Goal: Transaction & Acquisition: Purchase product/service

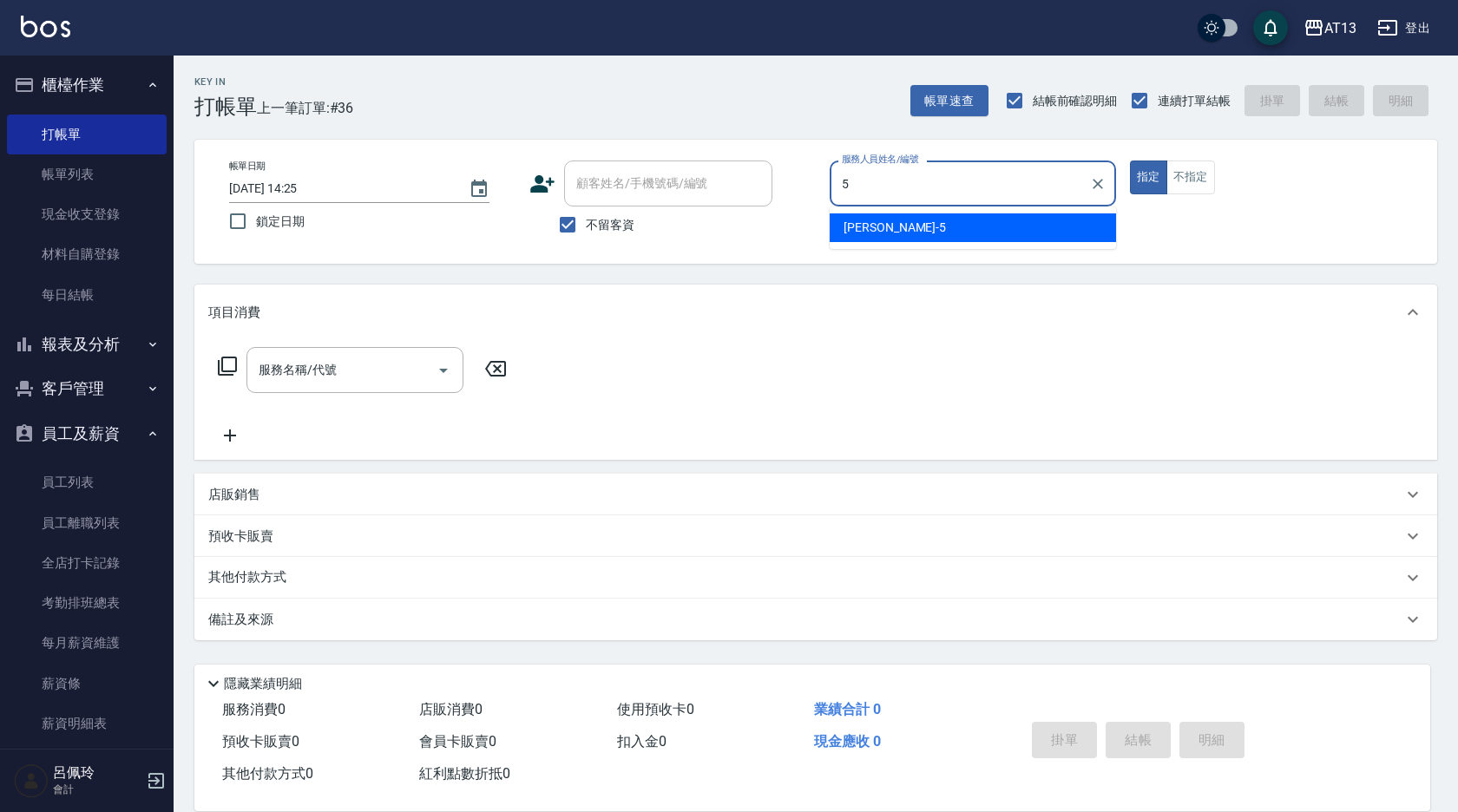
drag, startPoint x: 860, startPoint y: 233, endPoint x: 903, endPoint y: 221, distance: 44.6
click at [862, 233] on span "[PERSON_NAME] -5" at bounding box center [894, 227] width 103 height 18
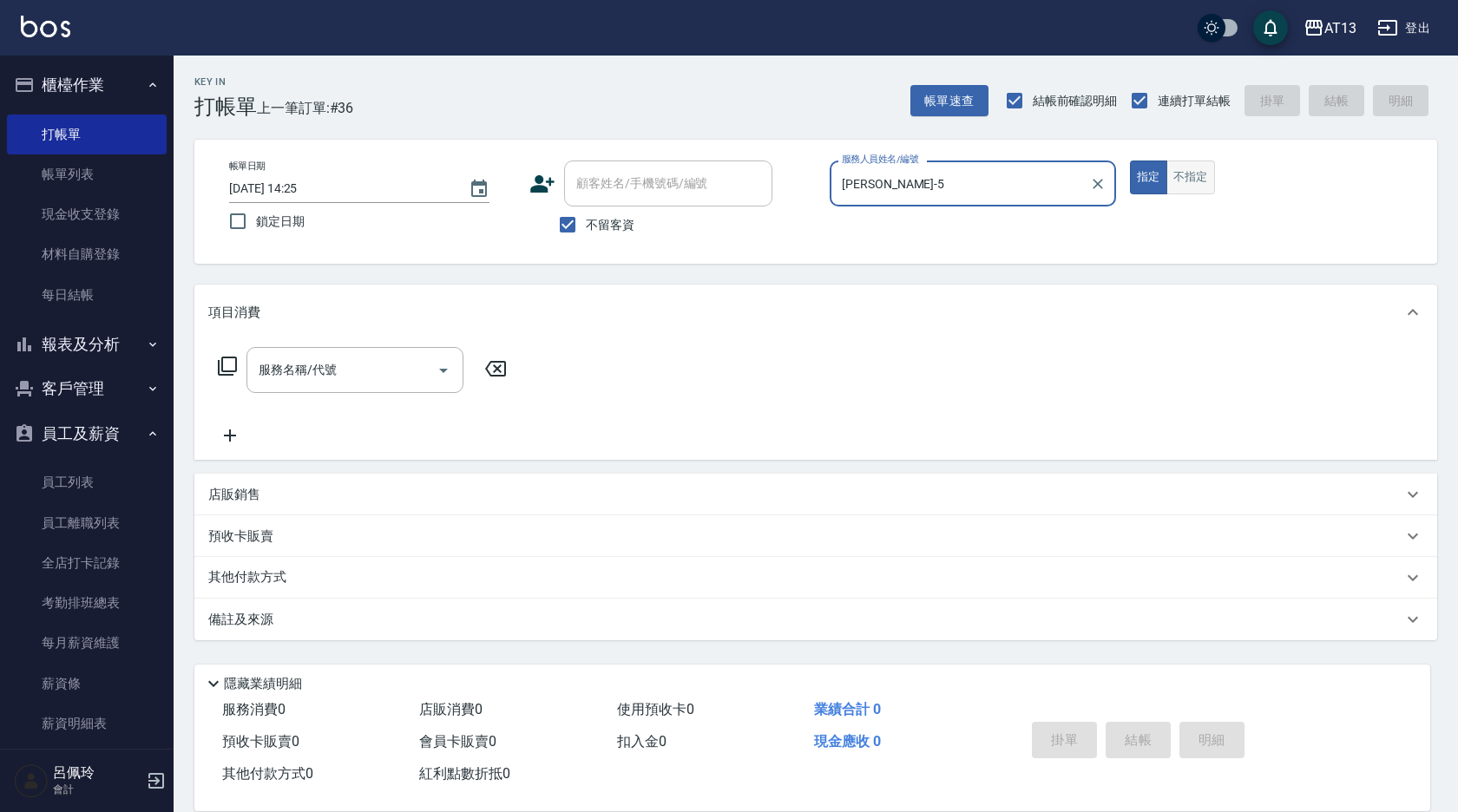
type input "[PERSON_NAME]-5"
click at [1195, 175] on button "不指定" at bounding box center [1191, 178] width 49 height 34
click at [325, 357] on input "服務名稱/代號" at bounding box center [342, 370] width 176 height 30
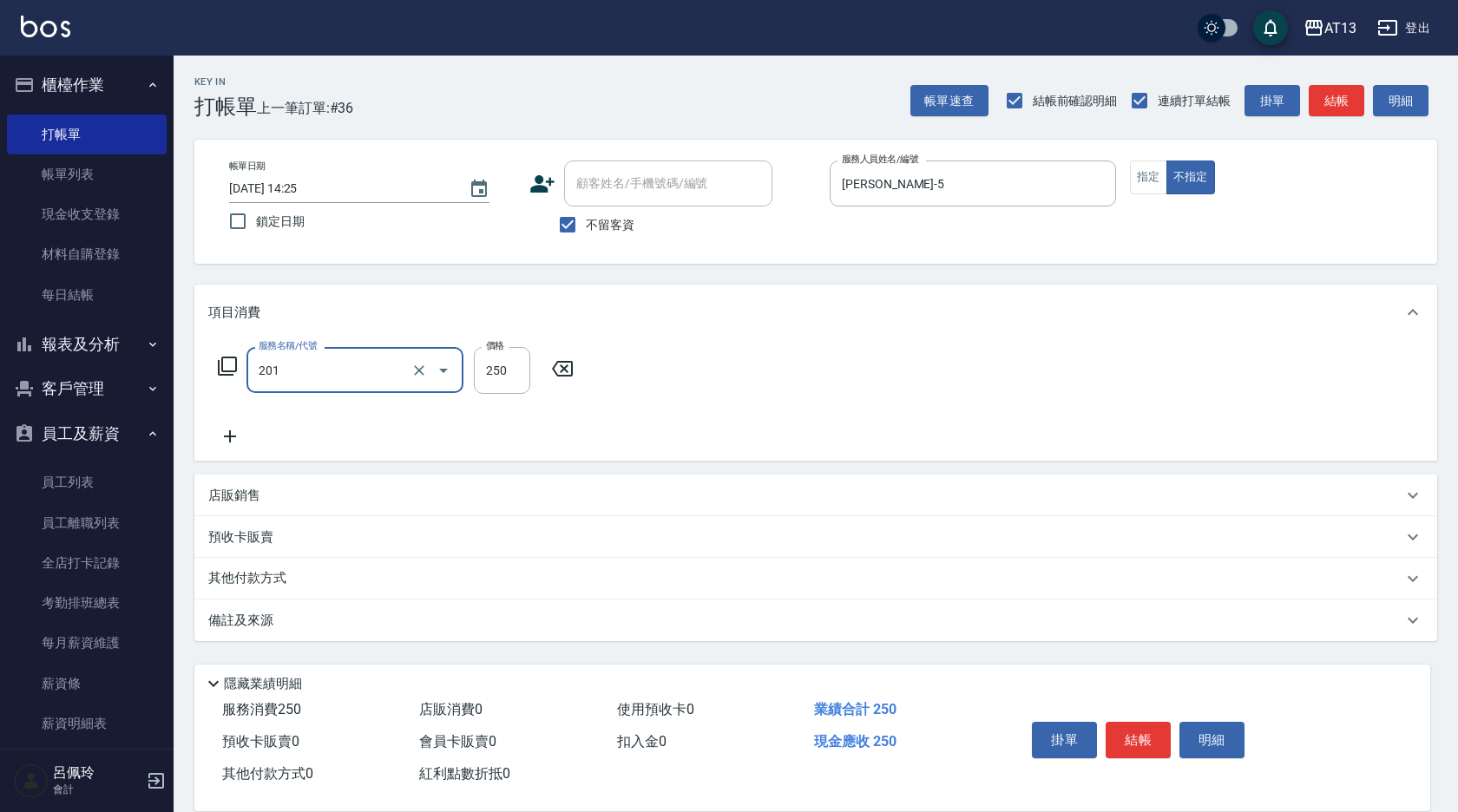
type input "洗髮(201)"
type input "[PERSON_NAME]-5"
click at [1142, 728] on button "結帳" at bounding box center [1138, 740] width 65 height 37
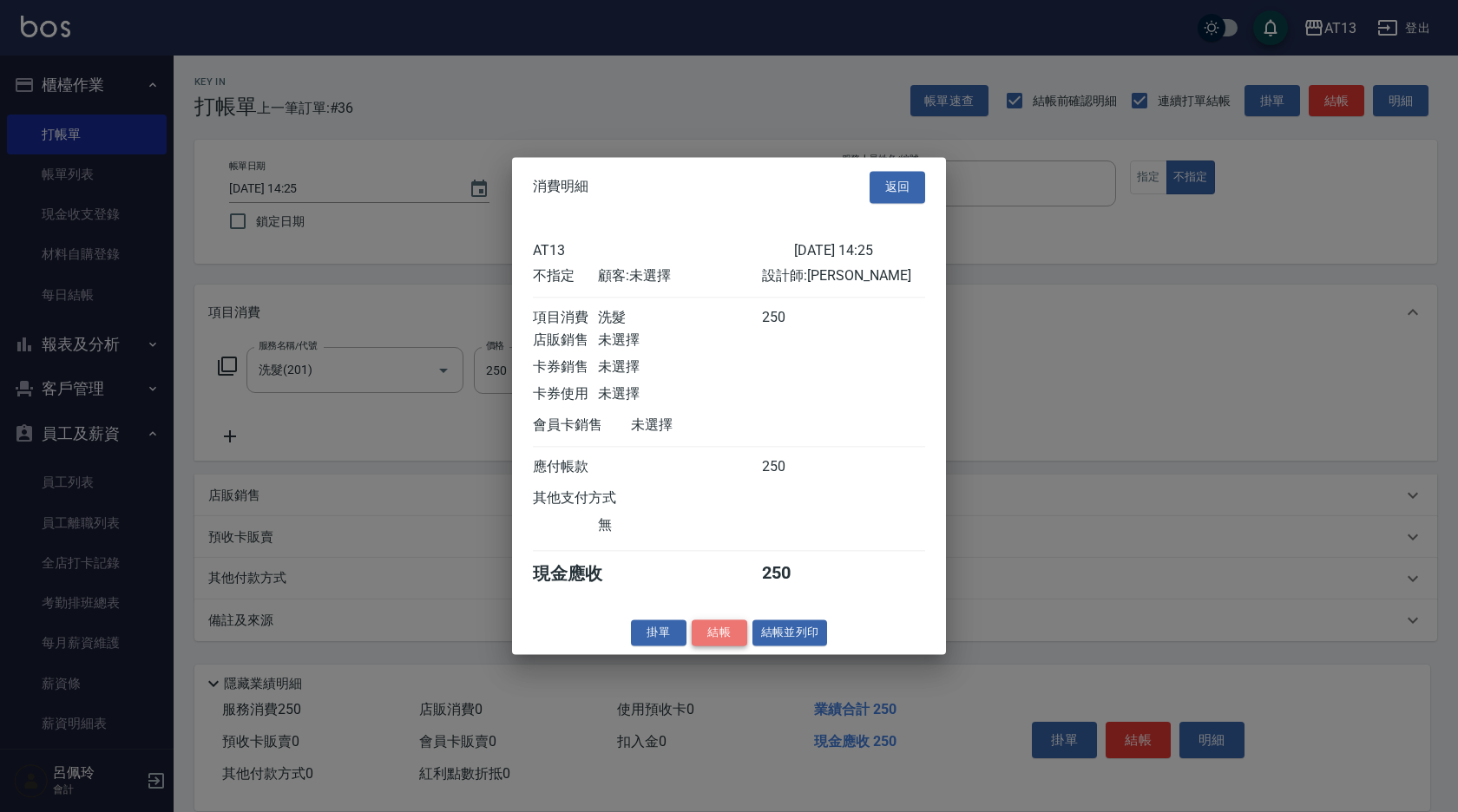
click at [717, 646] on button "結帳" at bounding box center [720, 632] width 56 height 27
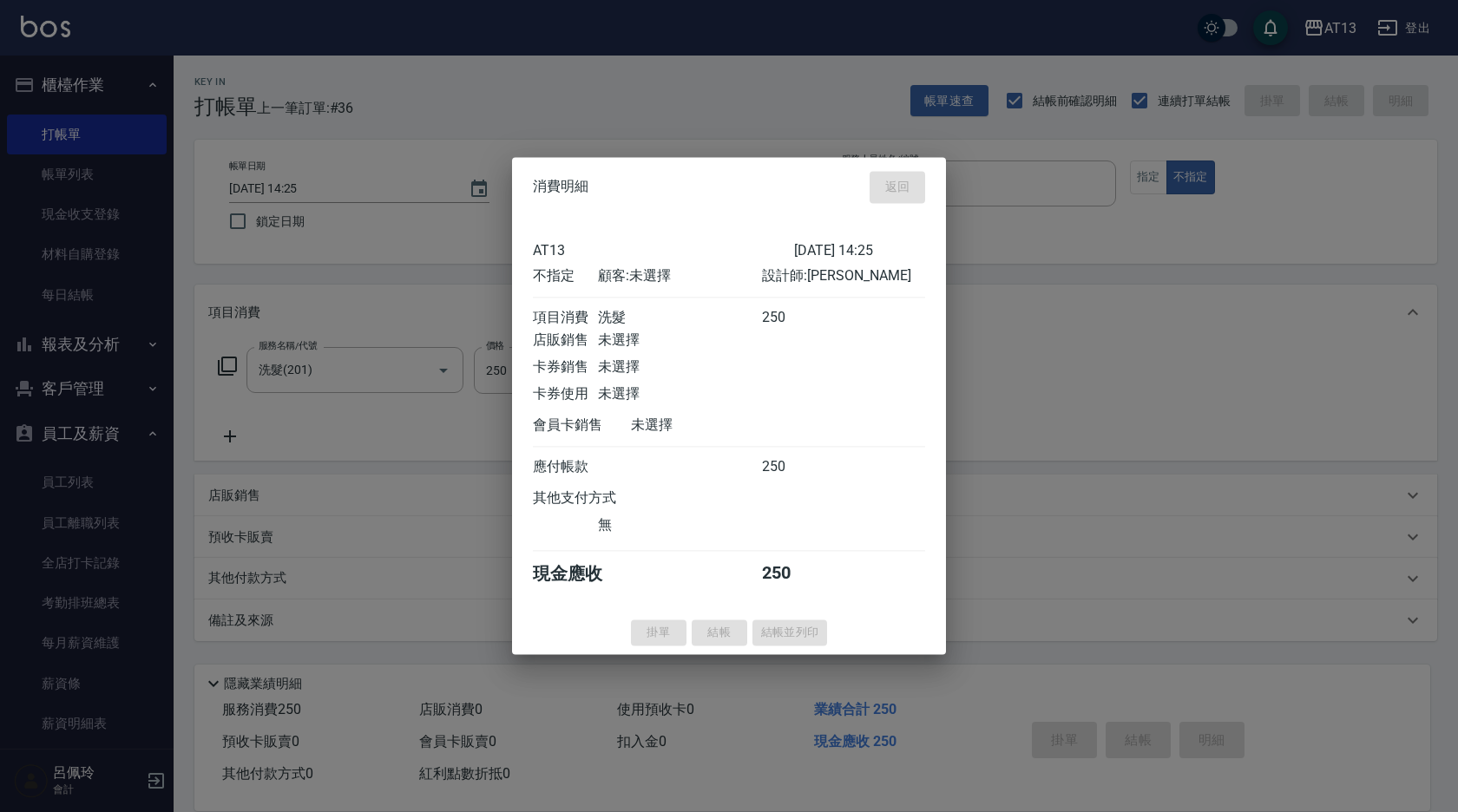
type input "[DATE] 15:44"
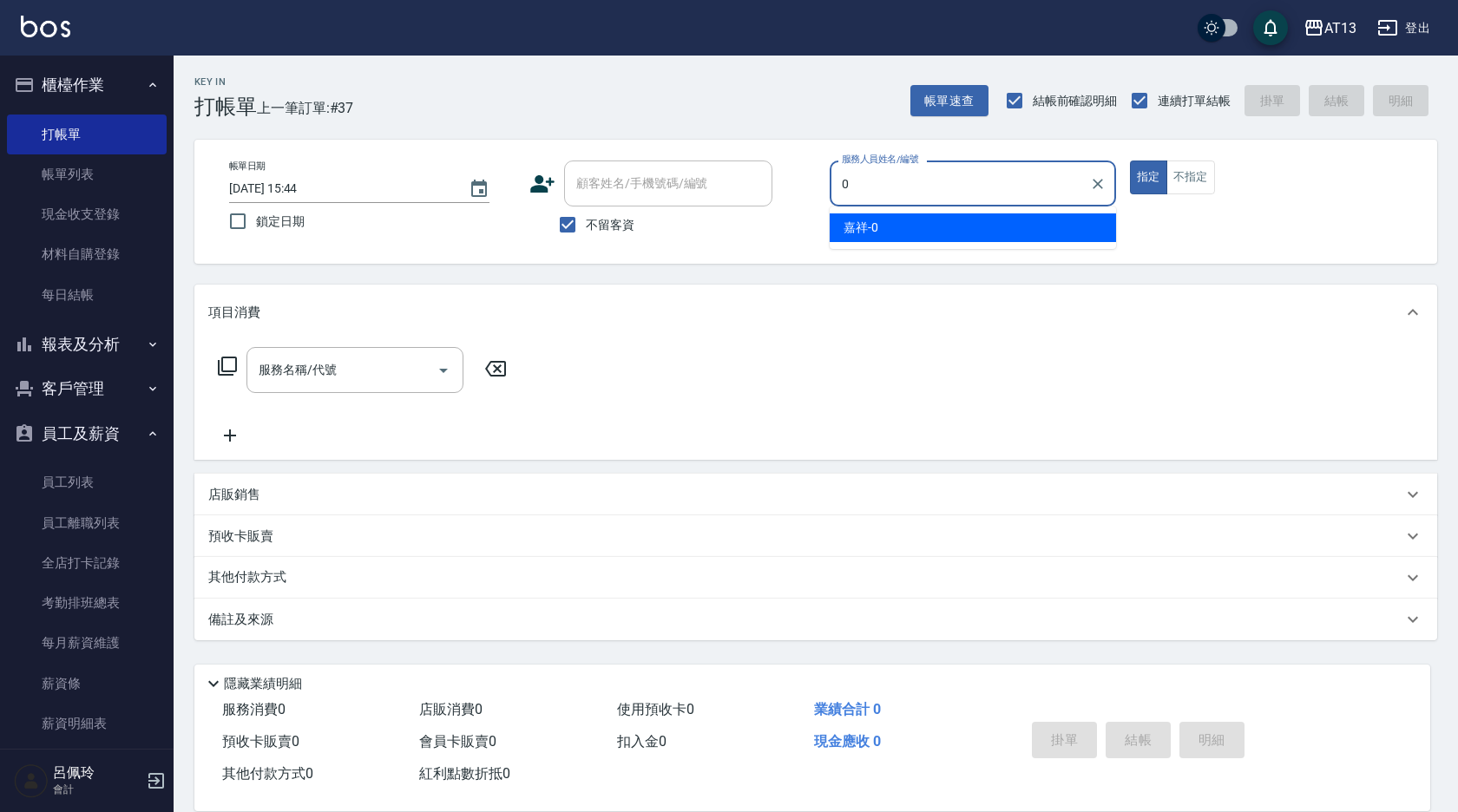
click at [969, 224] on div "嘉祥 -0" at bounding box center [972, 227] width 286 height 29
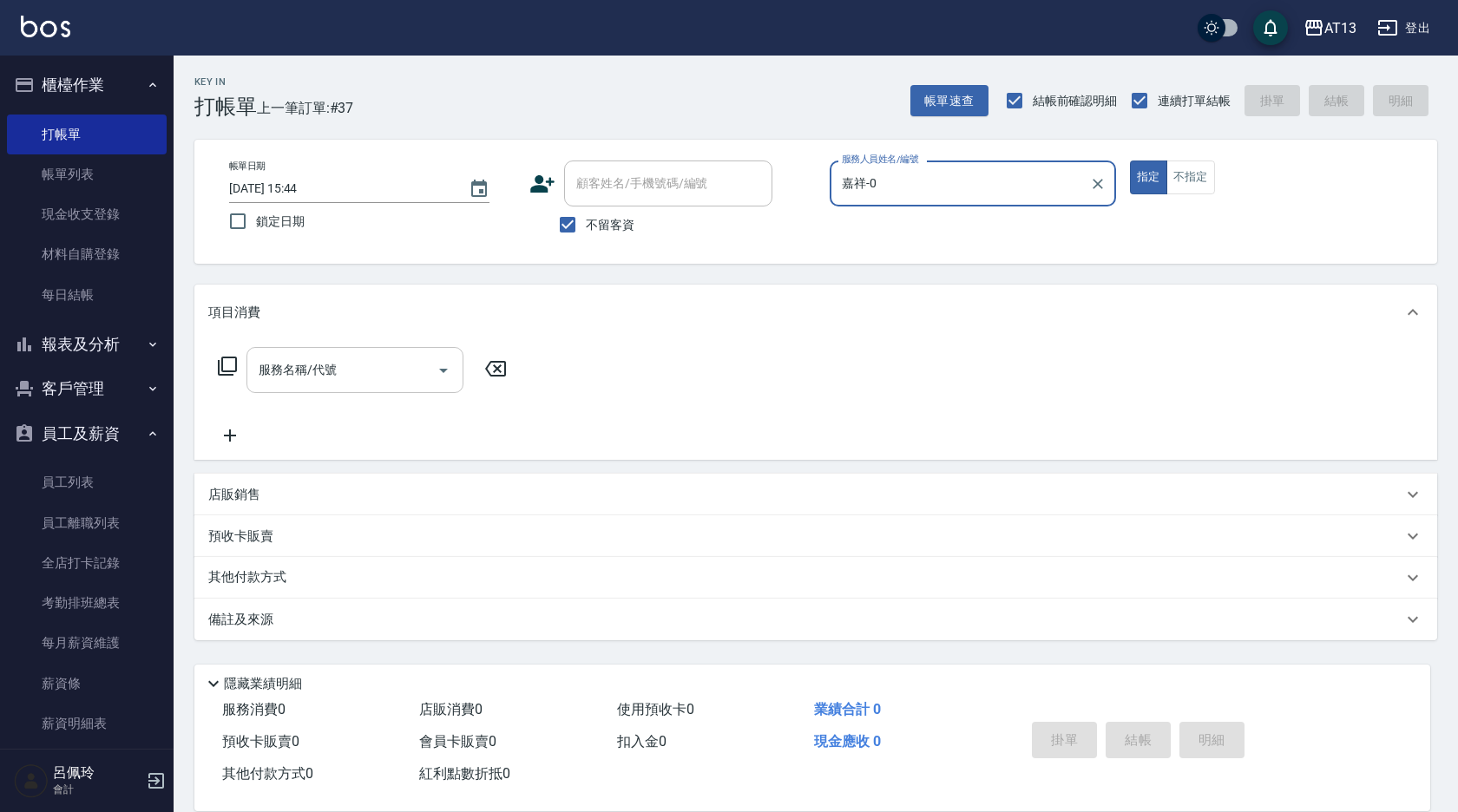
type input "嘉祥-0"
click at [398, 357] on input "服務名稱/代號" at bounding box center [342, 370] width 176 height 30
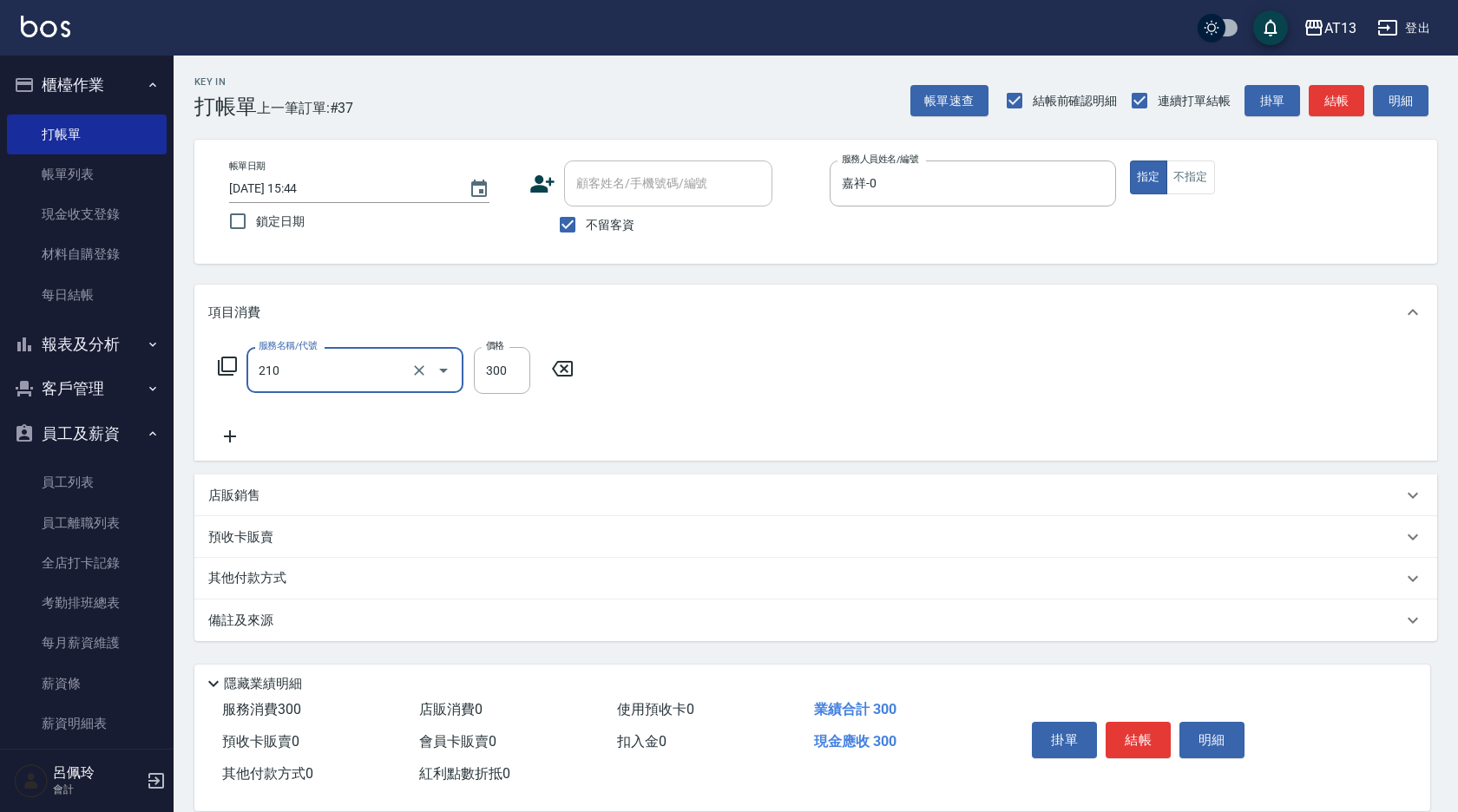
type input "[PERSON_NAME]洗髮精(210)"
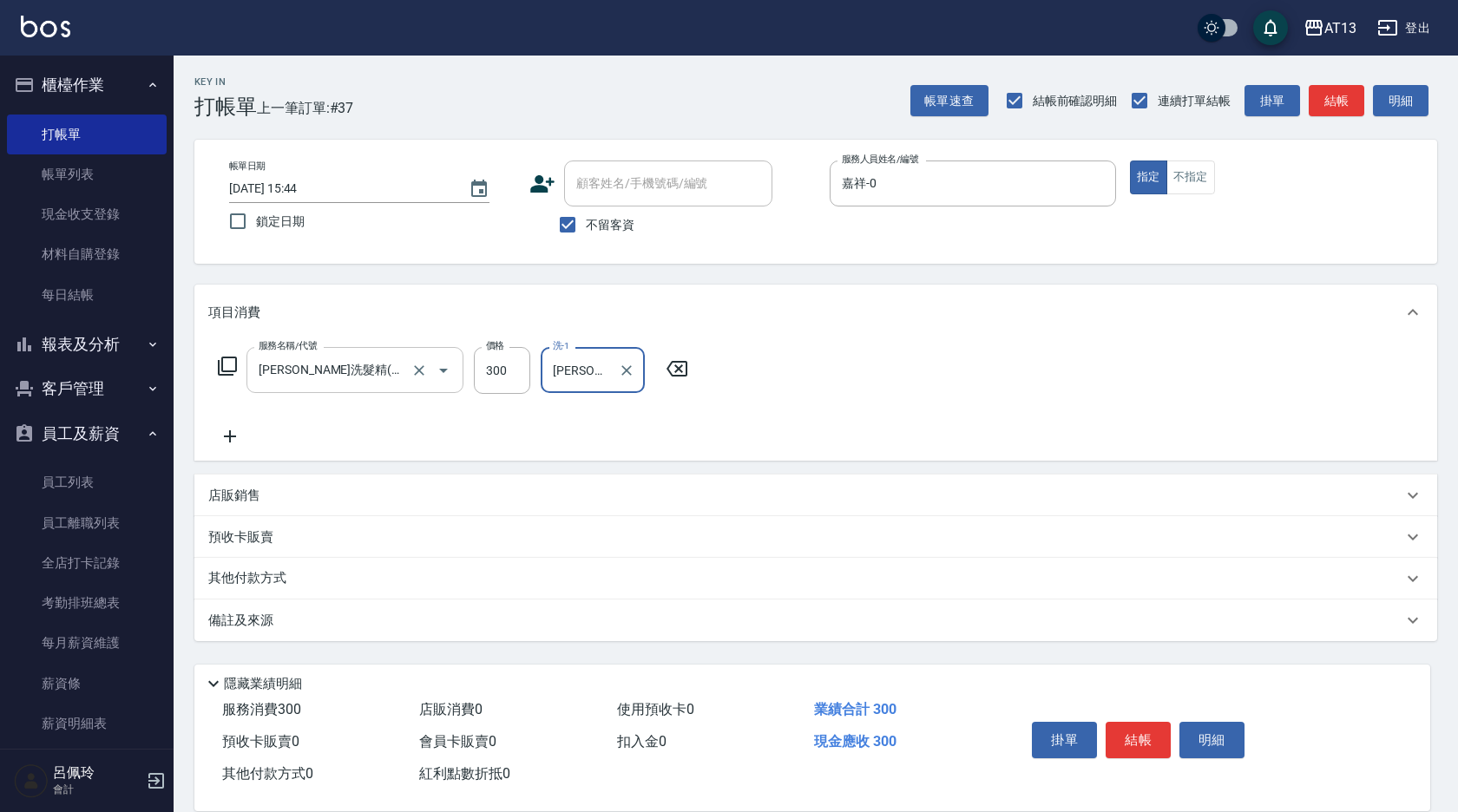
type input "[PERSON_NAME]-29"
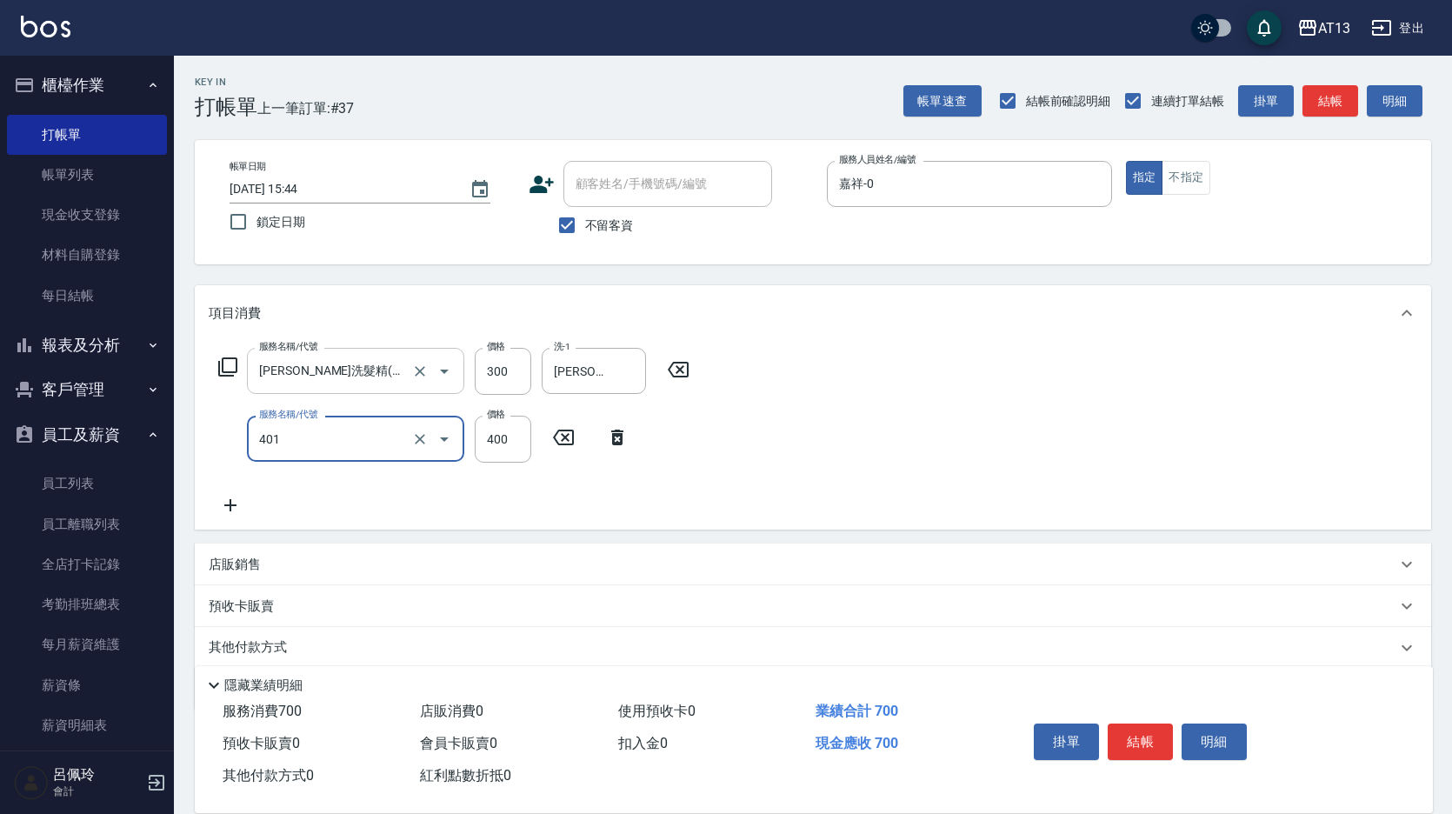
type input "剪髮(401)"
click at [1161, 423] on div "服務名稱/代號 [PERSON_NAME]洗髮精(210) 服務名稱/代號 價格 300 價格 洗-1 [PERSON_NAME]-29 洗-1 服務名稱/代…" at bounding box center [813, 435] width 1237 height 189
click at [1144, 724] on button "結帳" at bounding box center [1140, 742] width 65 height 37
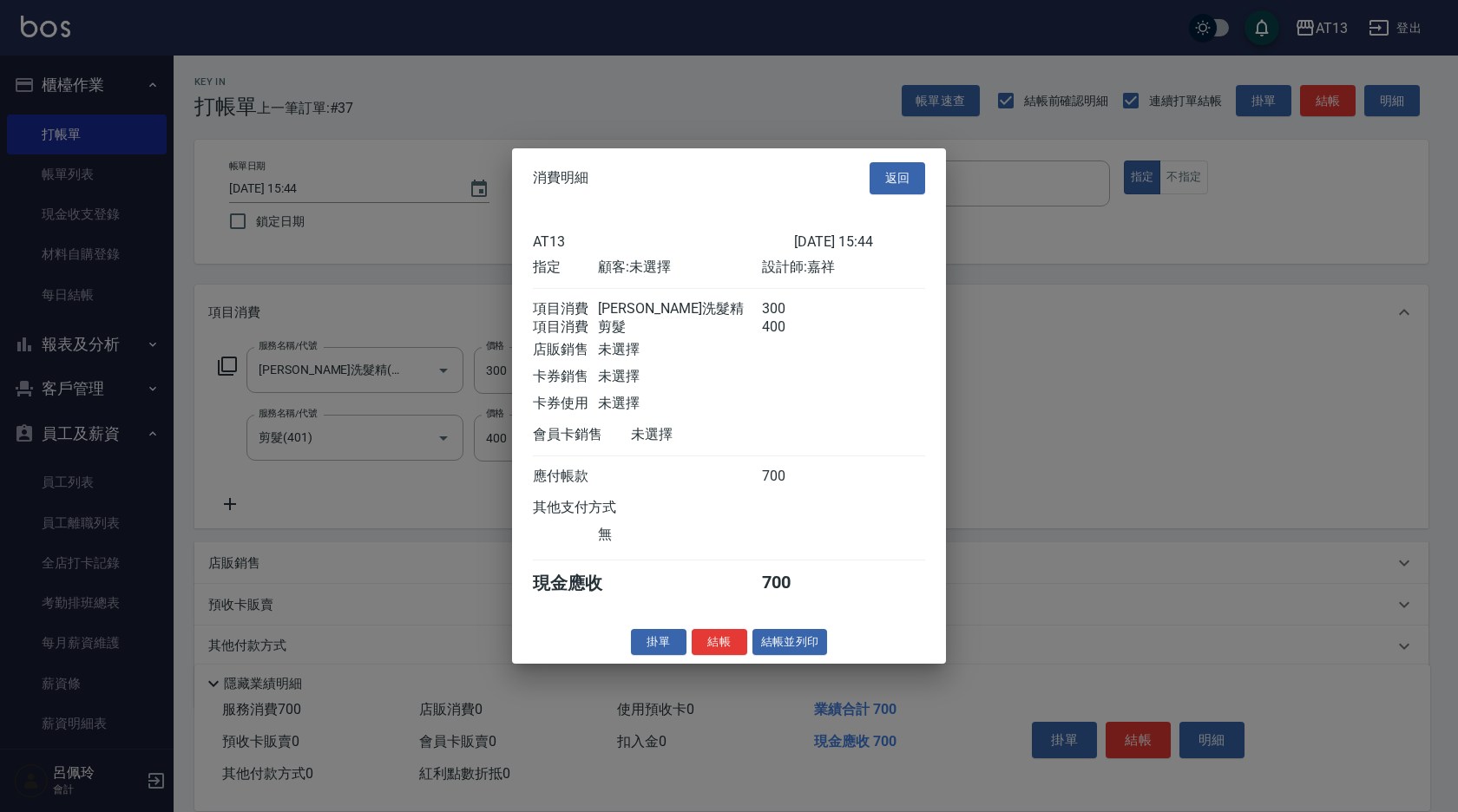
click at [747, 649] on div "掛單 結帳 結帳並列印" at bounding box center [729, 641] width 434 height 27
click at [741, 649] on button "結帳" at bounding box center [720, 641] width 56 height 27
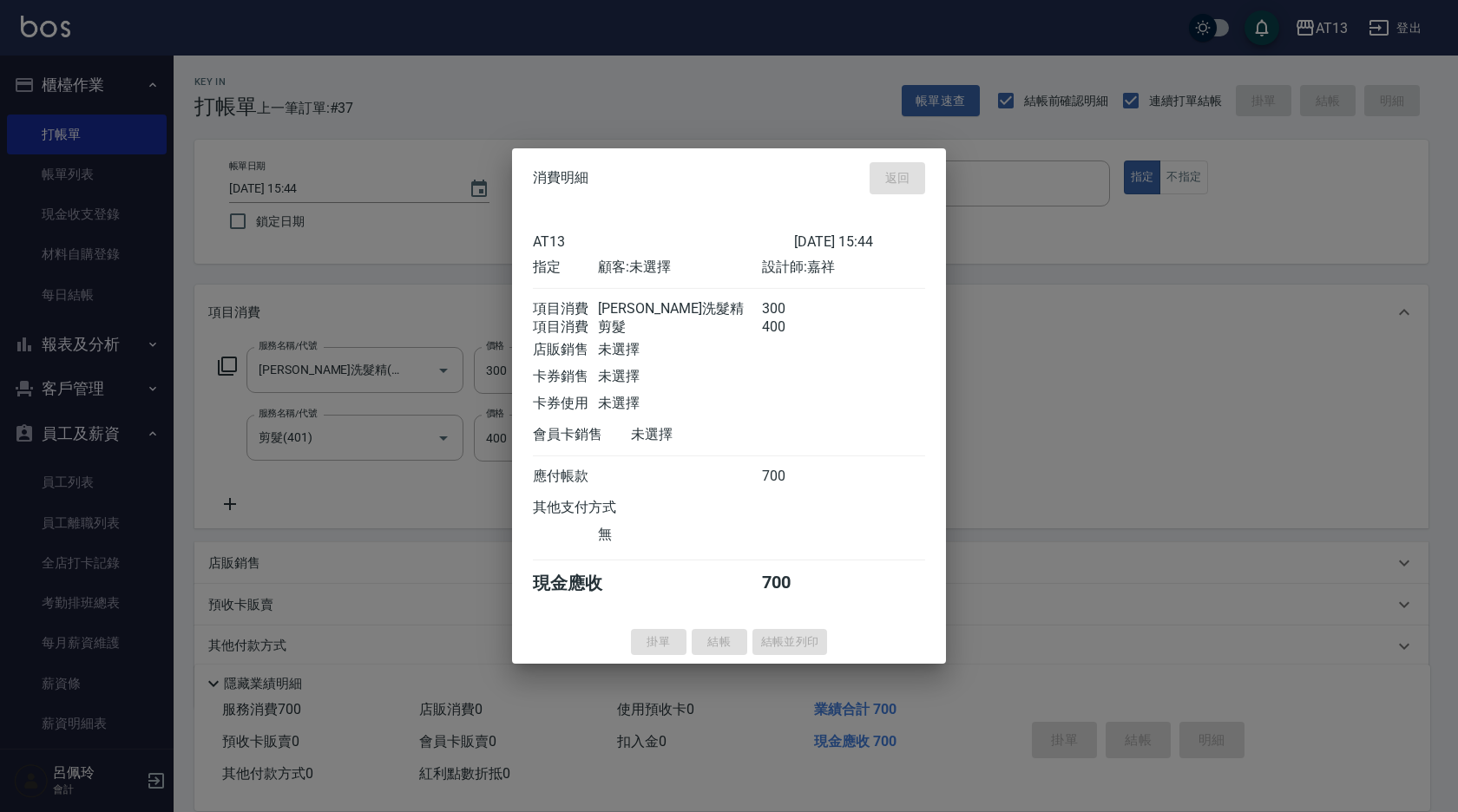
type input "[DATE] 15:45"
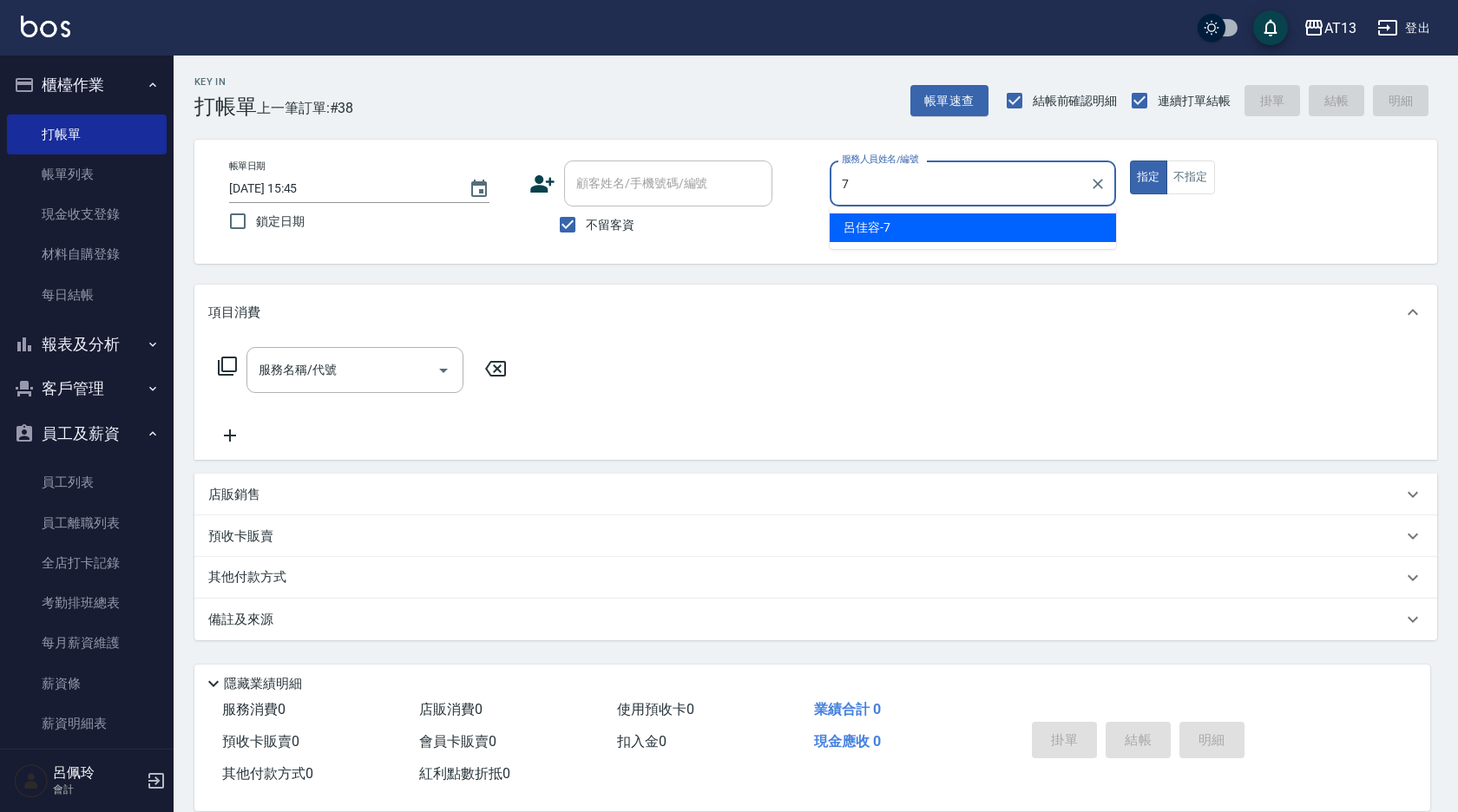
click at [891, 228] on div "[PERSON_NAME]-7" at bounding box center [972, 227] width 286 height 29
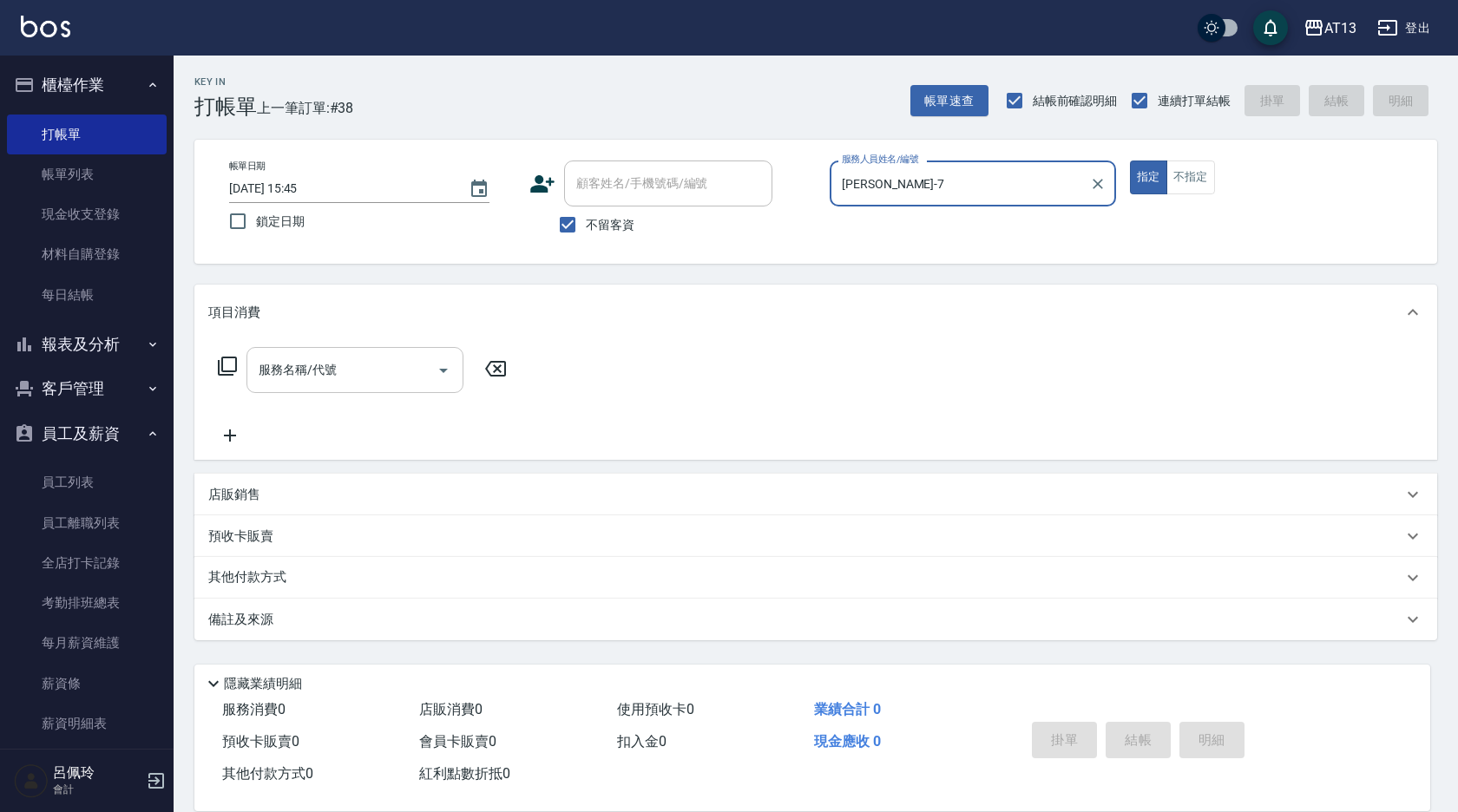
type input "[PERSON_NAME]-7"
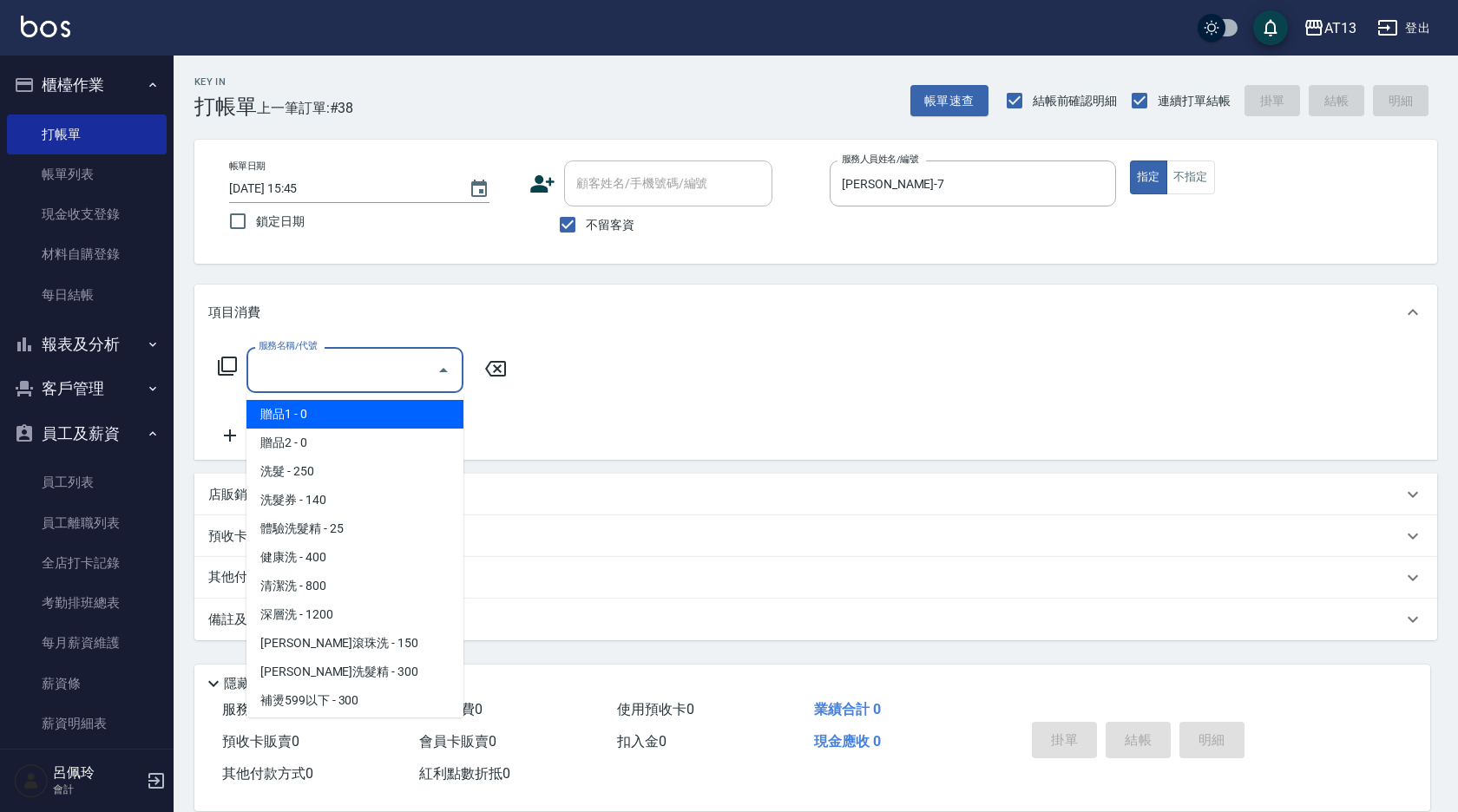
click at [355, 373] on input "服務名稱/代號" at bounding box center [342, 370] width 176 height 30
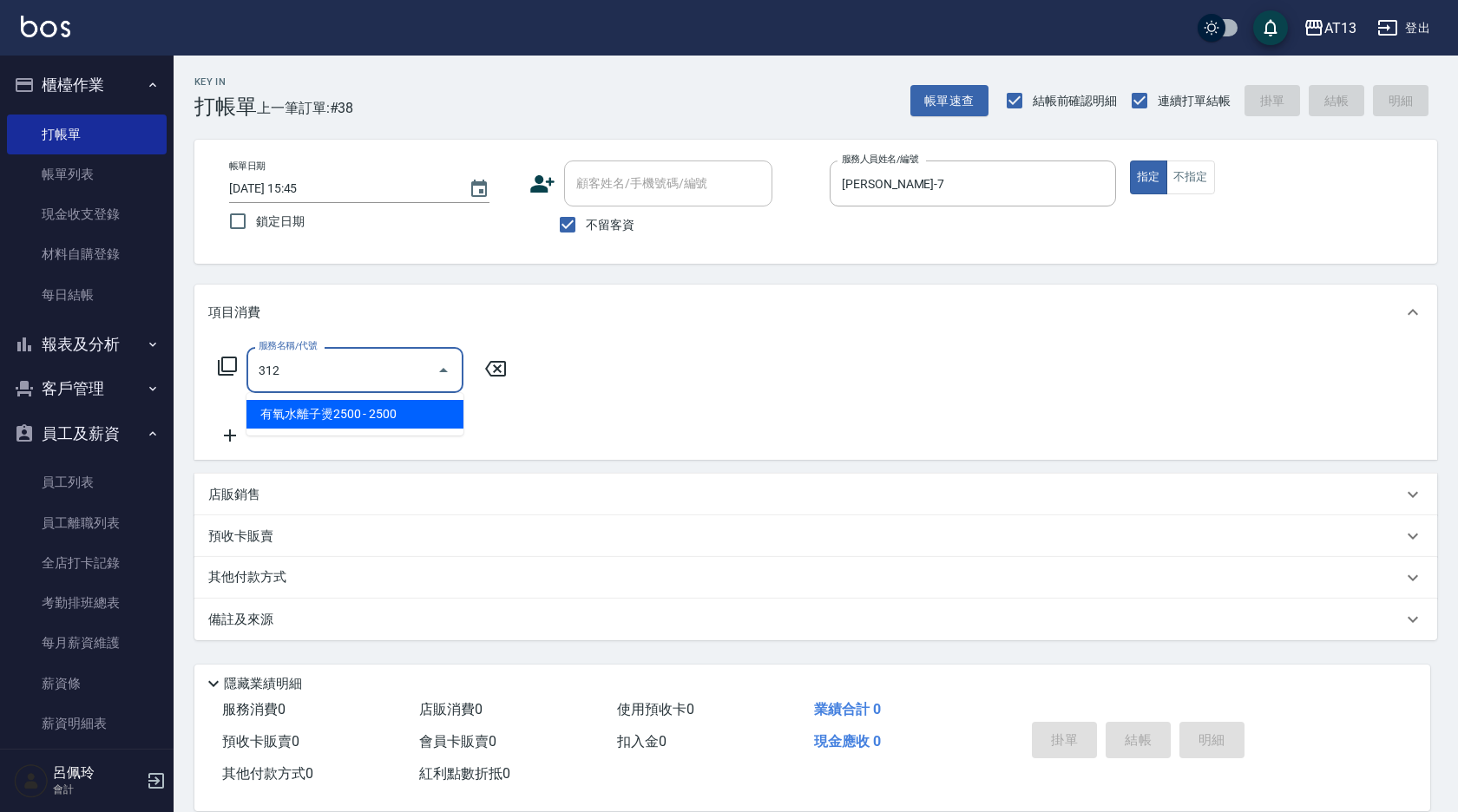
type input "有氧水離子燙2500(312)"
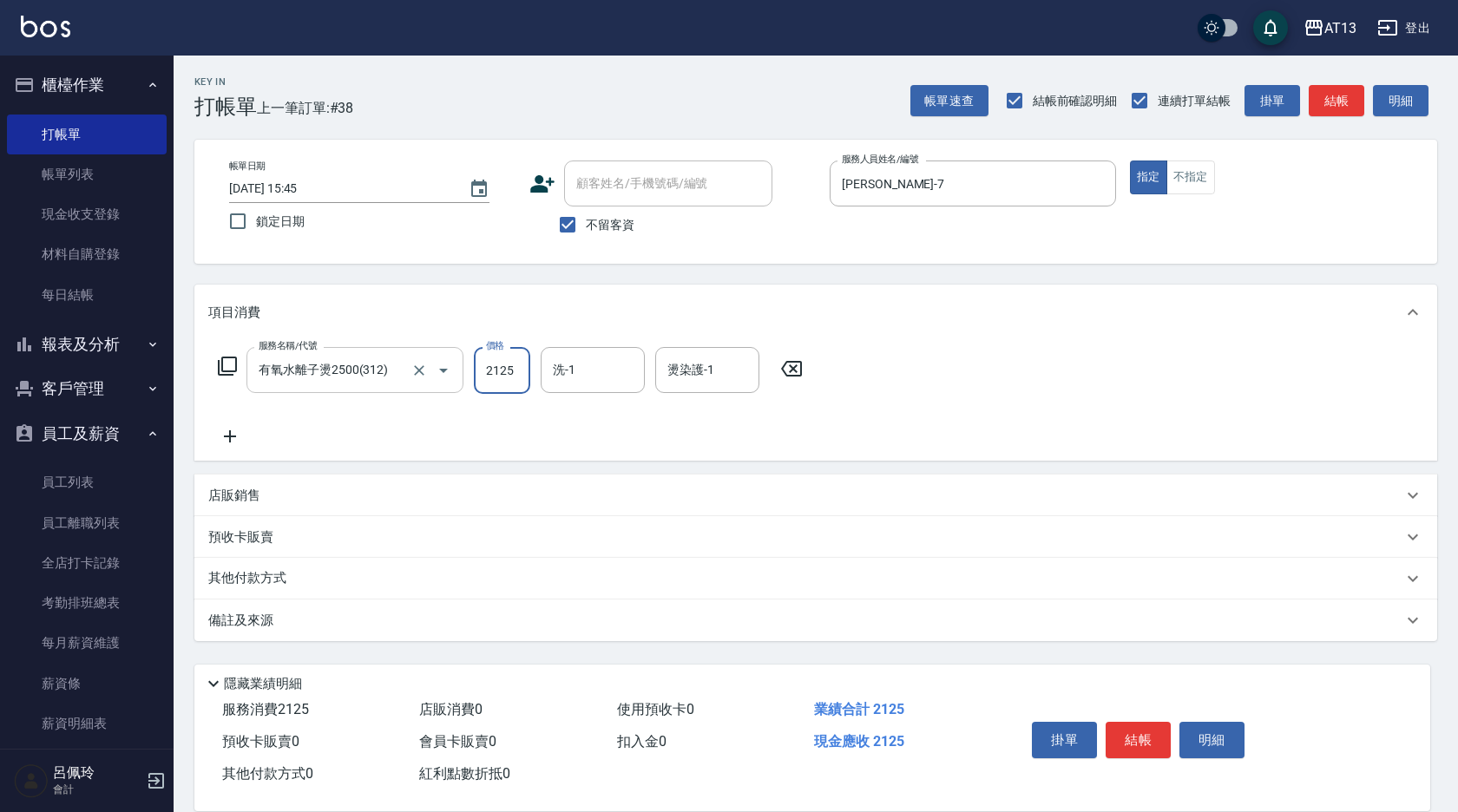
type input "2125"
type input "[PERSON_NAME]-26"
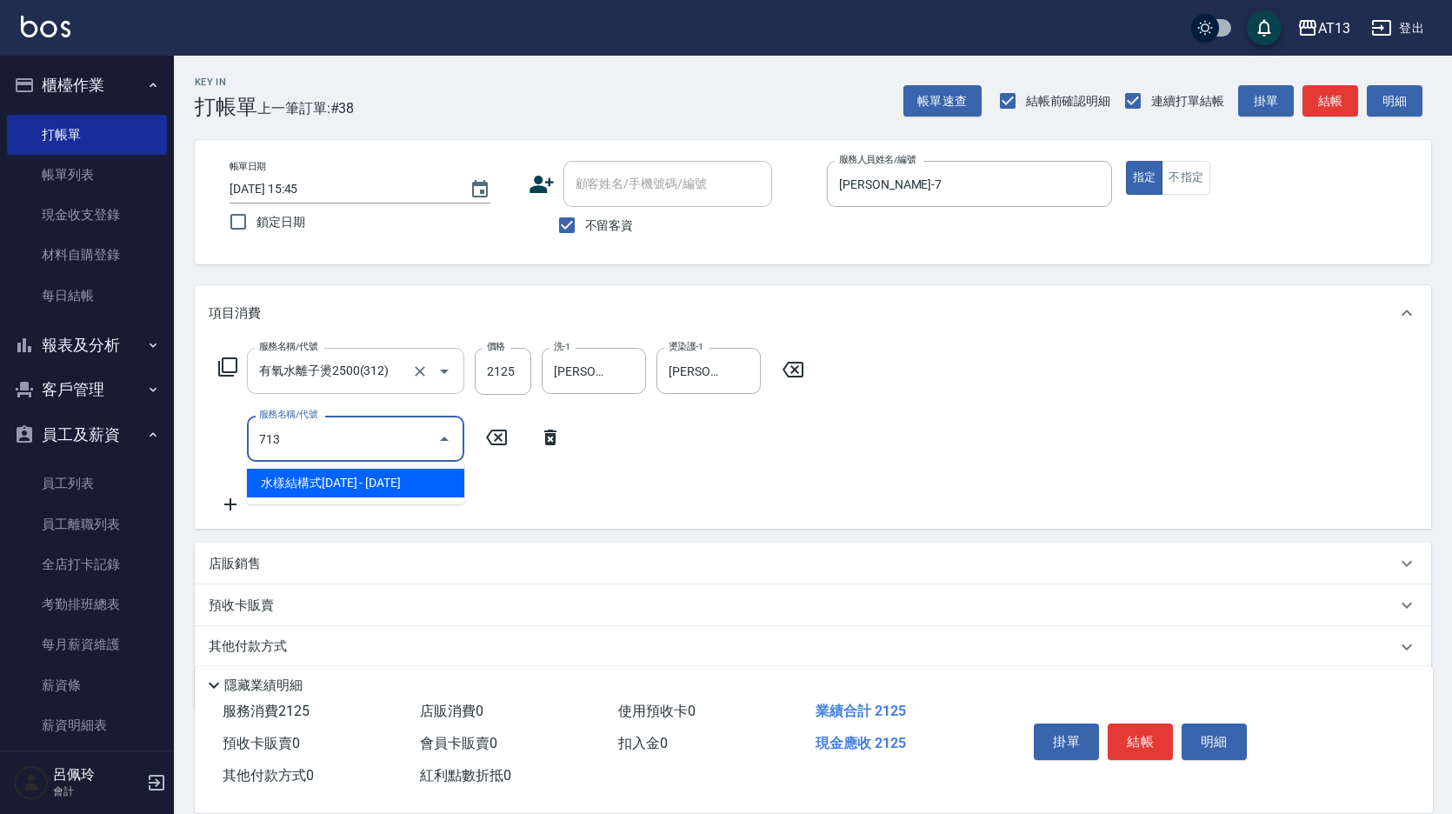
type input "水樣結構式1200(713)"
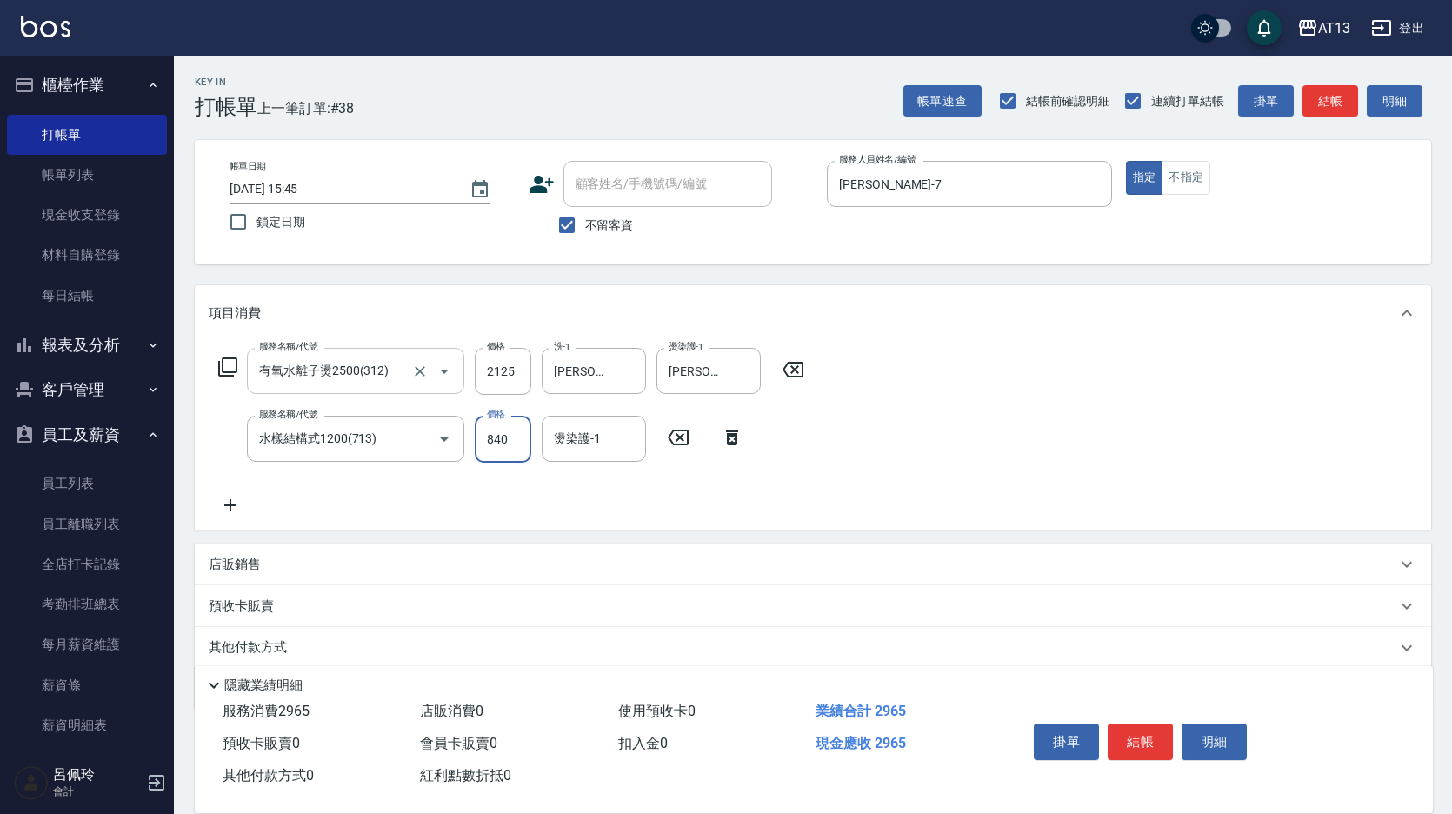
type input "840"
type input "[PERSON_NAME]-26"
click at [1164, 744] on button "結帳" at bounding box center [1140, 742] width 65 height 37
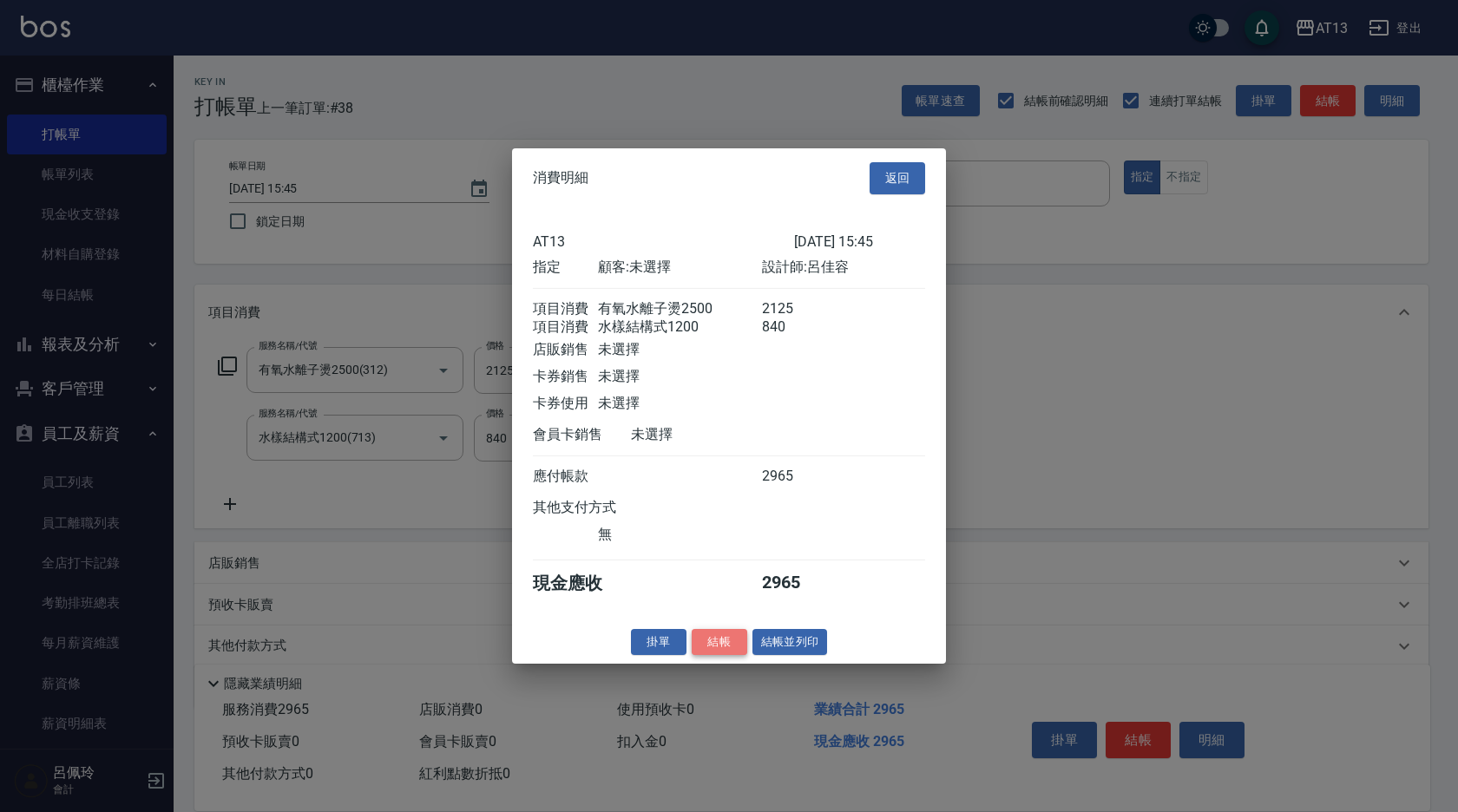
click at [731, 655] on button "結帳" at bounding box center [720, 641] width 56 height 27
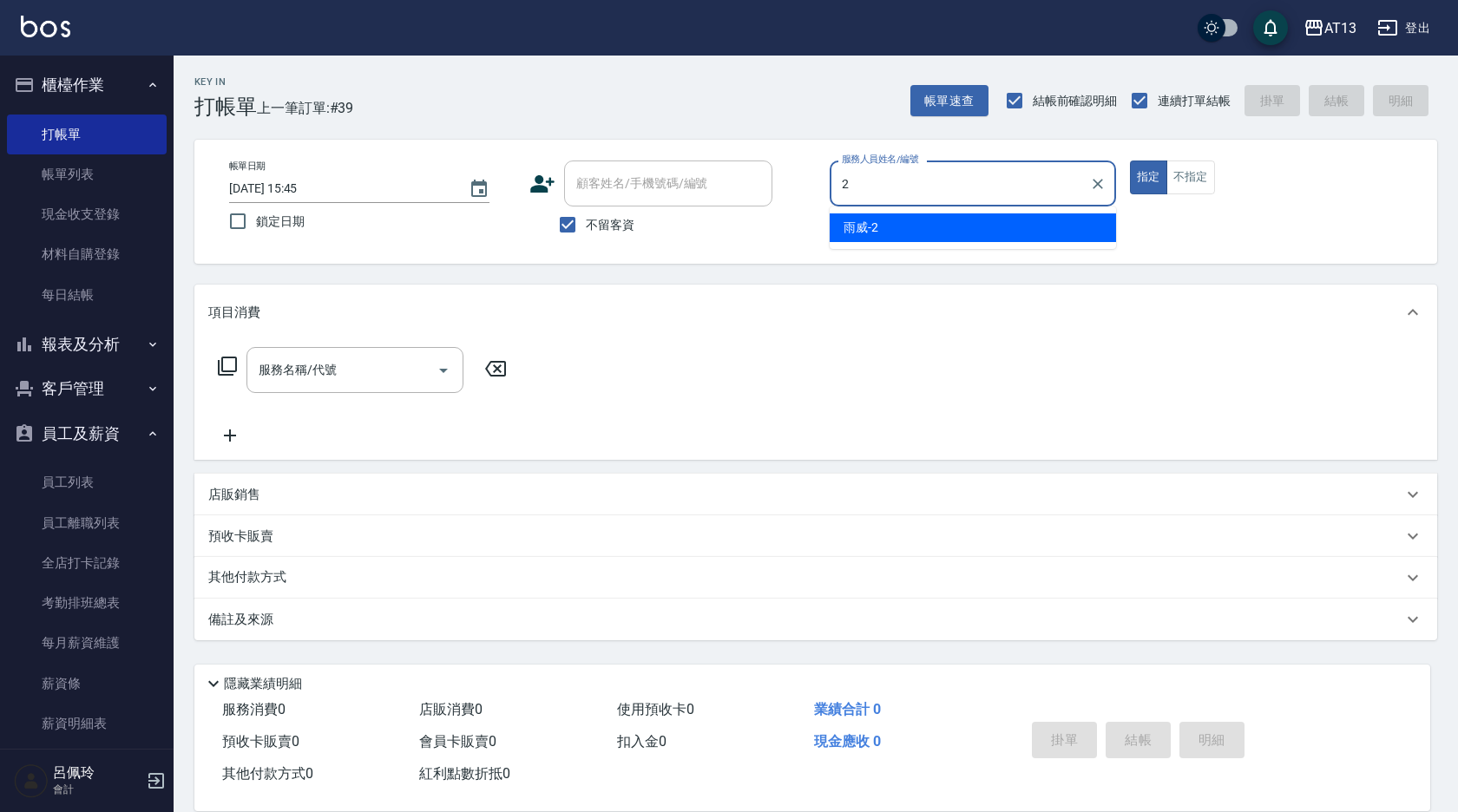
click at [868, 229] on span "雨威 -2" at bounding box center [860, 227] width 35 height 18
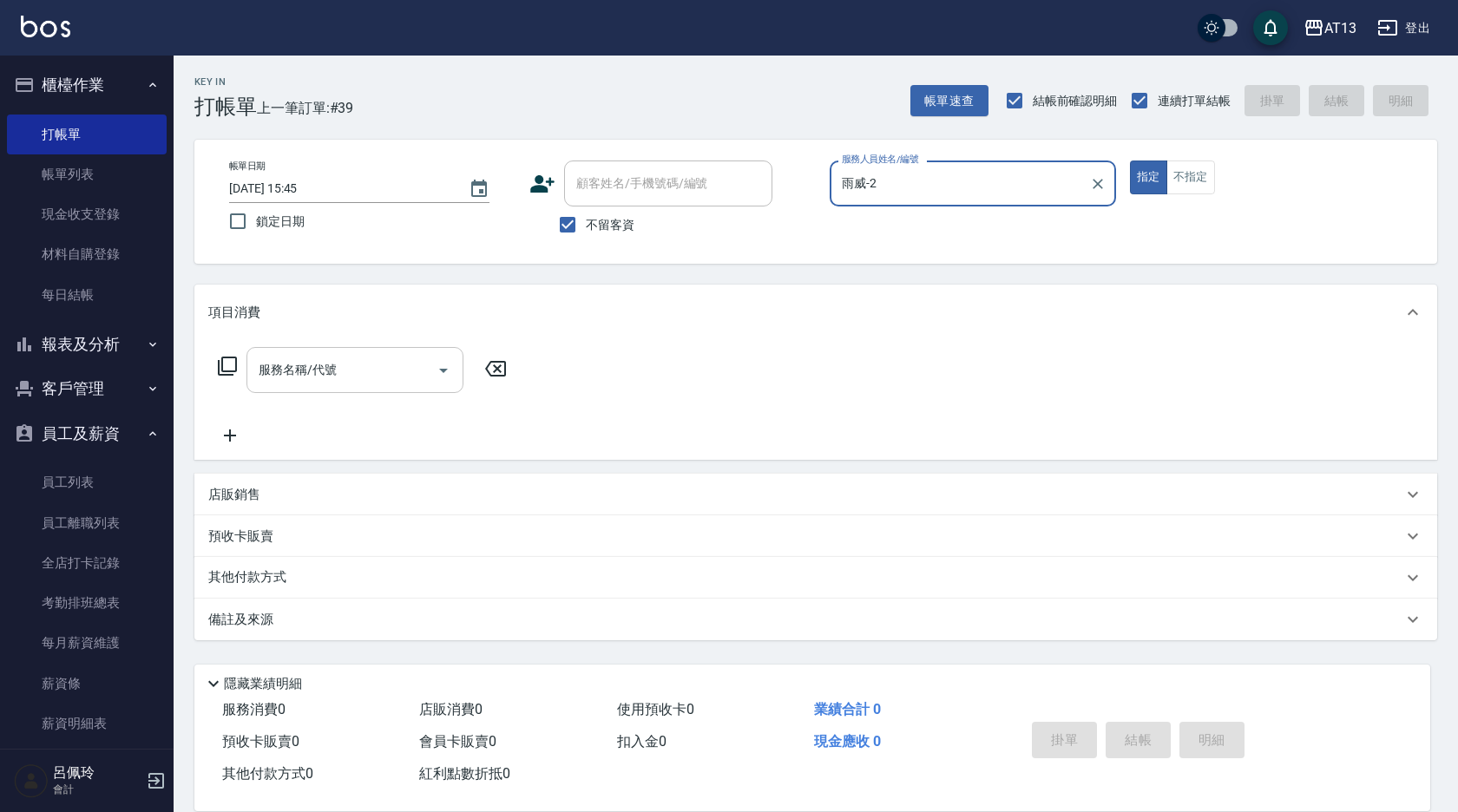
type input "雨威-2"
click at [376, 377] on input "服務名稱/代號" at bounding box center [342, 370] width 176 height 30
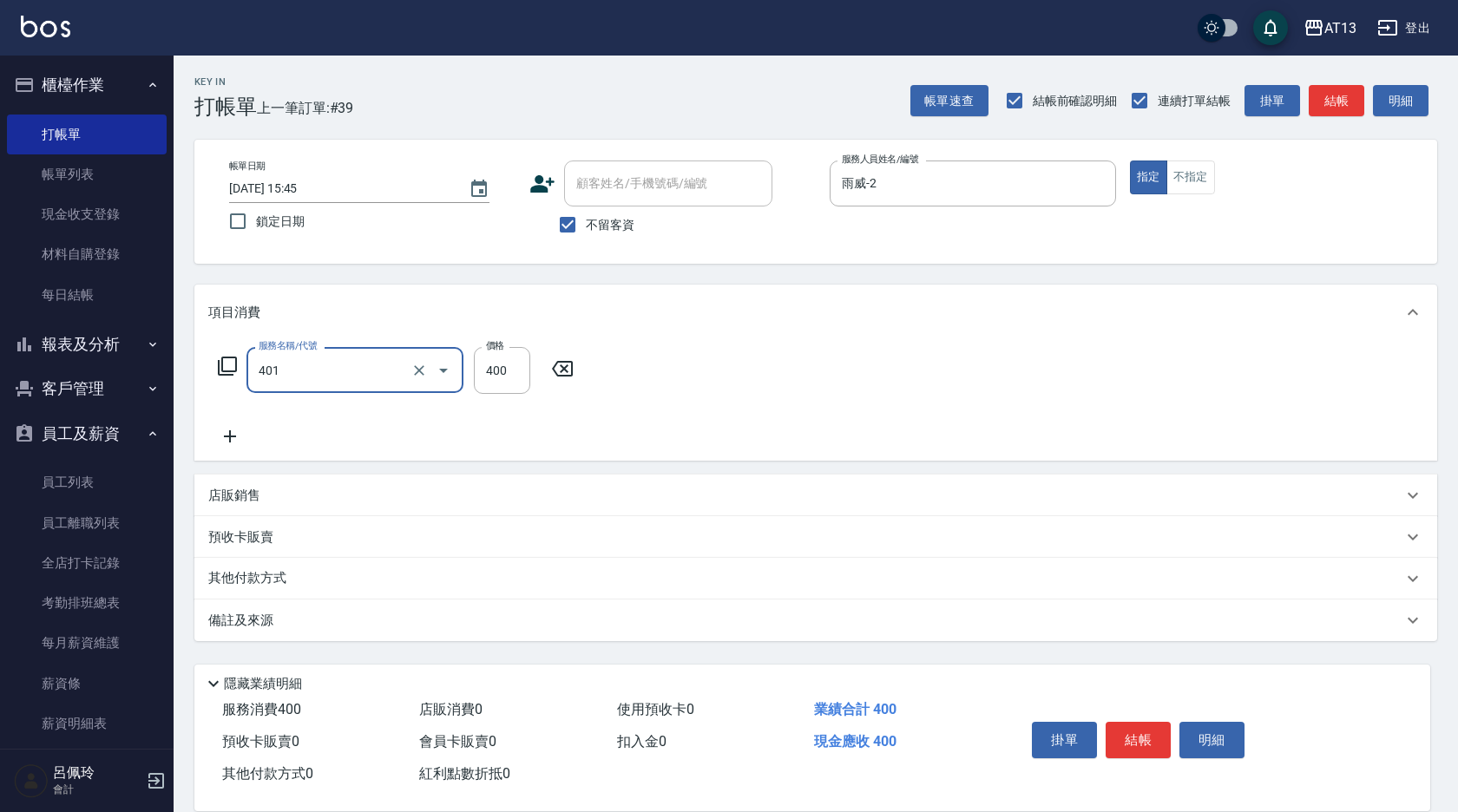
type input "剪髮(401)"
type input "200"
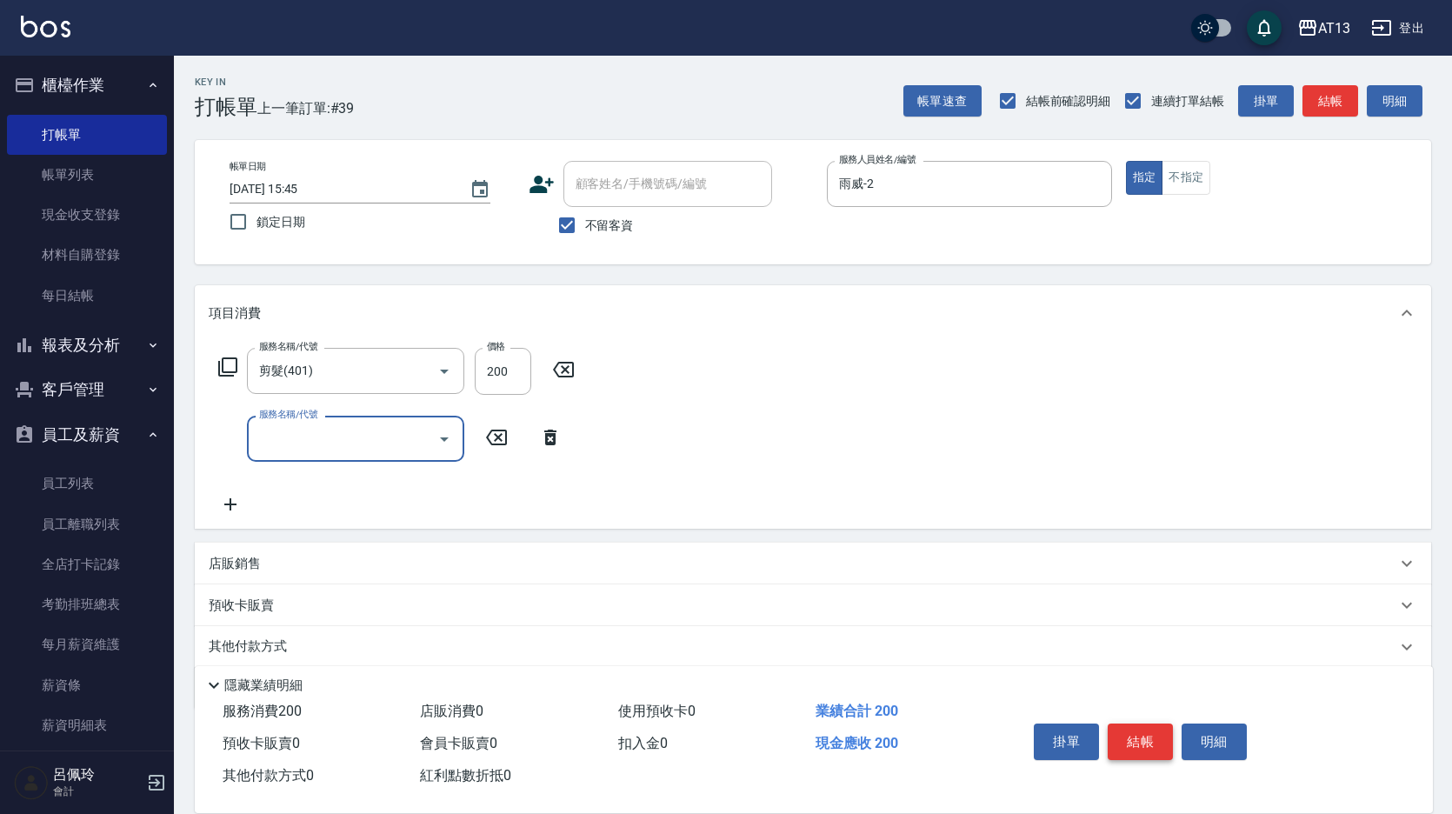
click at [1133, 729] on button "結帳" at bounding box center [1140, 742] width 65 height 37
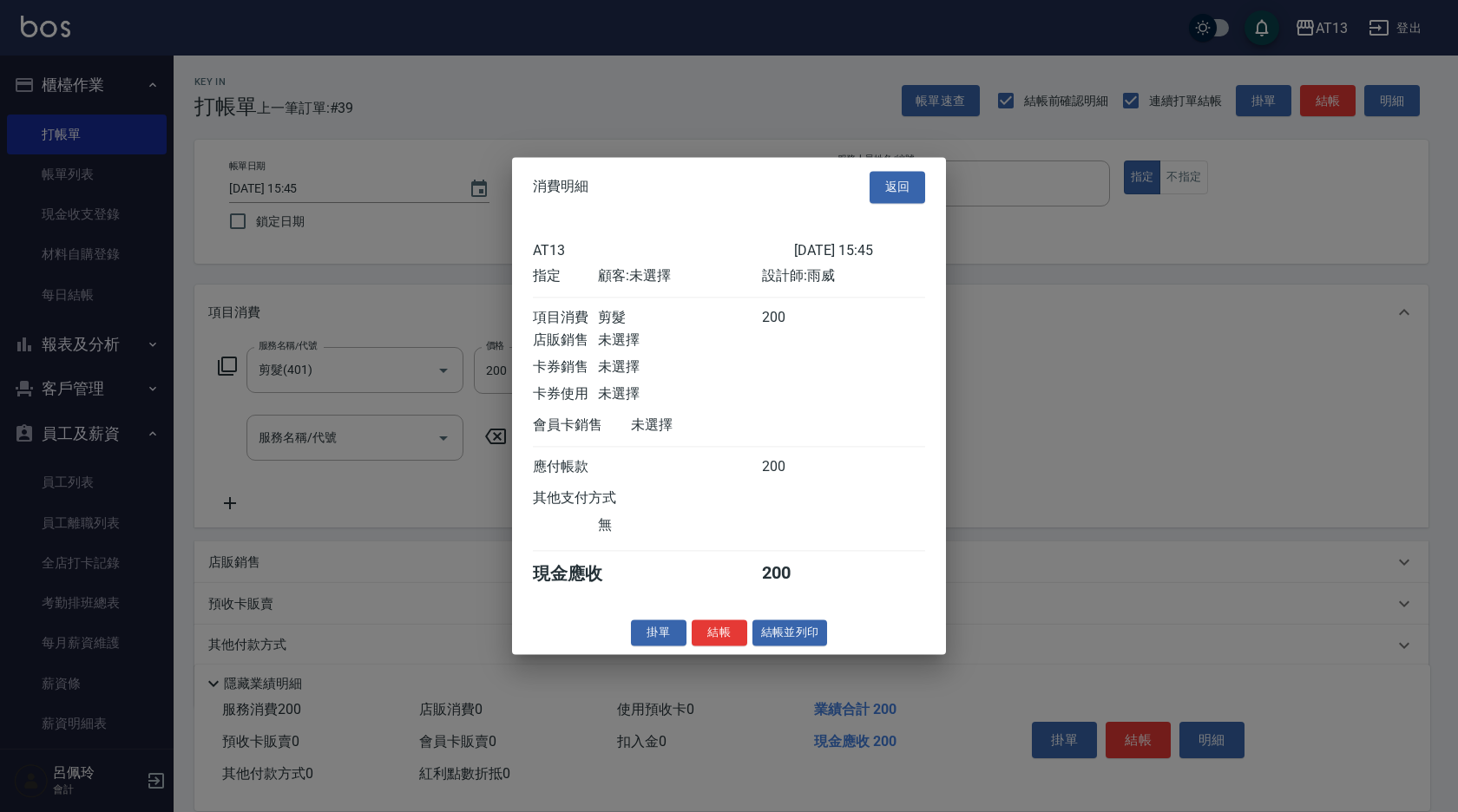
click at [732, 646] on button "結帳" at bounding box center [720, 632] width 56 height 27
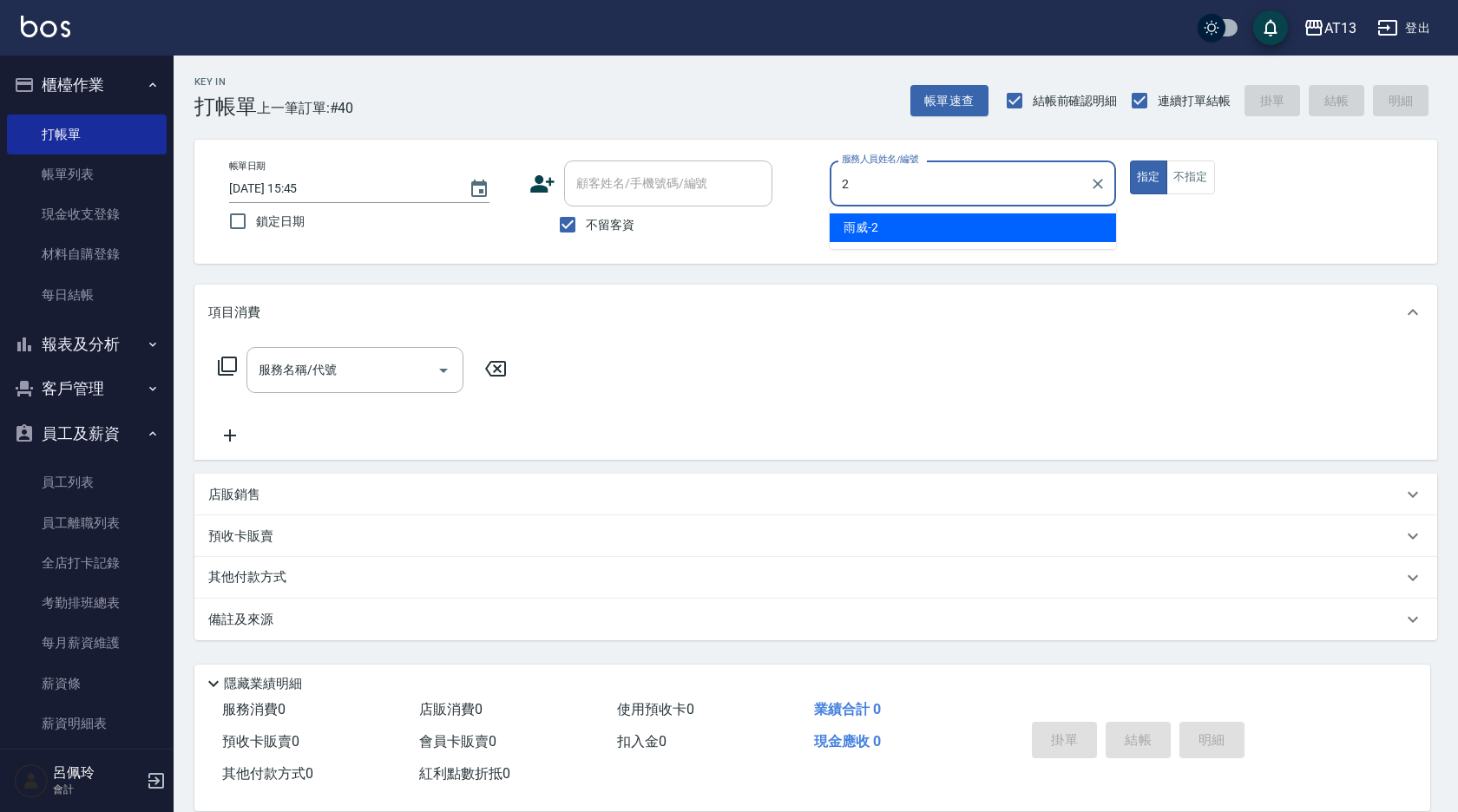
click at [943, 232] on div "雨威 -2" at bounding box center [972, 227] width 286 height 29
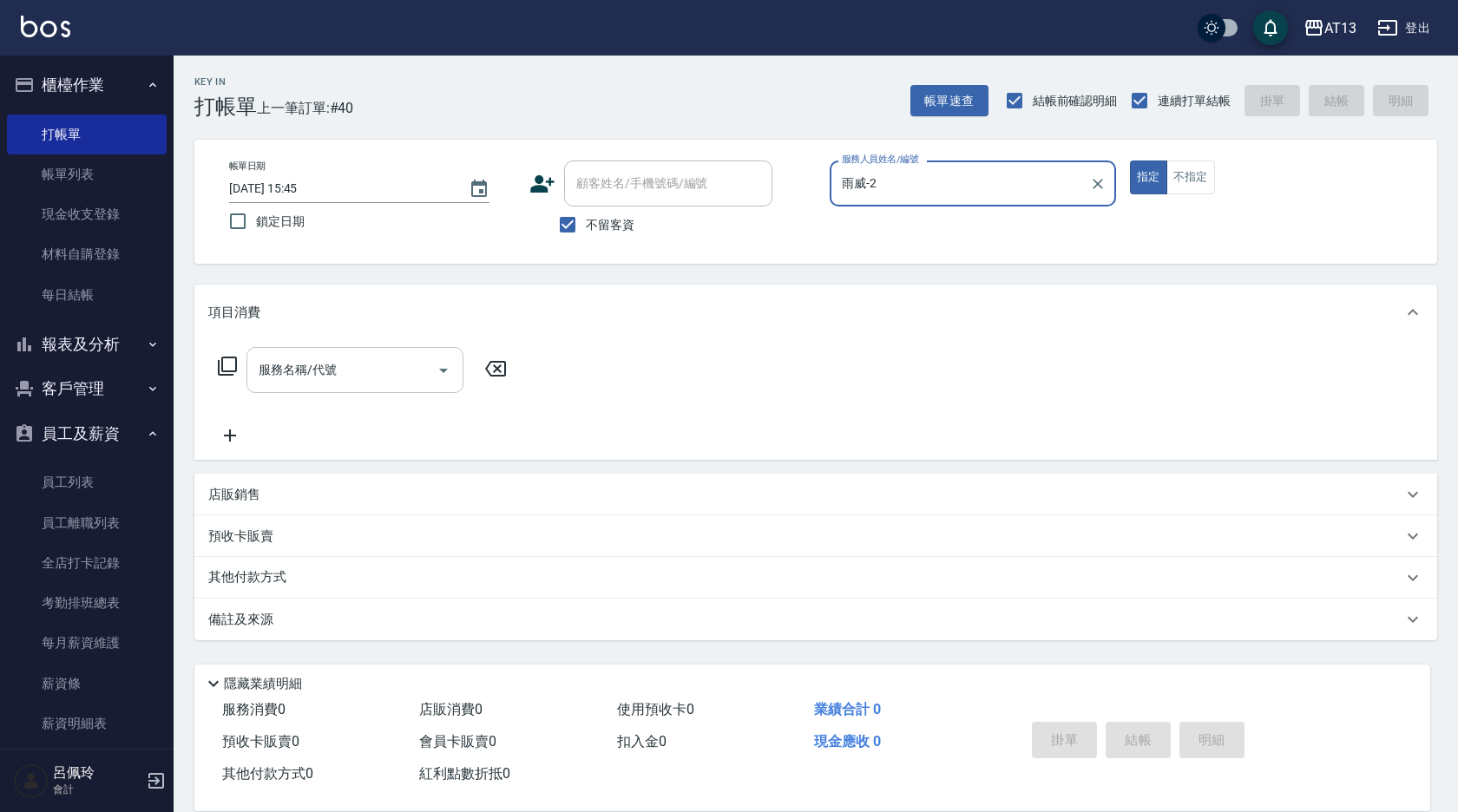
type input "雨威-2"
click at [385, 367] on input "服務名稱/代號" at bounding box center [342, 370] width 176 height 30
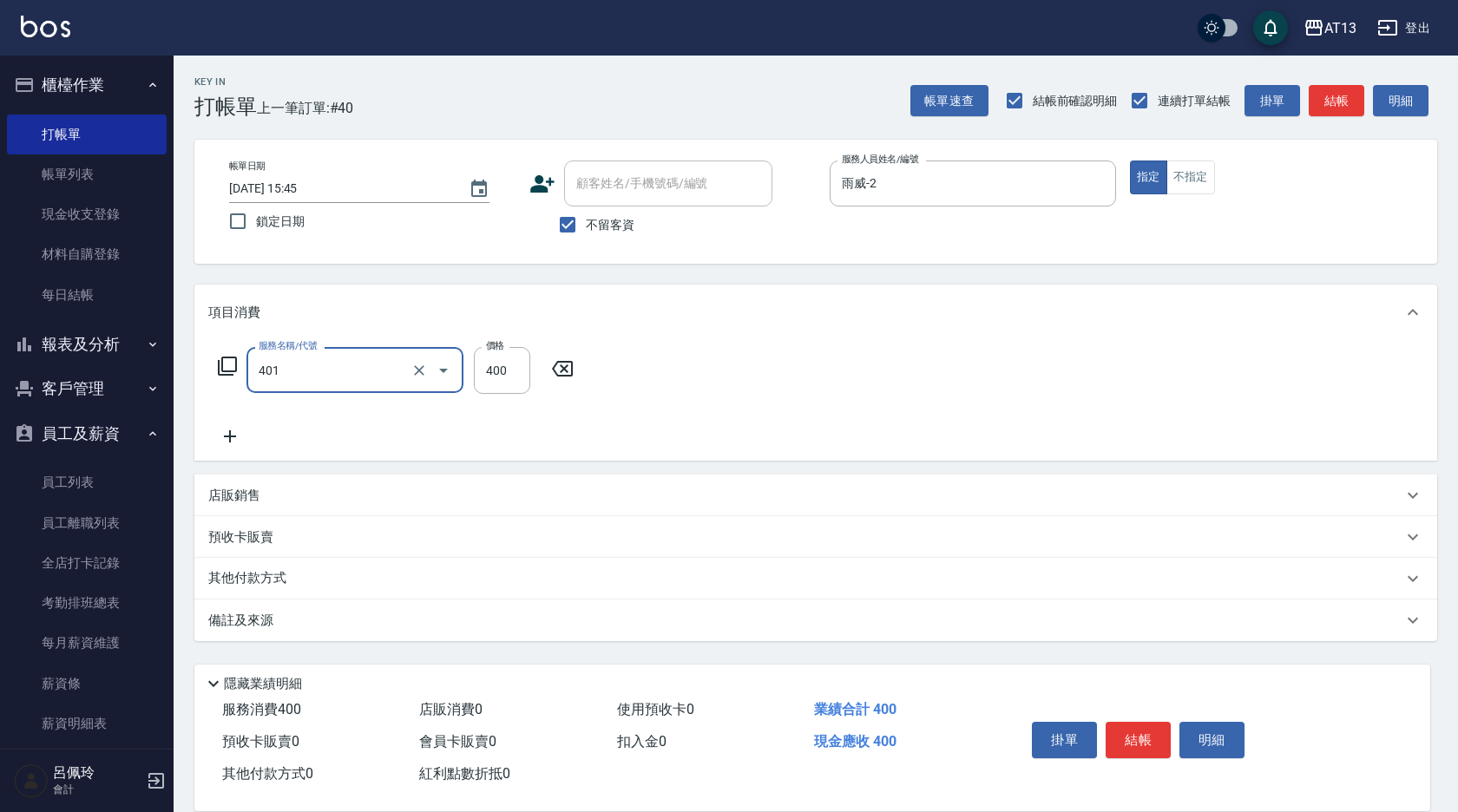
type input "剪髮(401)"
type input "200"
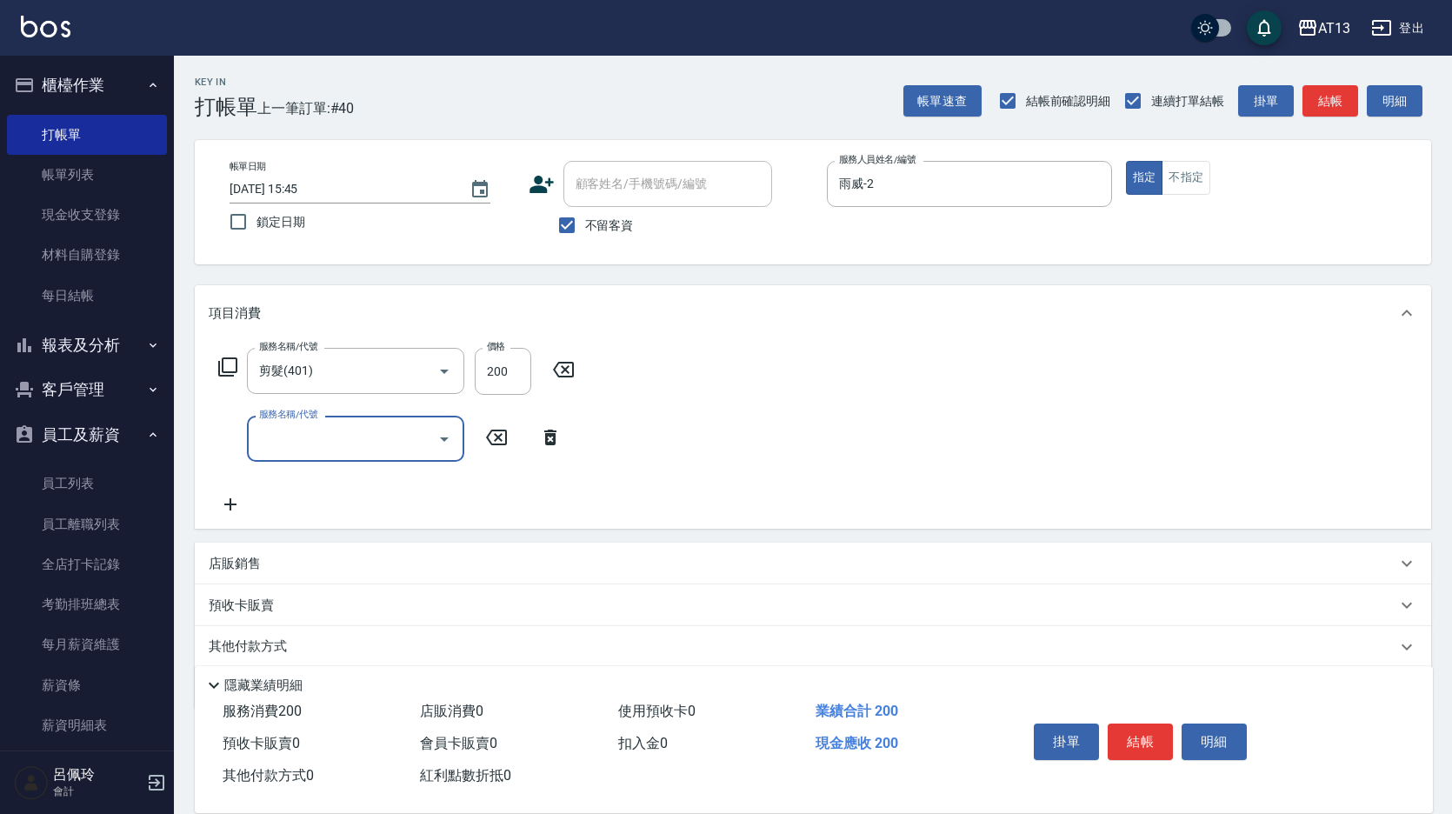
click at [1004, 398] on div "服務名稱/代號 剪髮(401) 服務名稱/代號 價格 200 價格 服務名稱/代號 服務名稱/代號" at bounding box center [813, 435] width 1237 height 188
click at [1102, 729] on div "掛單 結帳 明細" at bounding box center [1140, 744] width 227 height 55
click at [1125, 728] on button "結帳" at bounding box center [1140, 742] width 65 height 37
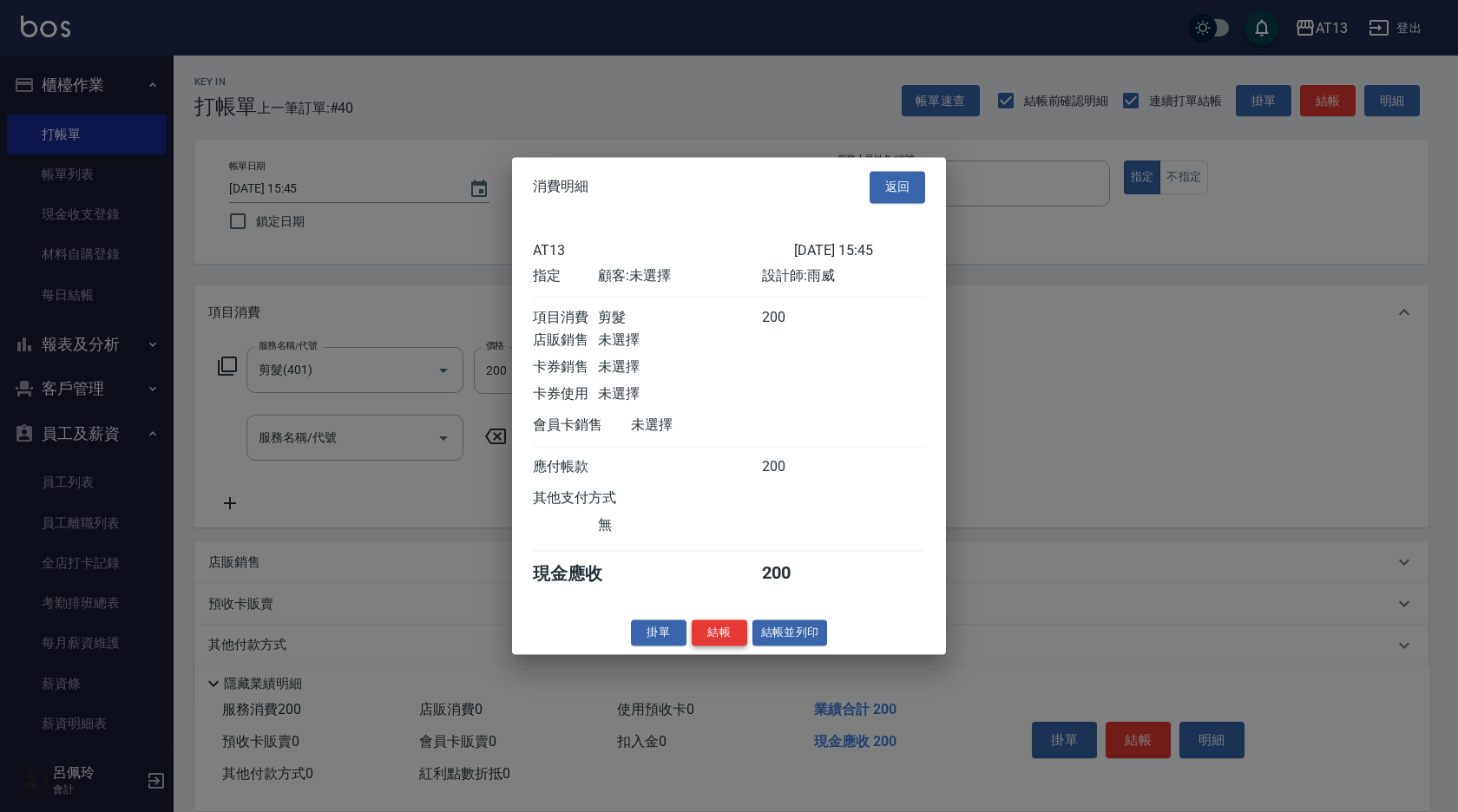
click at [710, 646] on button "結帳" at bounding box center [720, 632] width 56 height 27
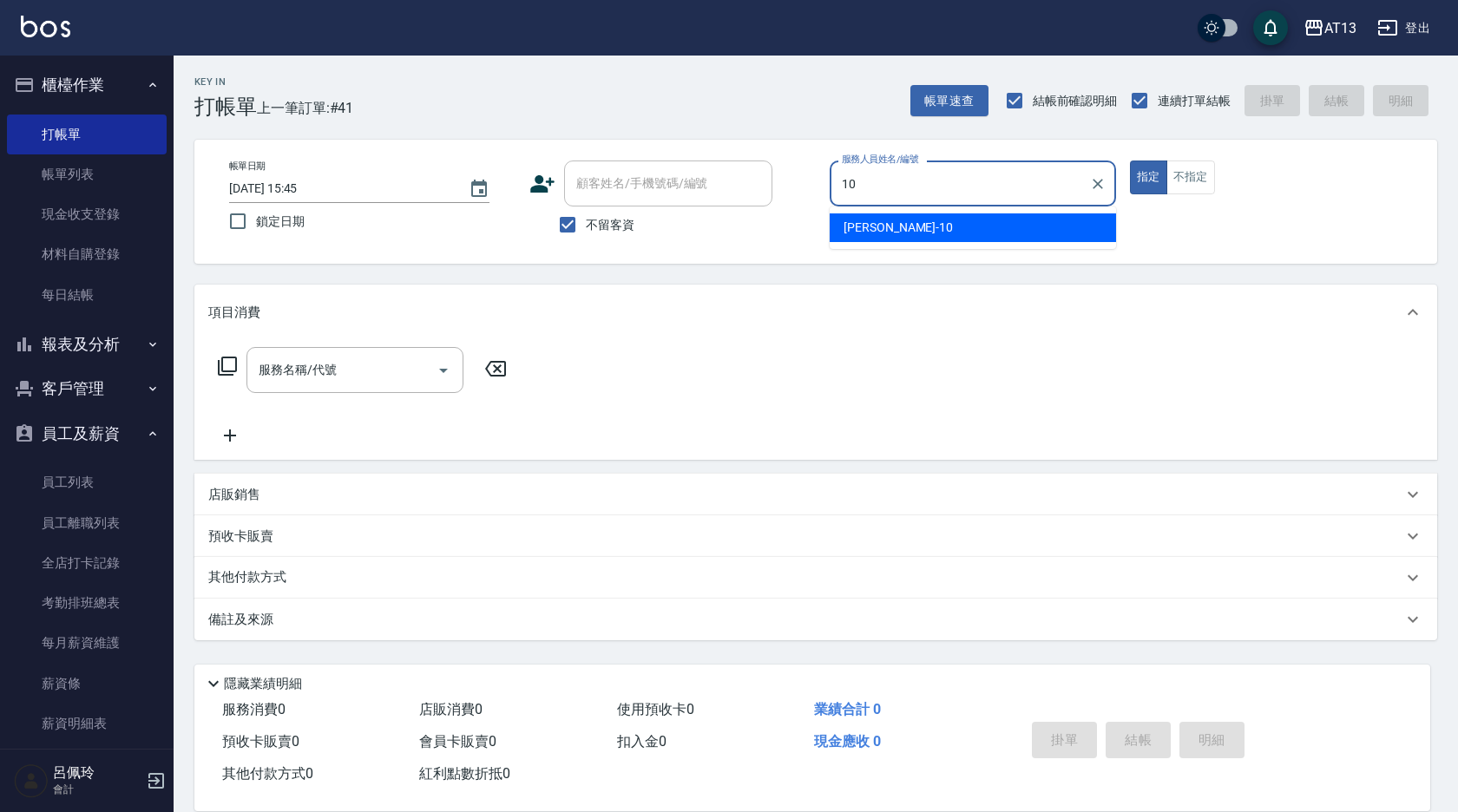
click at [1031, 236] on div "[PERSON_NAME] -10" at bounding box center [972, 227] width 286 height 29
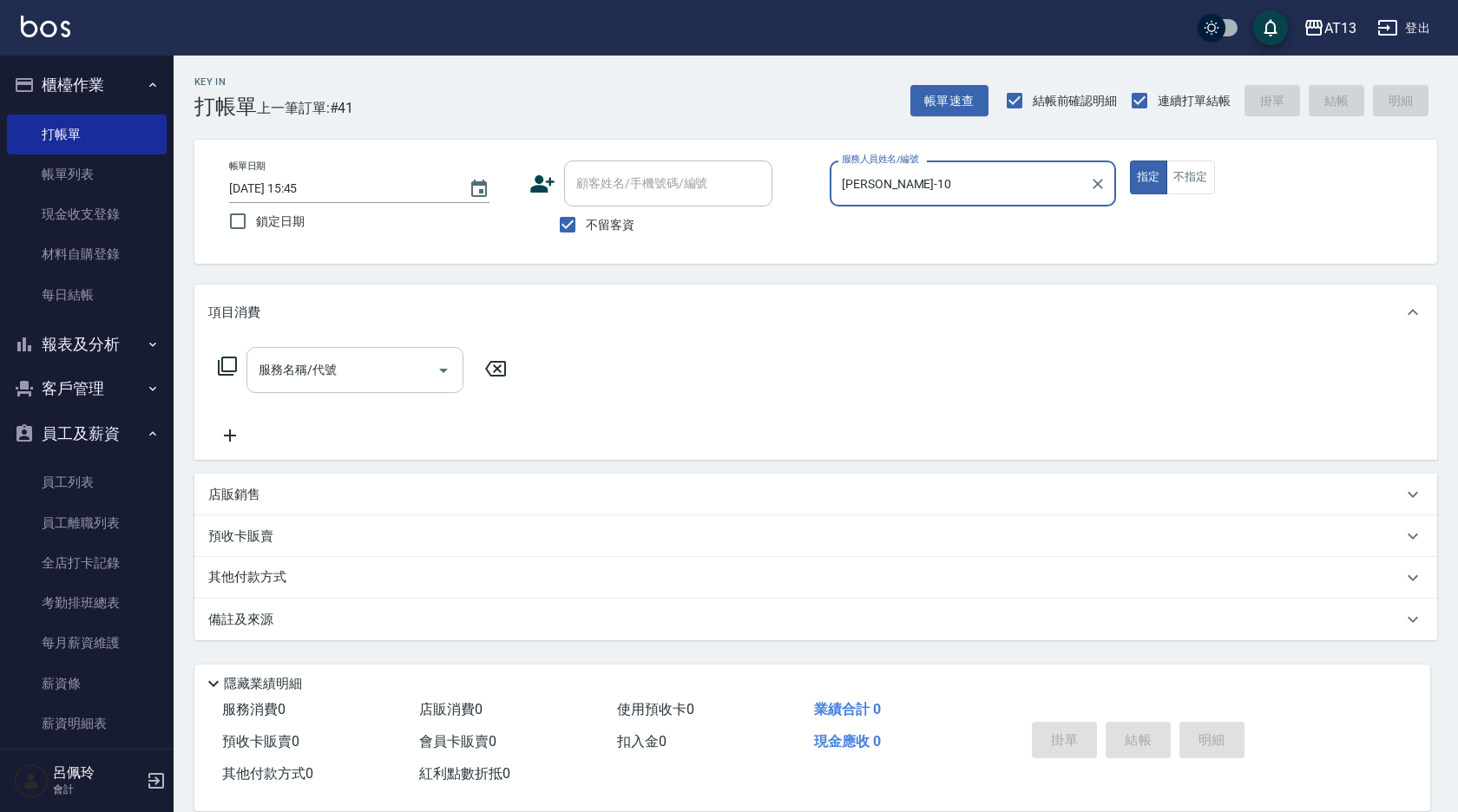
type input "[PERSON_NAME]-10"
click at [379, 369] on input "服務名稱/代號" at bounding box center [342, 370] width 176 height 30
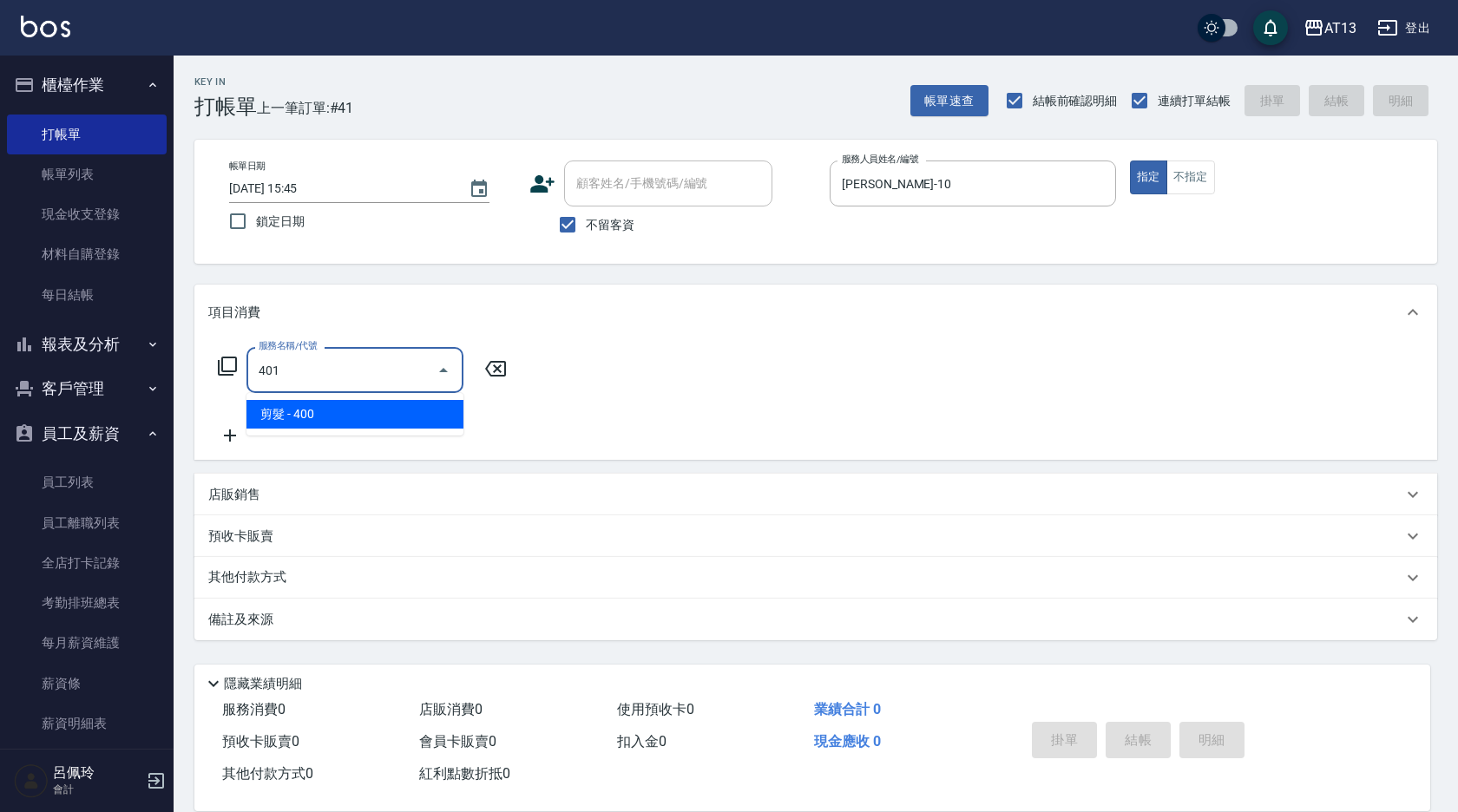
type input "剪髮(401)"
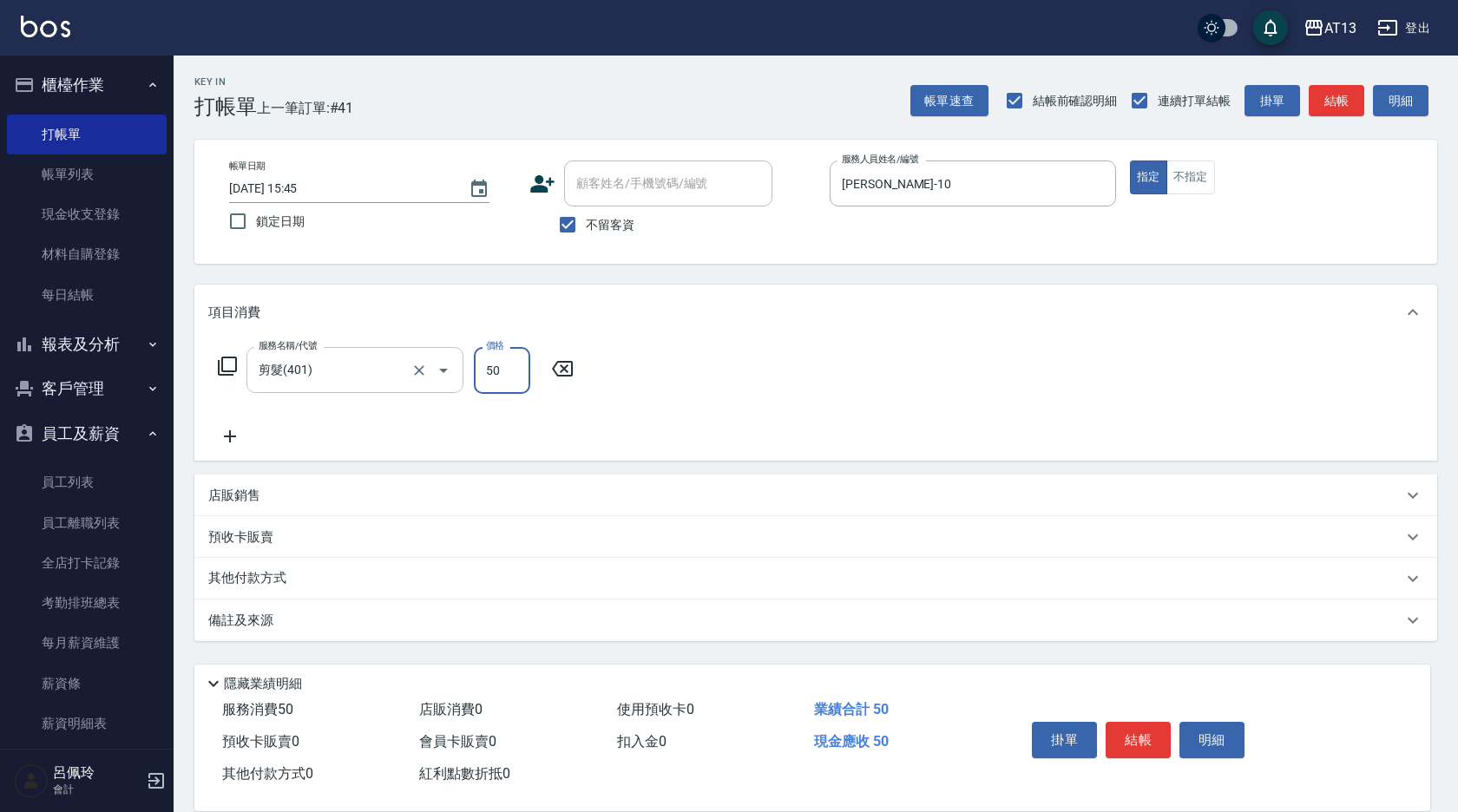
type input "50"
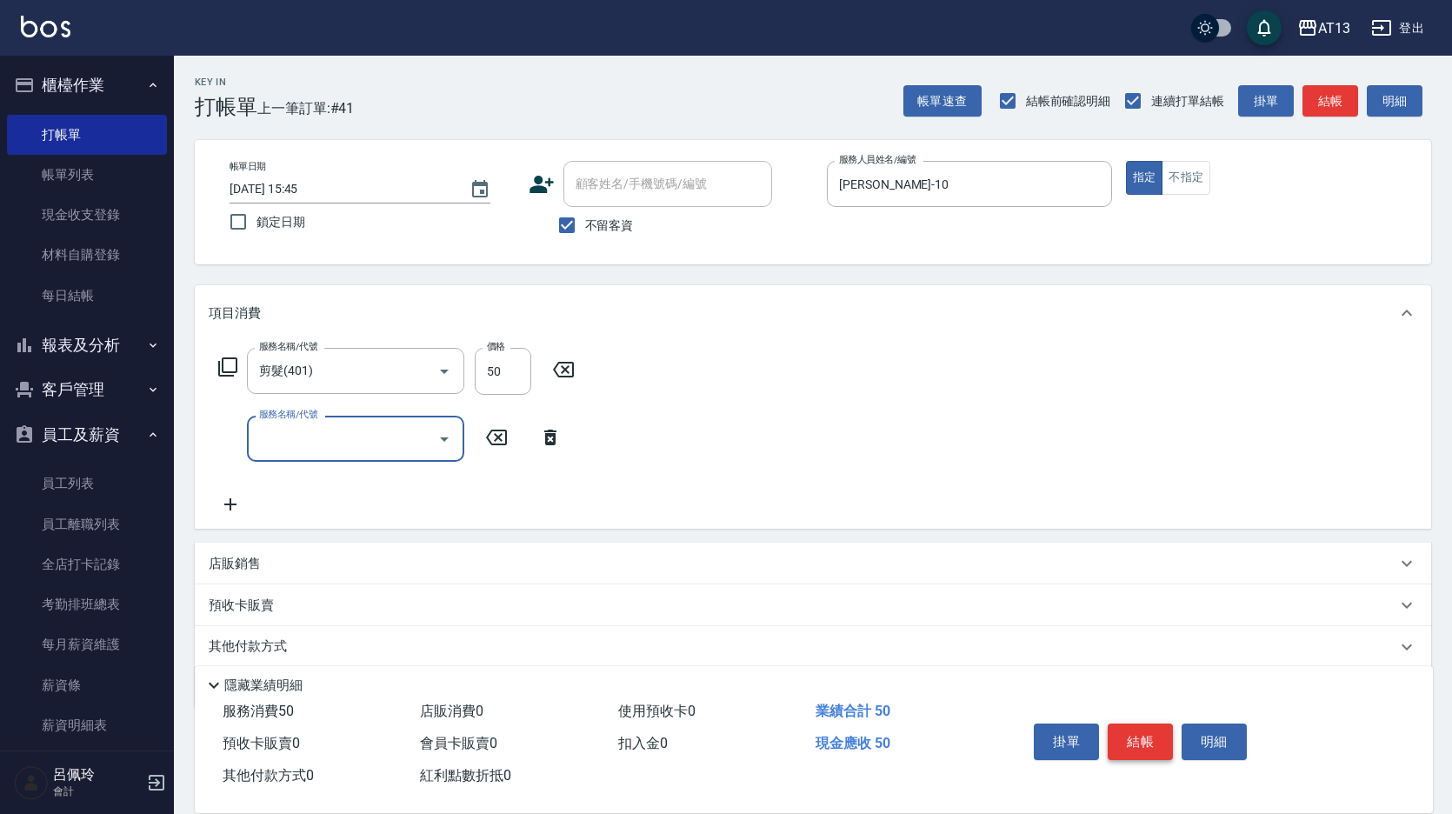
click at [1151, 724] on button "結帳" at bounding box center [1140, 742] width 65 height 37
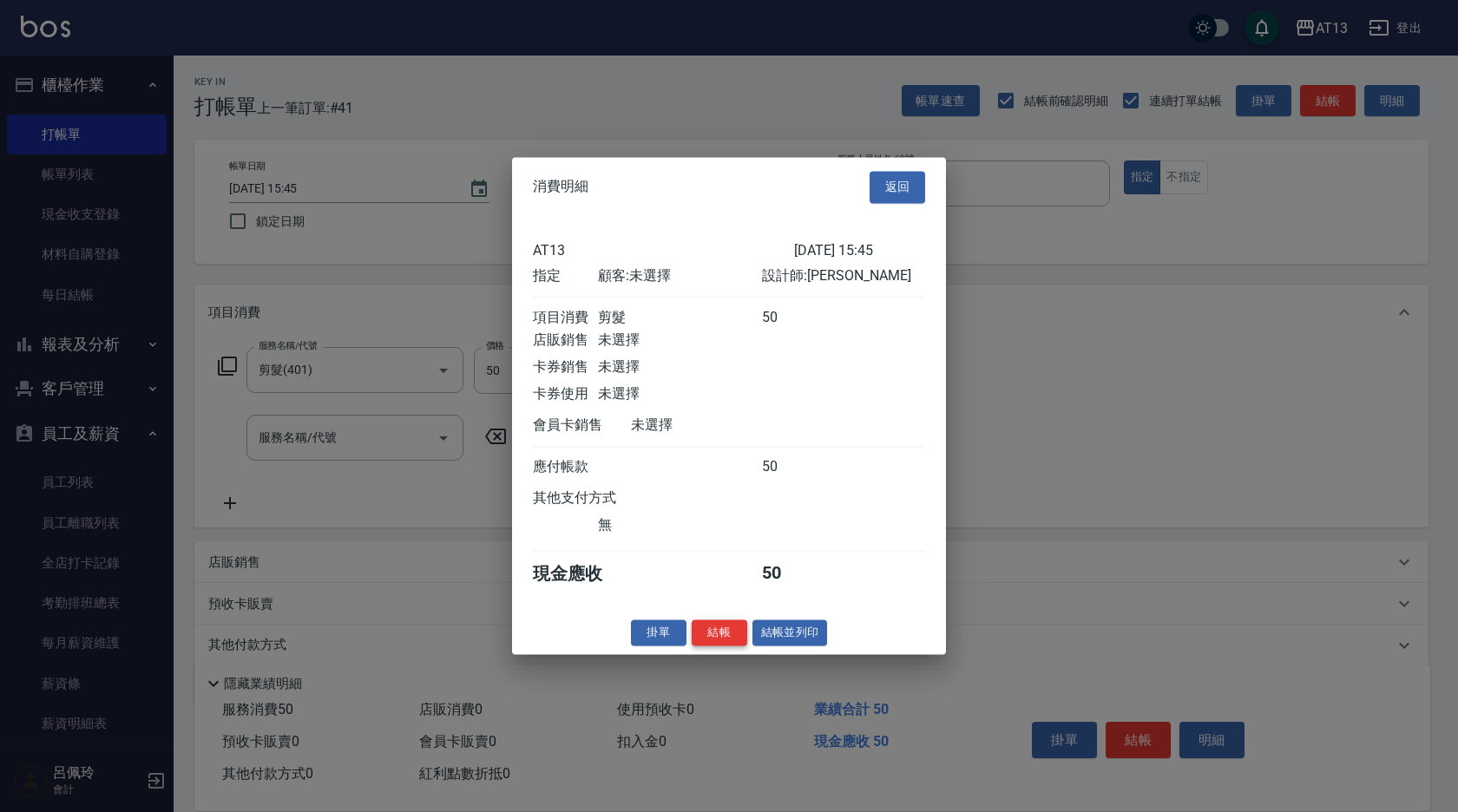
click at [739, 642] on button "結帳" at bounding box center [720, 632] width 56 height 27
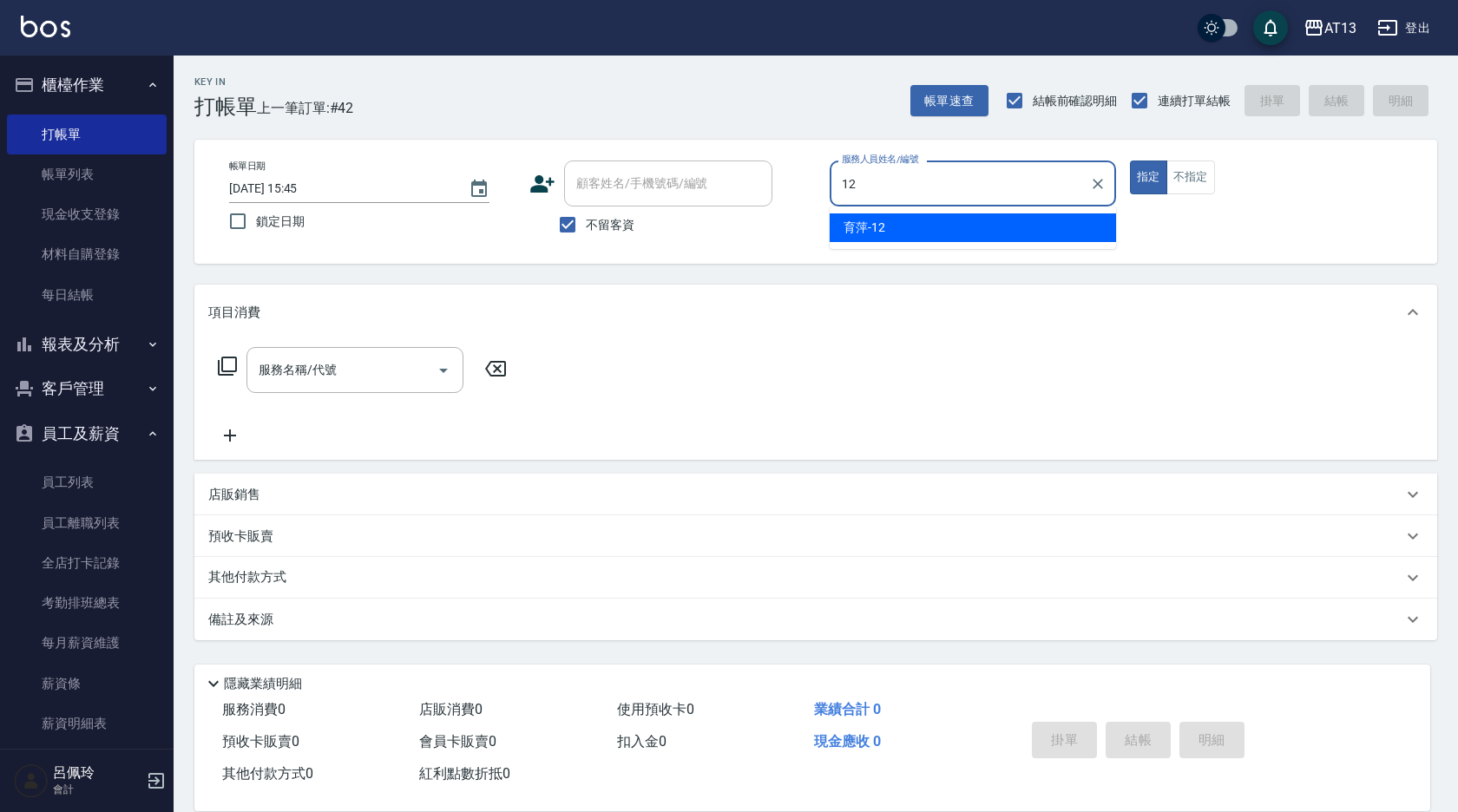
click at [868, 235] on span "育萍 -12" at bounding box center [864, 227] width 42 height 18
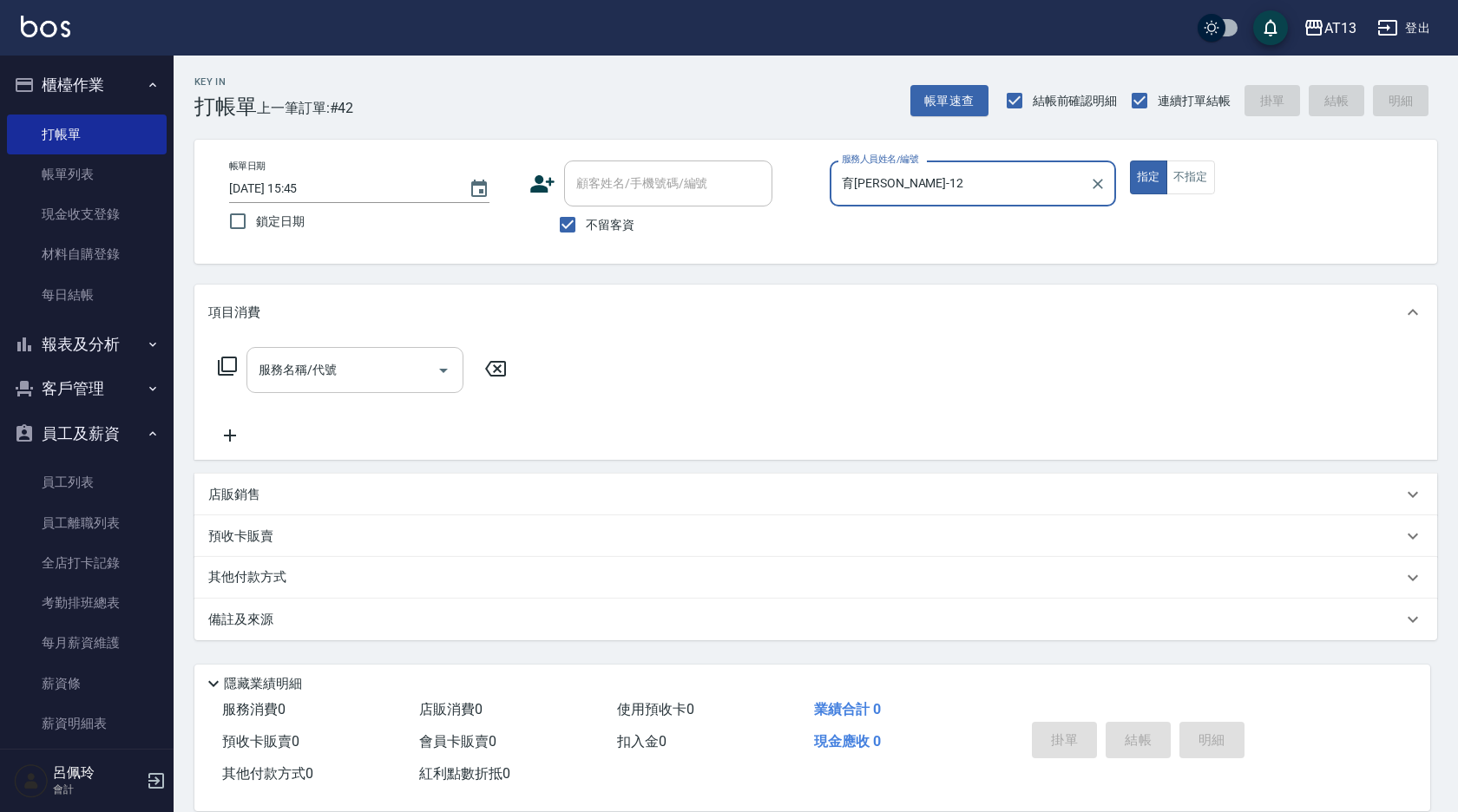
click at [298, 387] on div "服務名稱/代號" at bounding box center [354, 370] width 217 height 46
type input "育[PERSON_NAME]-12"
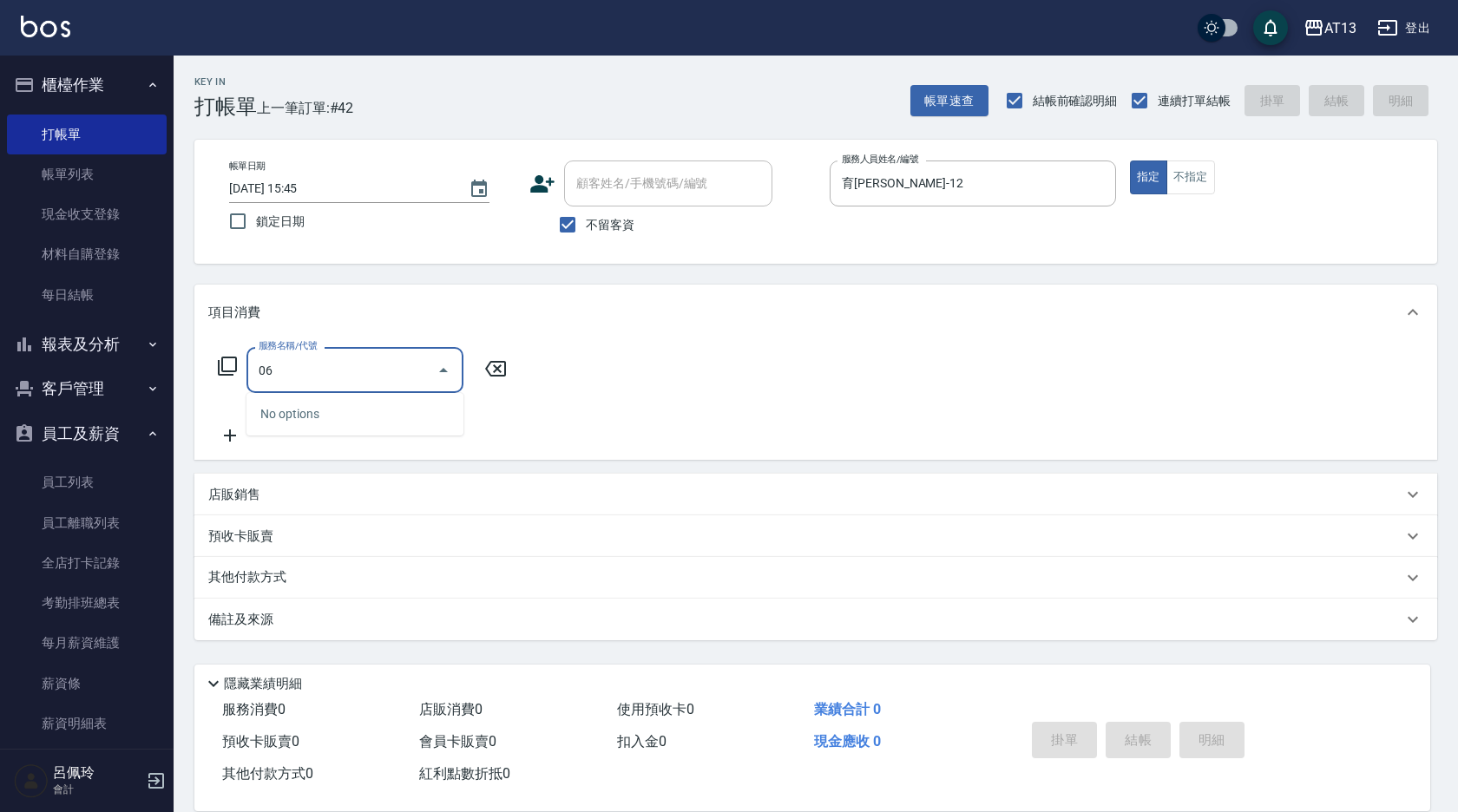
type input "0"
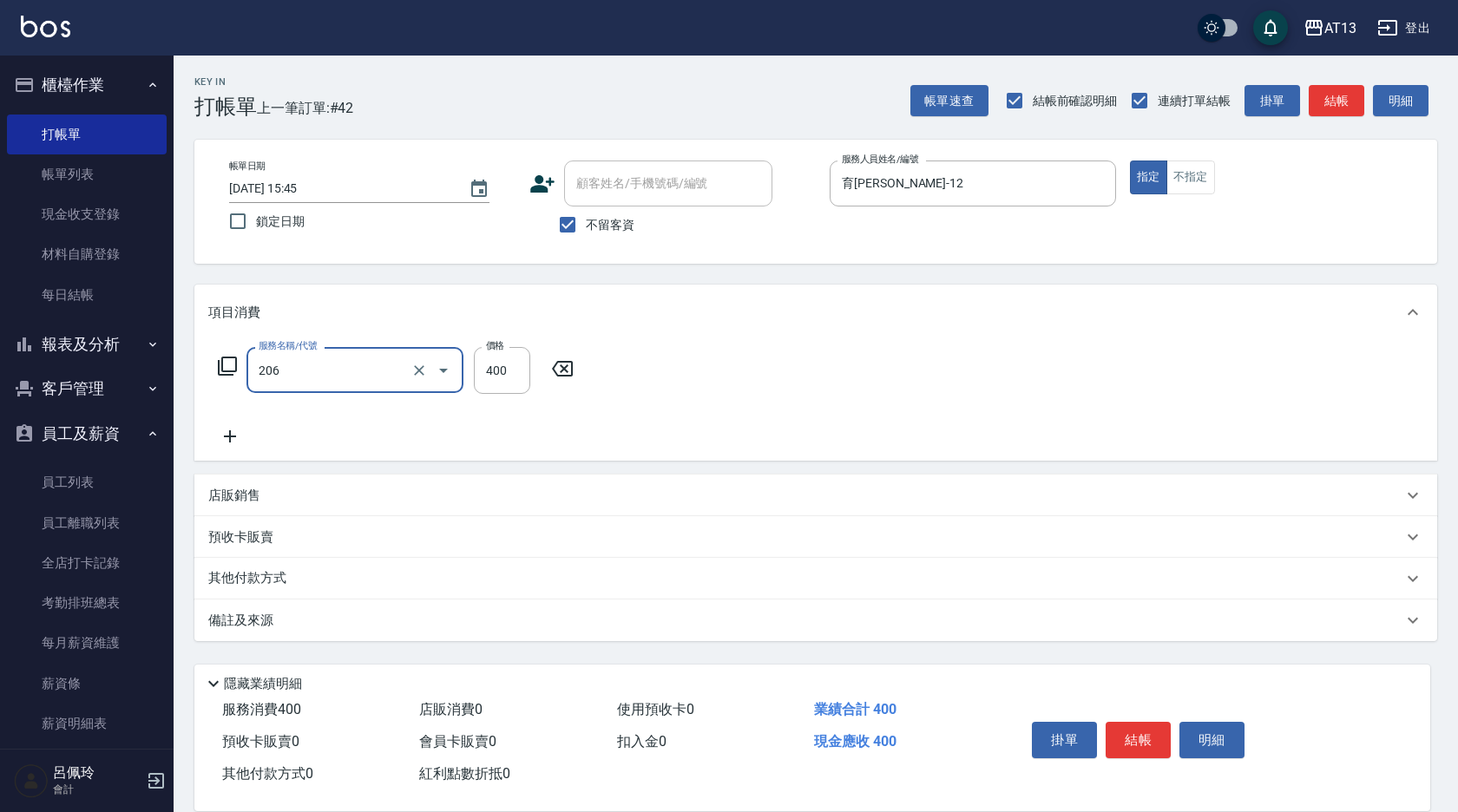
type input "健康洗(206)"
type input "[PERSON_NAME]-33"
drag, startPoint x: 1139, startPoint y: 713, endPoint x: 1140, endPoint y: 739, distance: 26.0
click at [1140, 733] on div "掛單 結帳 明細" at bounding box center [1138, 742] width 227 height 55
click at [1140, 739] on button "結帳" at bounding box center [1138, 740] width 65 height 37
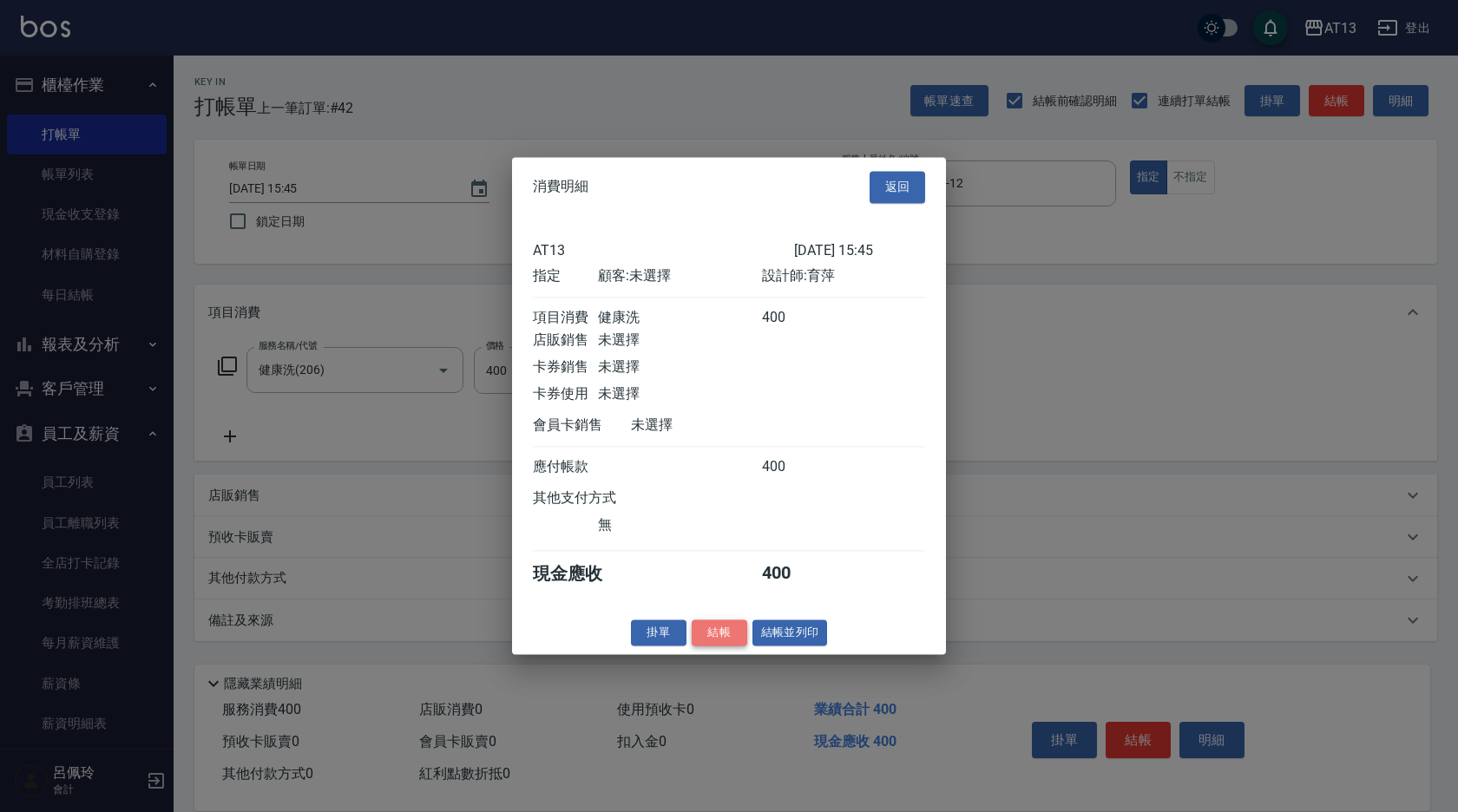
click at [721, 638] on button "結帳" at bounding box center [720, 632] width 56 height 27
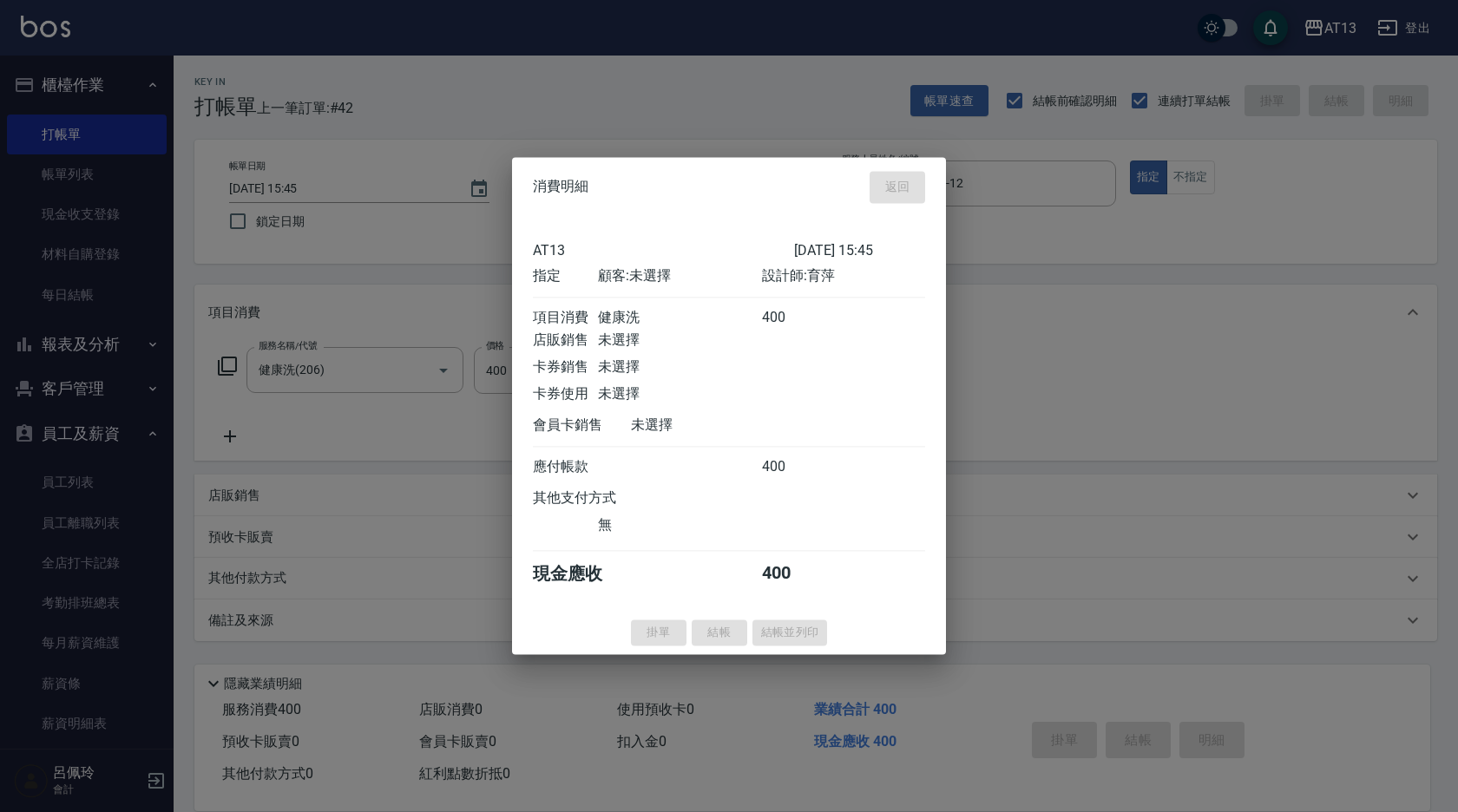
type input "[DATE] 15:46"
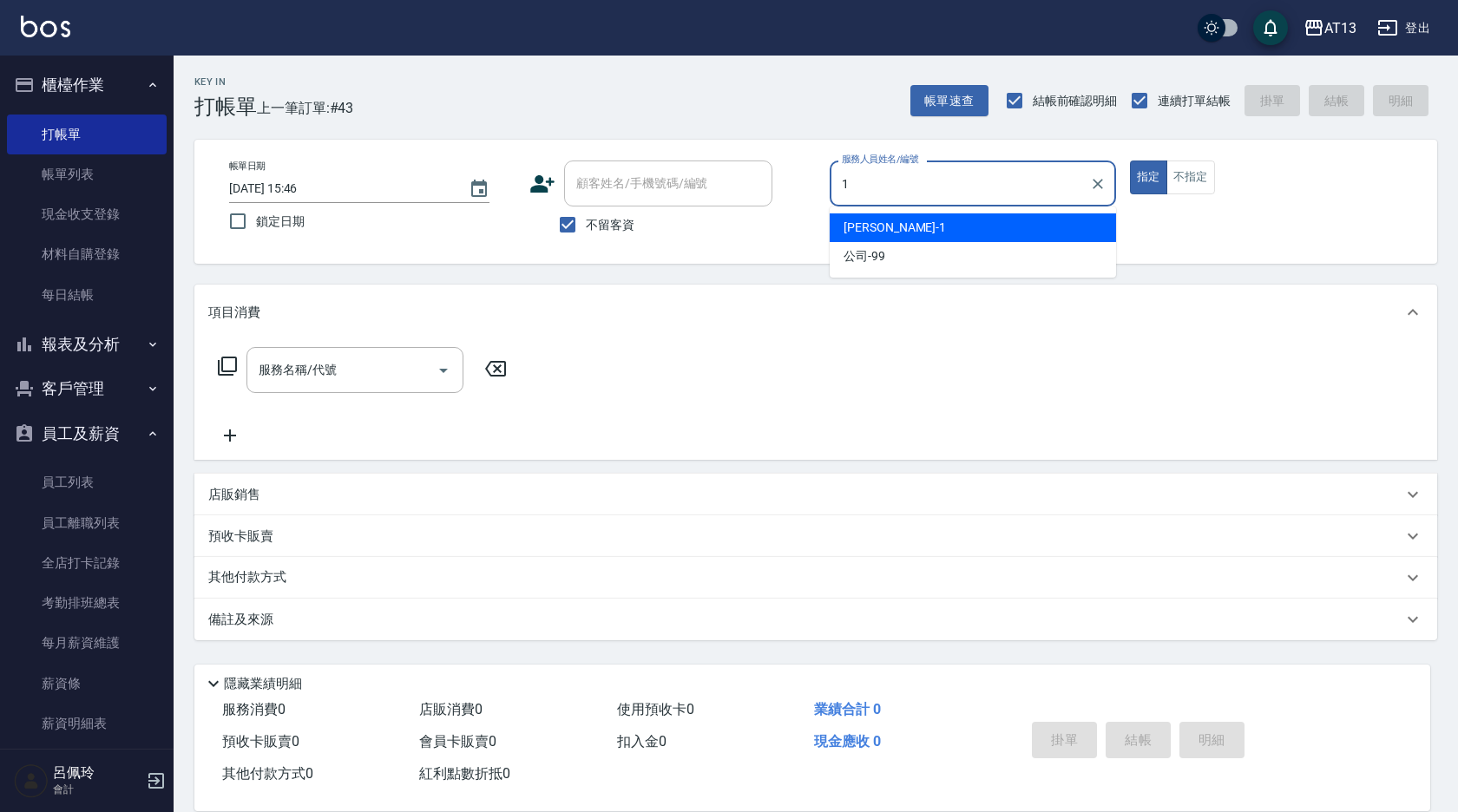
click at [878, 215] on div "[PERSON_NAME] -1" at bounding box center [972, 227] width 286 height 29
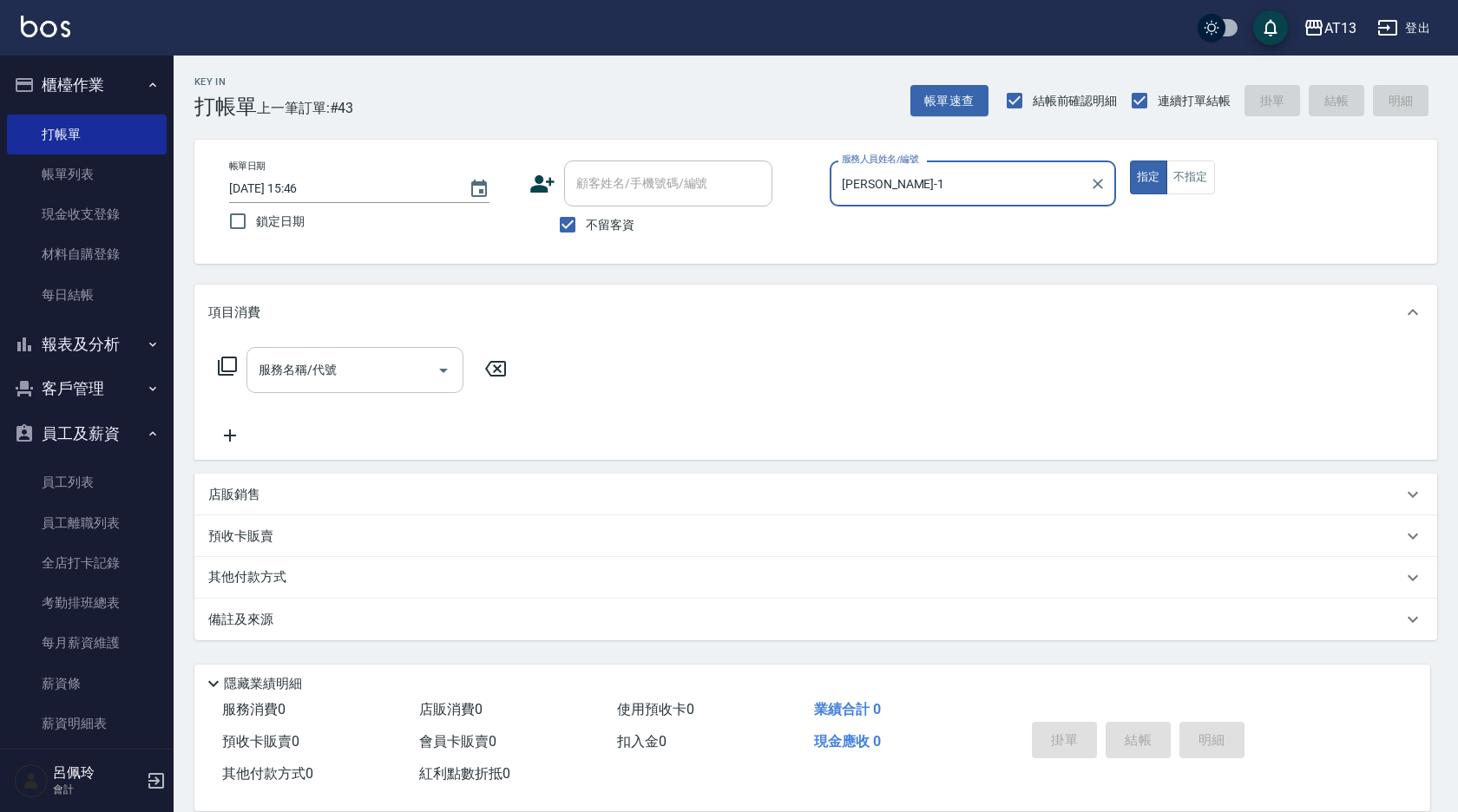
type input "[PERSON_NAME]-1"
click at [372, 376] on input "服務名稱/代號" at bounding box center [342, 370] width 176 height 30
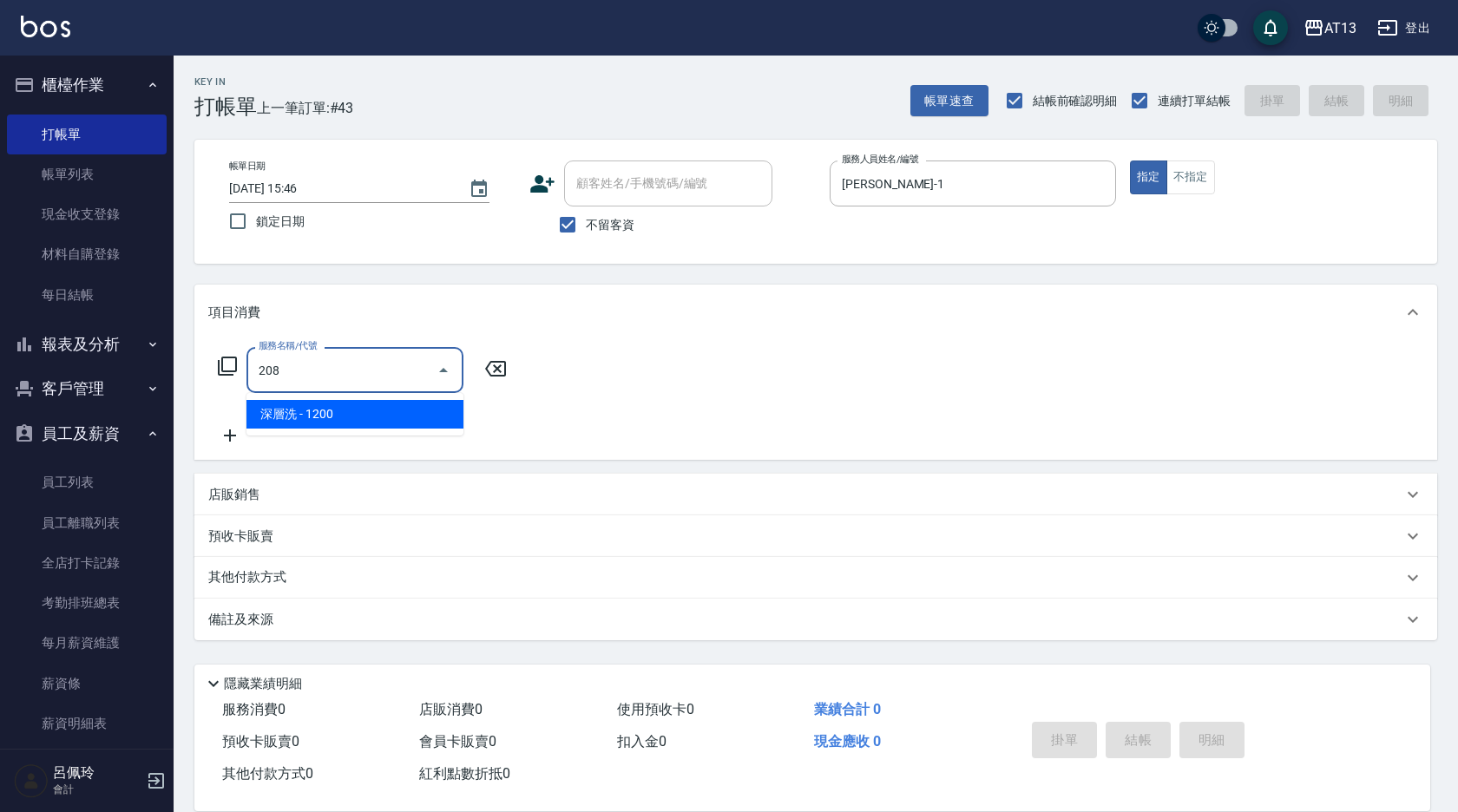
type input "深層洗(208)"
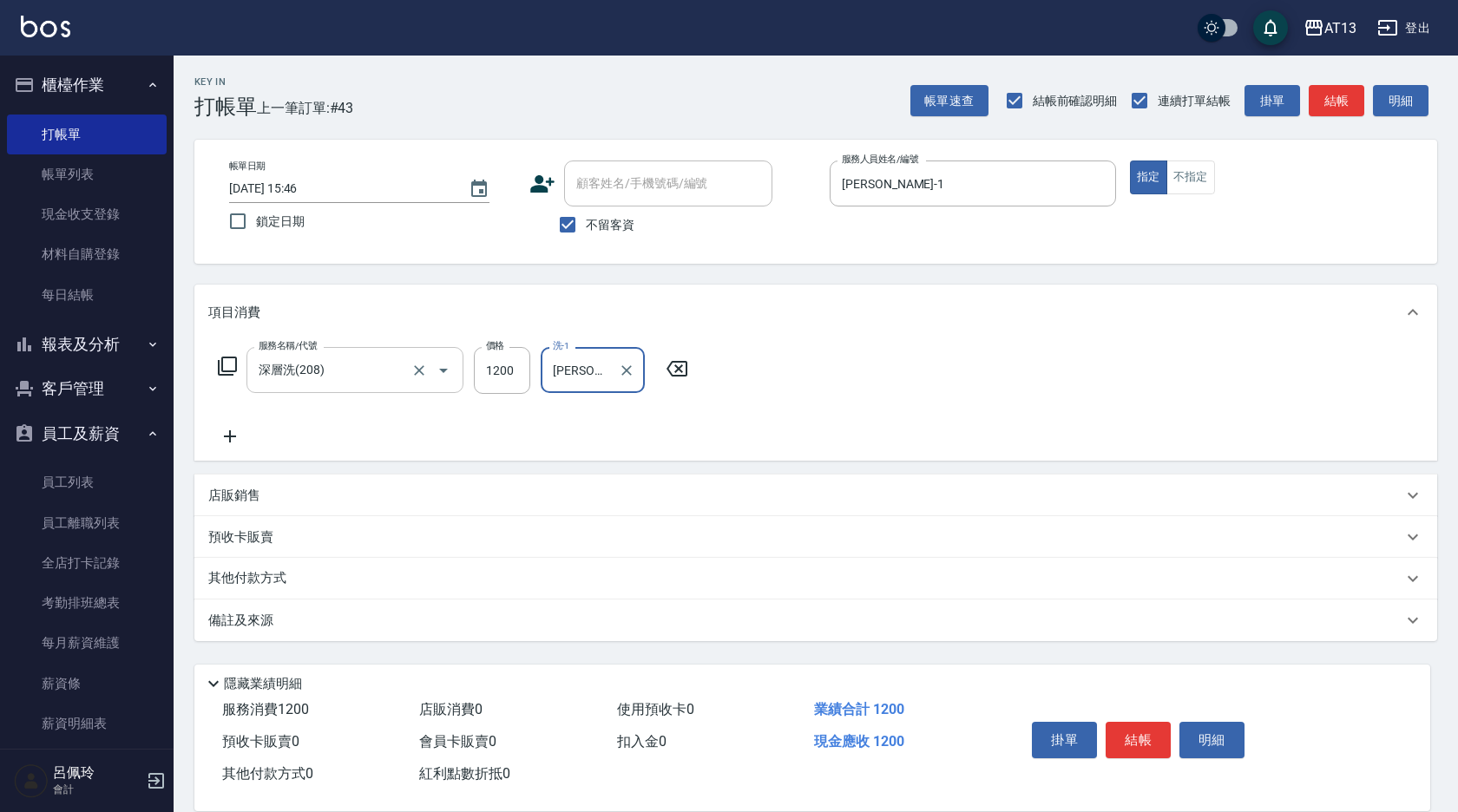
type input "[PERSON_NAME]-1"
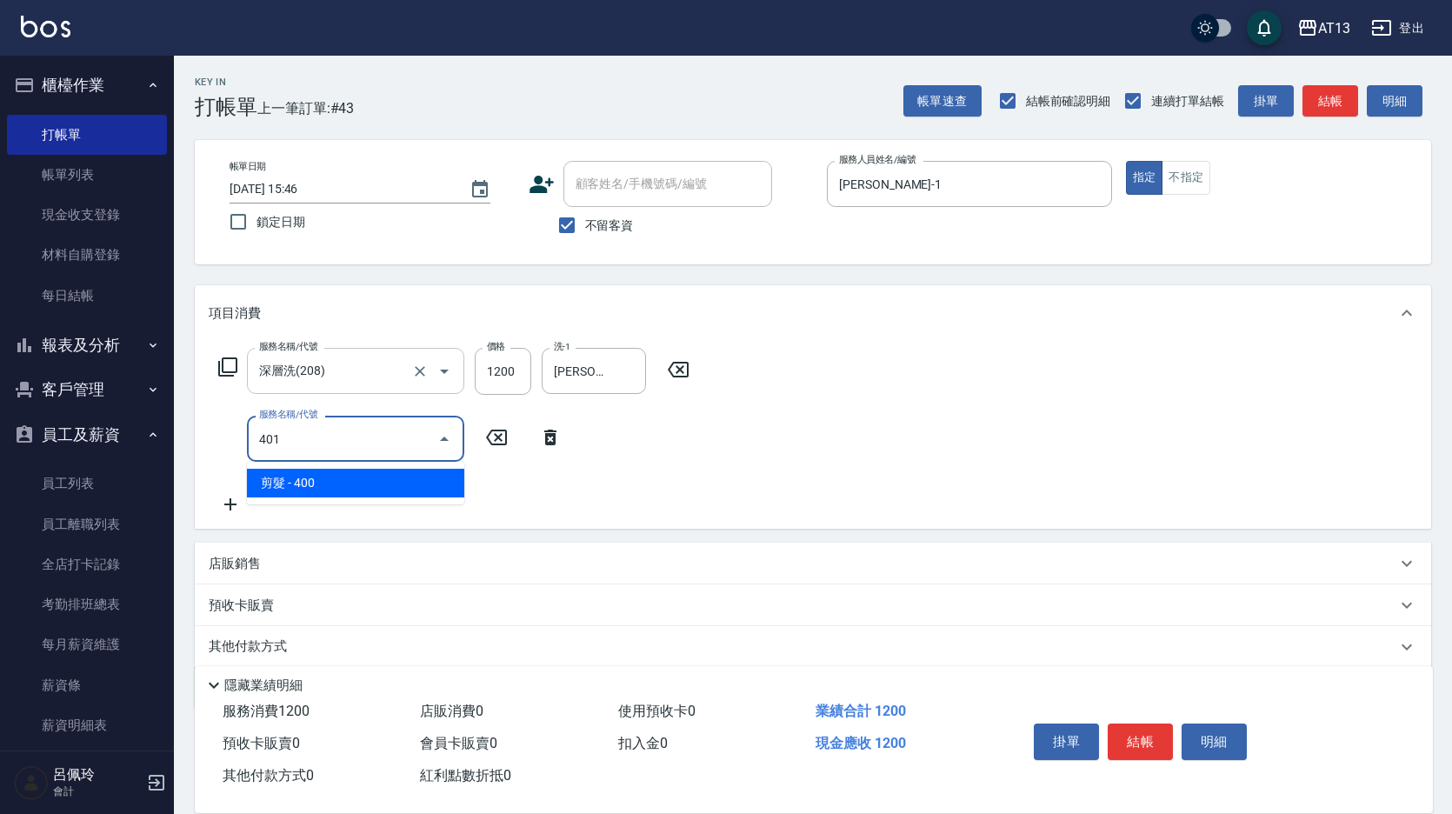
type input "剪髮(401)"
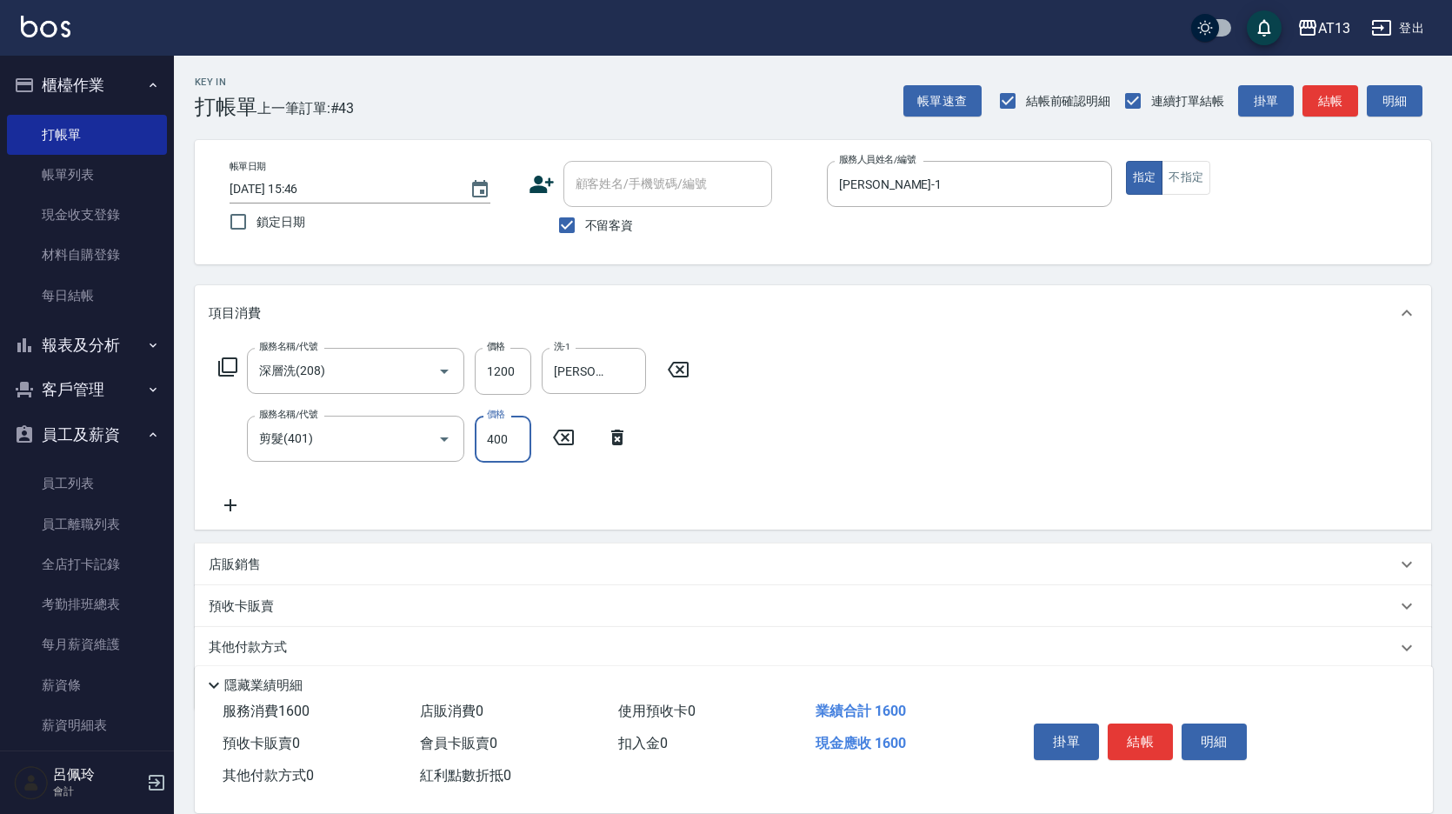
drag, startPoint x: 886, startPoint y: 410, endPoint x: 911, endPoint y: 446, distance: 43.7
click at [891, 418] on div "服務名稱/代號 深層洗(208) 服務名稱/代號 價格 1200 價格 洗-1 鈞茹-1 洗-1 服務名稱/代號 剪髮(401) 服務名稱/代號 價格 400…" at bounding box center [813, 435] width 1237 height 189
click at [1140, 733] on button "結帳" at bounding box center [1140, 742] width 65 height 37
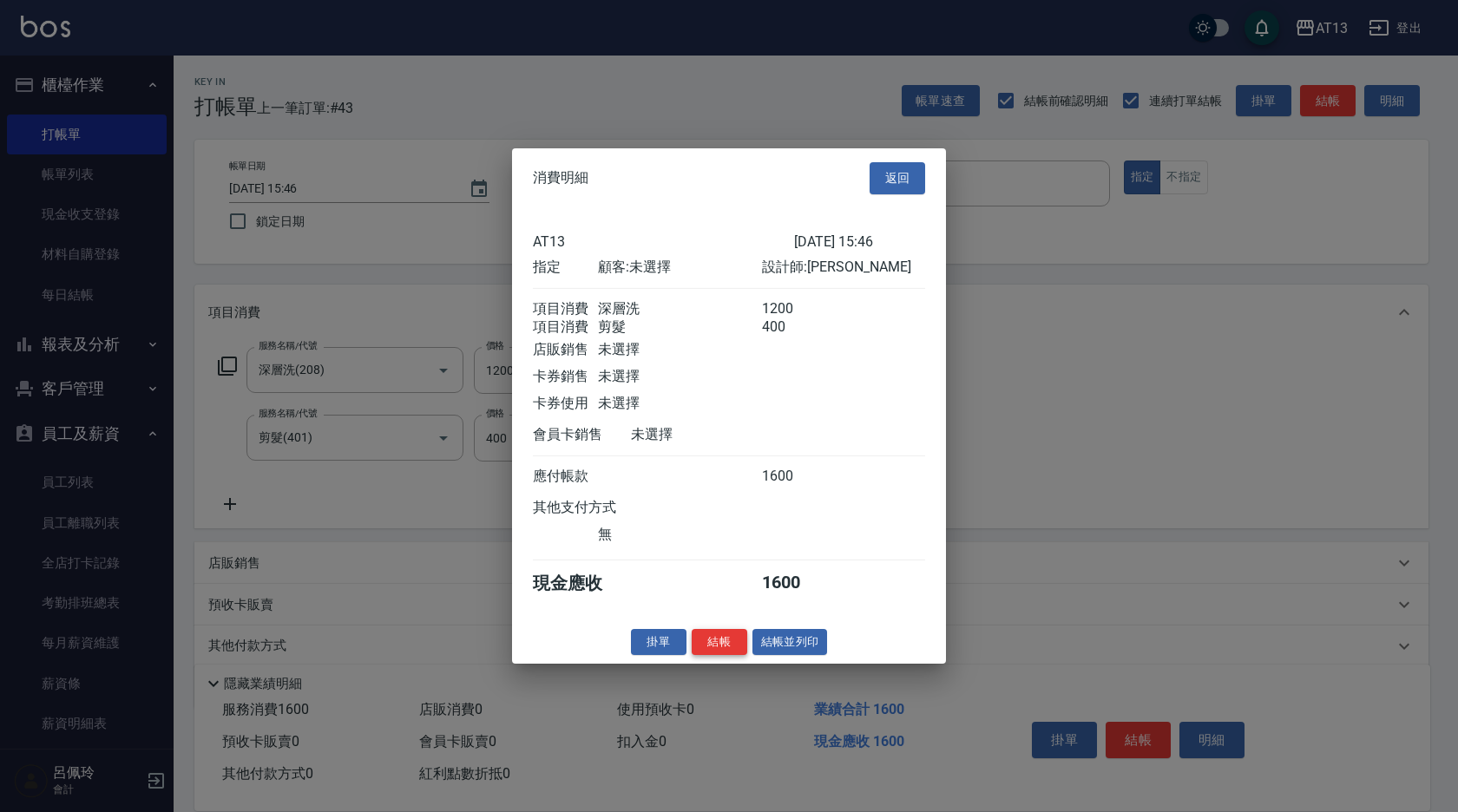
click at [720, 648] on button "結帳" at bounding box center [720, 641] width 56 height 27
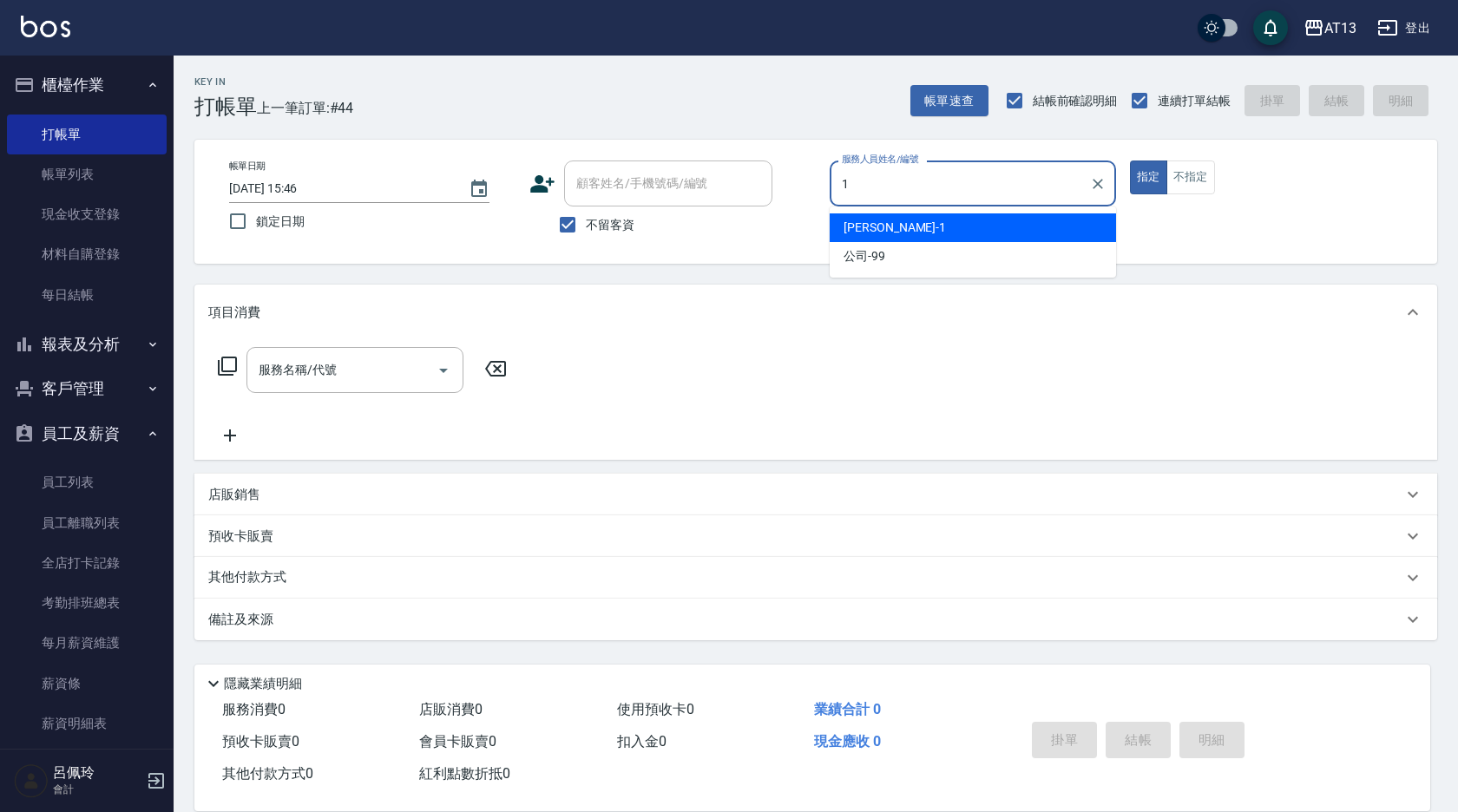
click at [871, 220] on span "[PERSON_NAME] -1" at bounding box center [894, 227] width 103 height 18
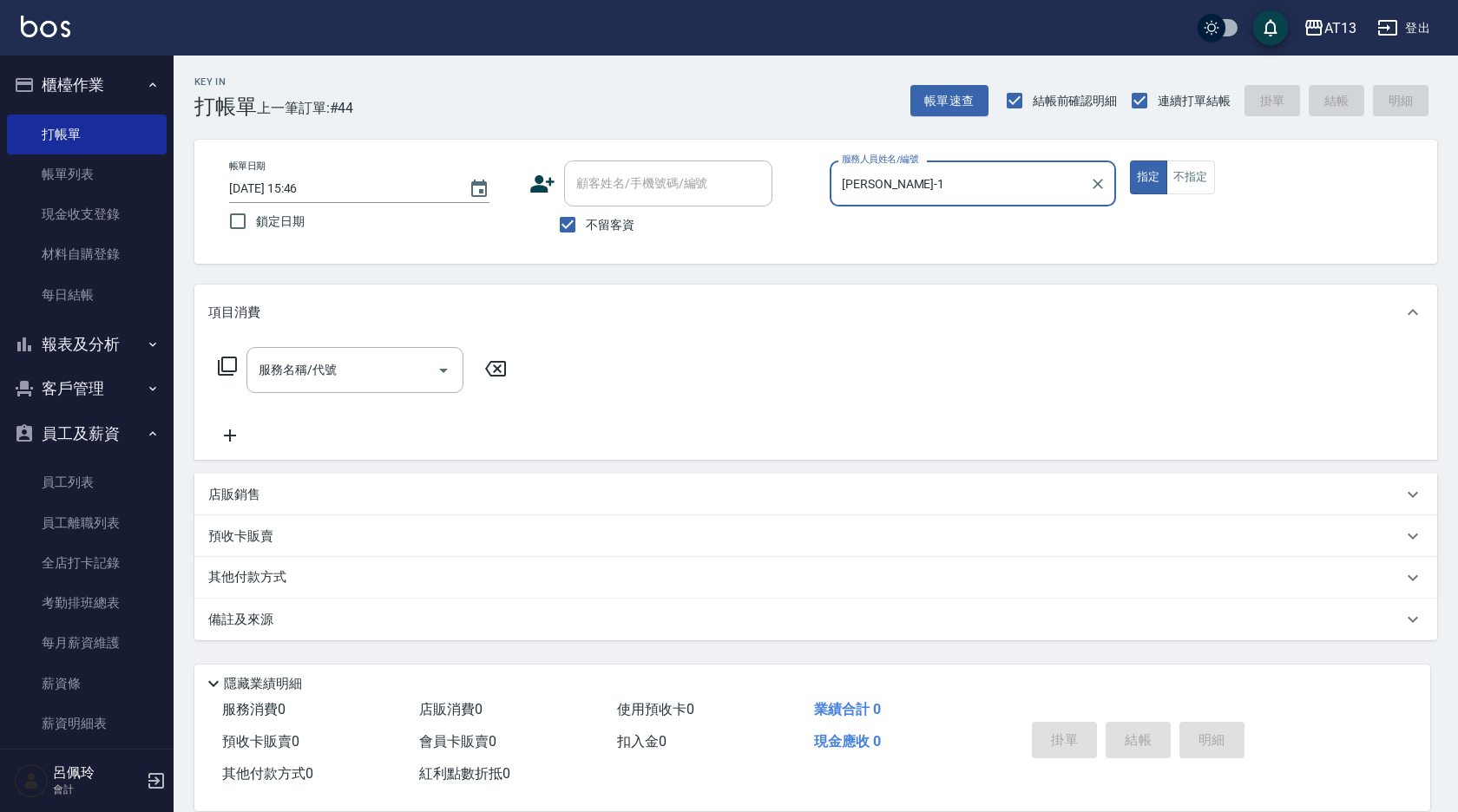
type input "[PERSON_NAME]-1"
click at [256, 496] on p "店販銷售" at bounding box center [235, 495] width 52 height 18
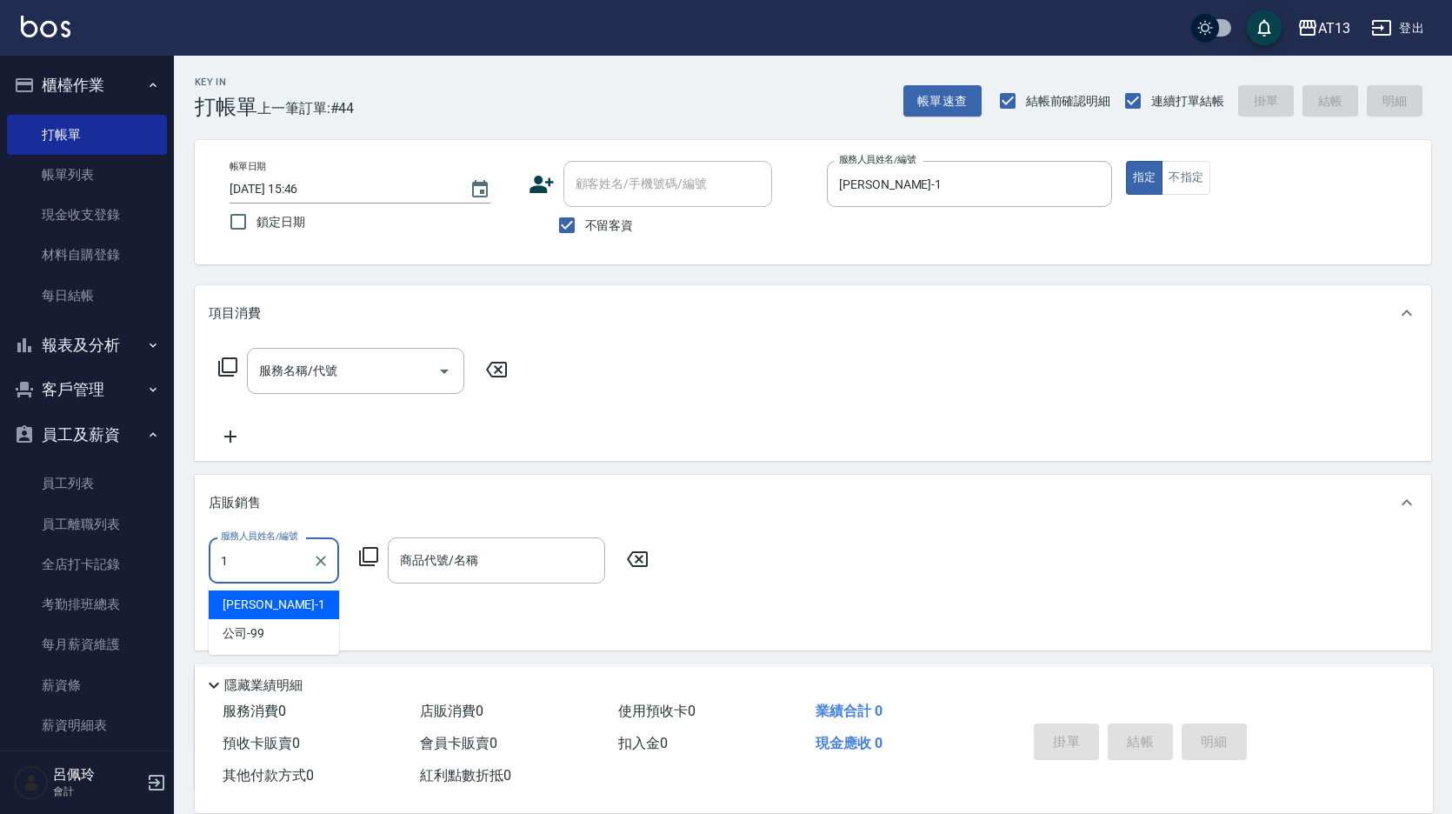
click at [278, 607] on div "[PERSON_NAME] -1" at bounding box center [274, 604] width 130 height 29
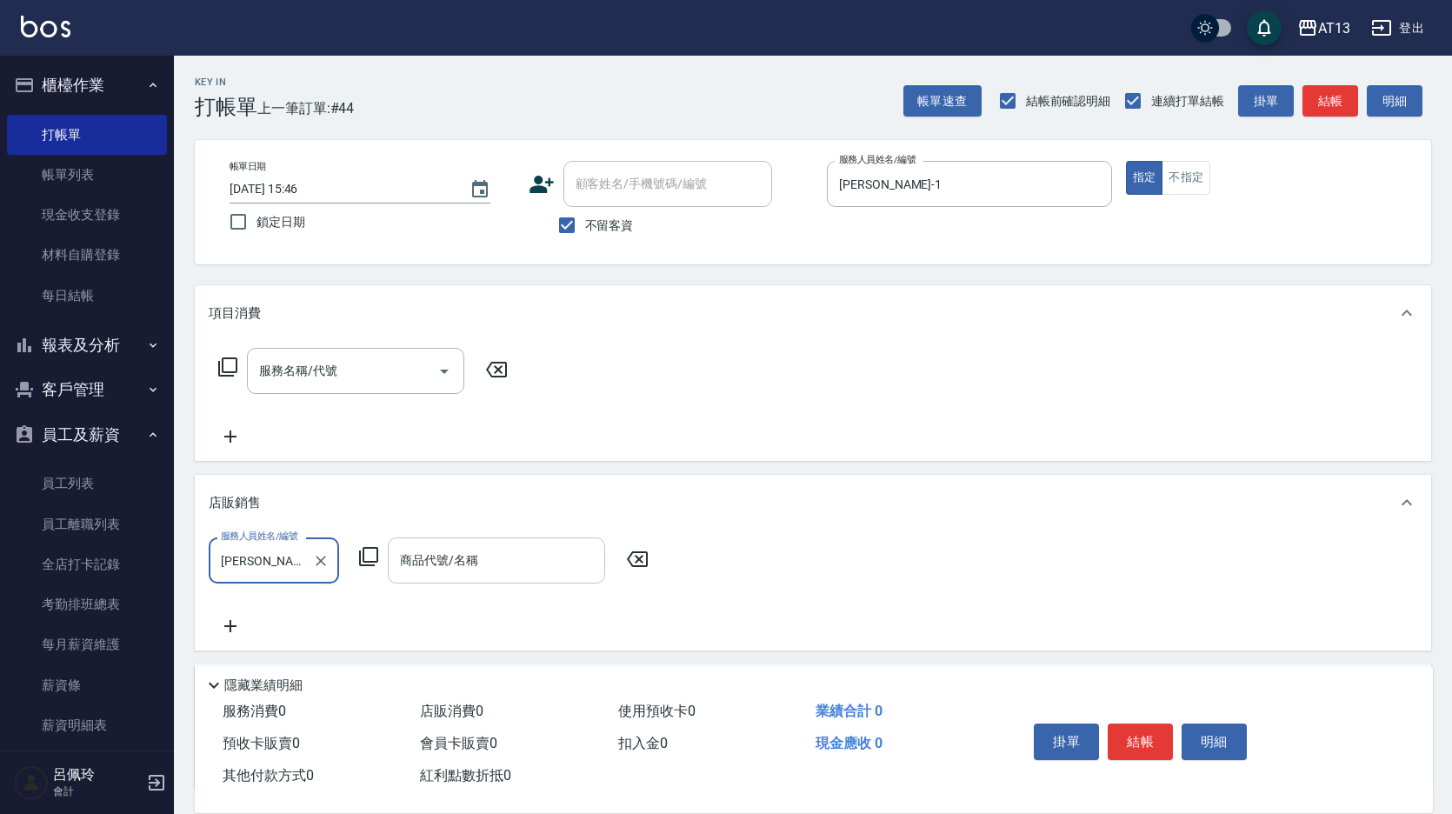
type input "[PERSON_NAME]-1"
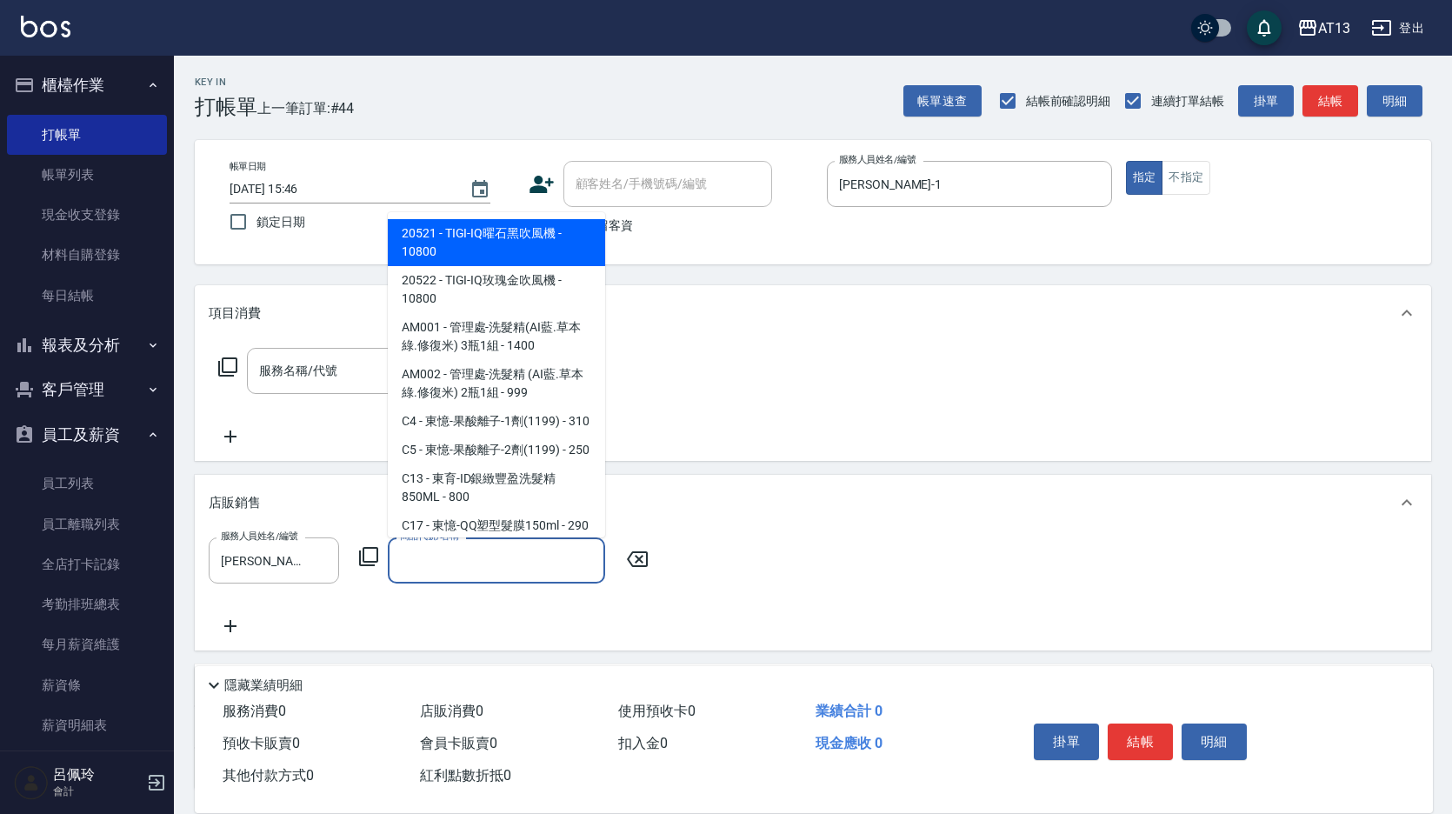
click at [490, 565] on input "商品代號/名稱" at bounding box center [497, 560] width 202 height 30
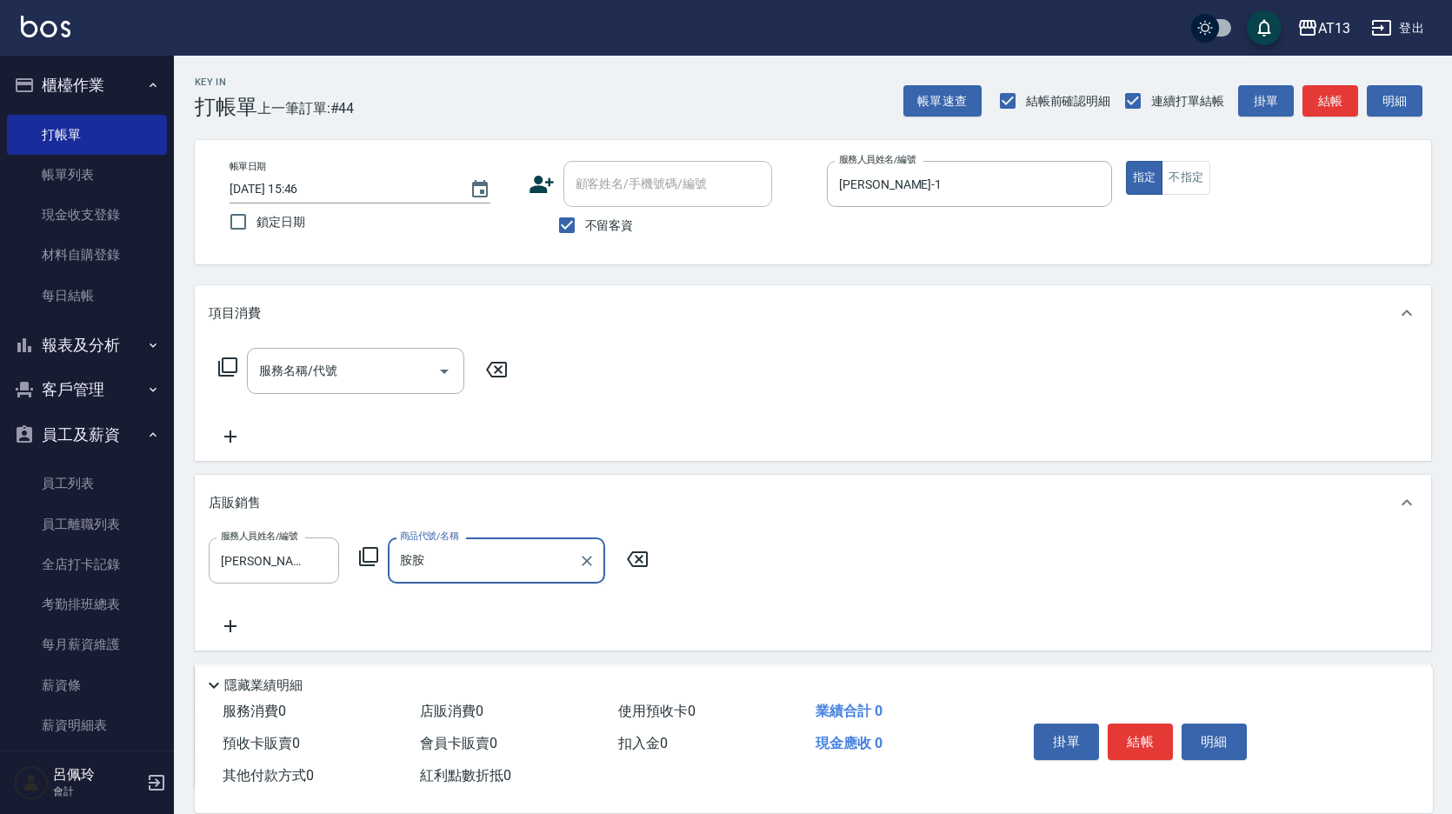
click at [483, 541] on div "胺胺 商品代號/名稱" at bounding box center [496, 560] width 217 height 46
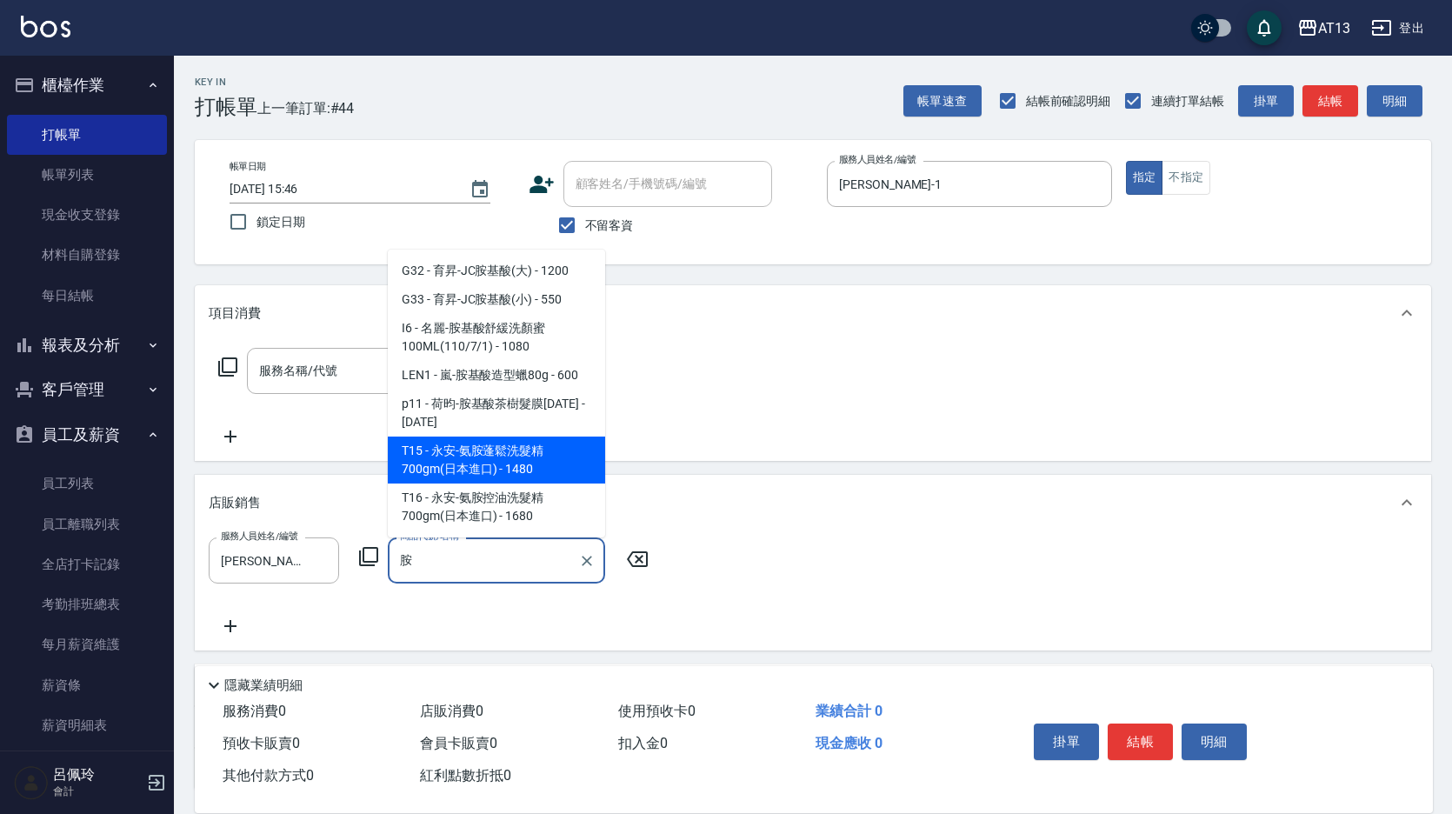
click at [560, 453] on span "T15 - 永安-氨胺蓬鬆洗髮精700gm(日本進口) - 1480" at bounding box center [496, 460] width 217 height 47
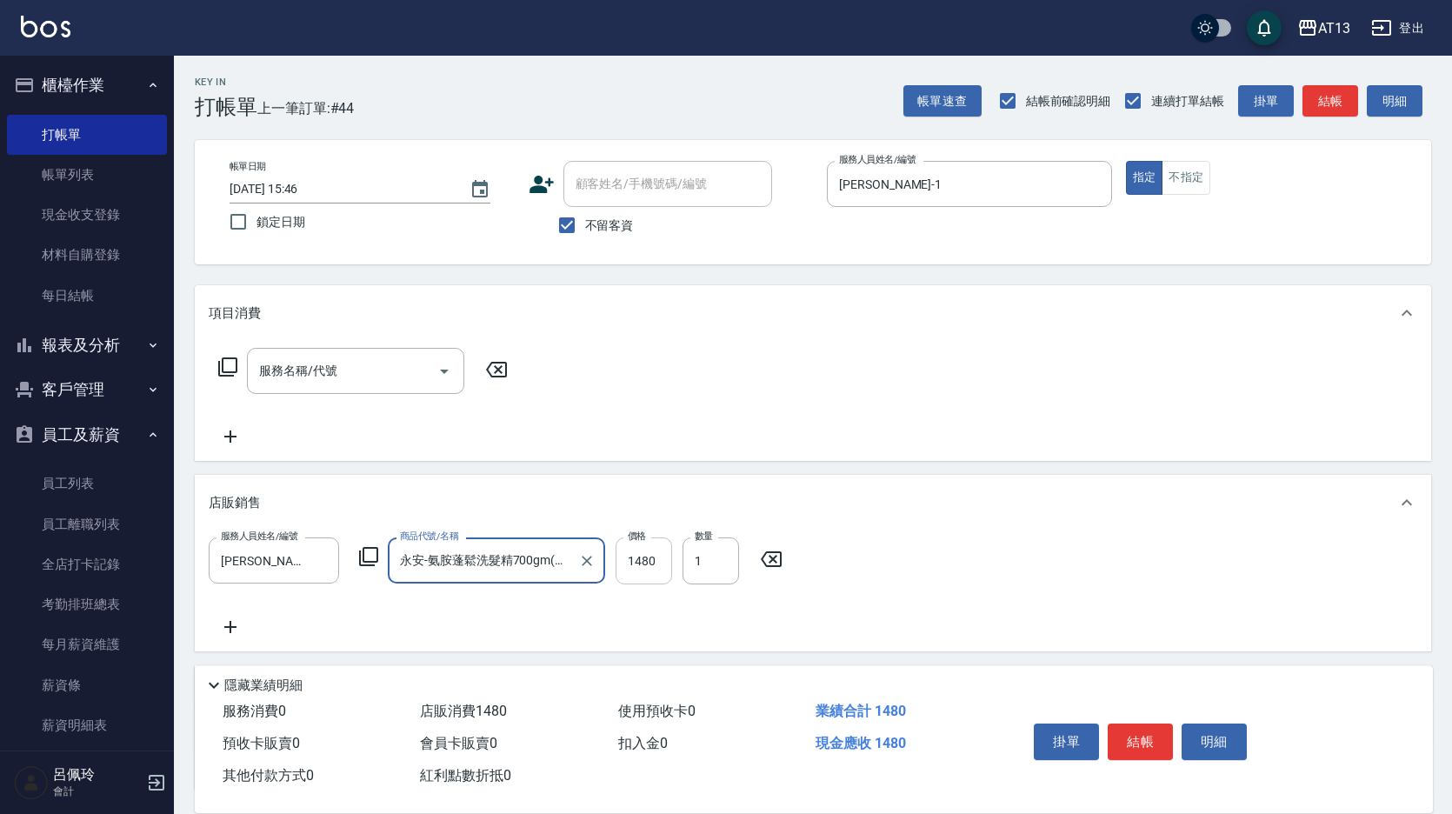
type input "永安-氨胺蓬鬆洗髮精700gm(日本進口)"
click at [644, 561] on input "1480" at bounding box center [644, 560] width 57 height 47
type input "1184"
drag, startPoint x: 1139, startPoint y: 723, endPoint x: 1176, endPoint y: 730, distance: 37.2
click at [1139, 724] on button "結帳" at bounding box center [1140, 742] width 65 height 37
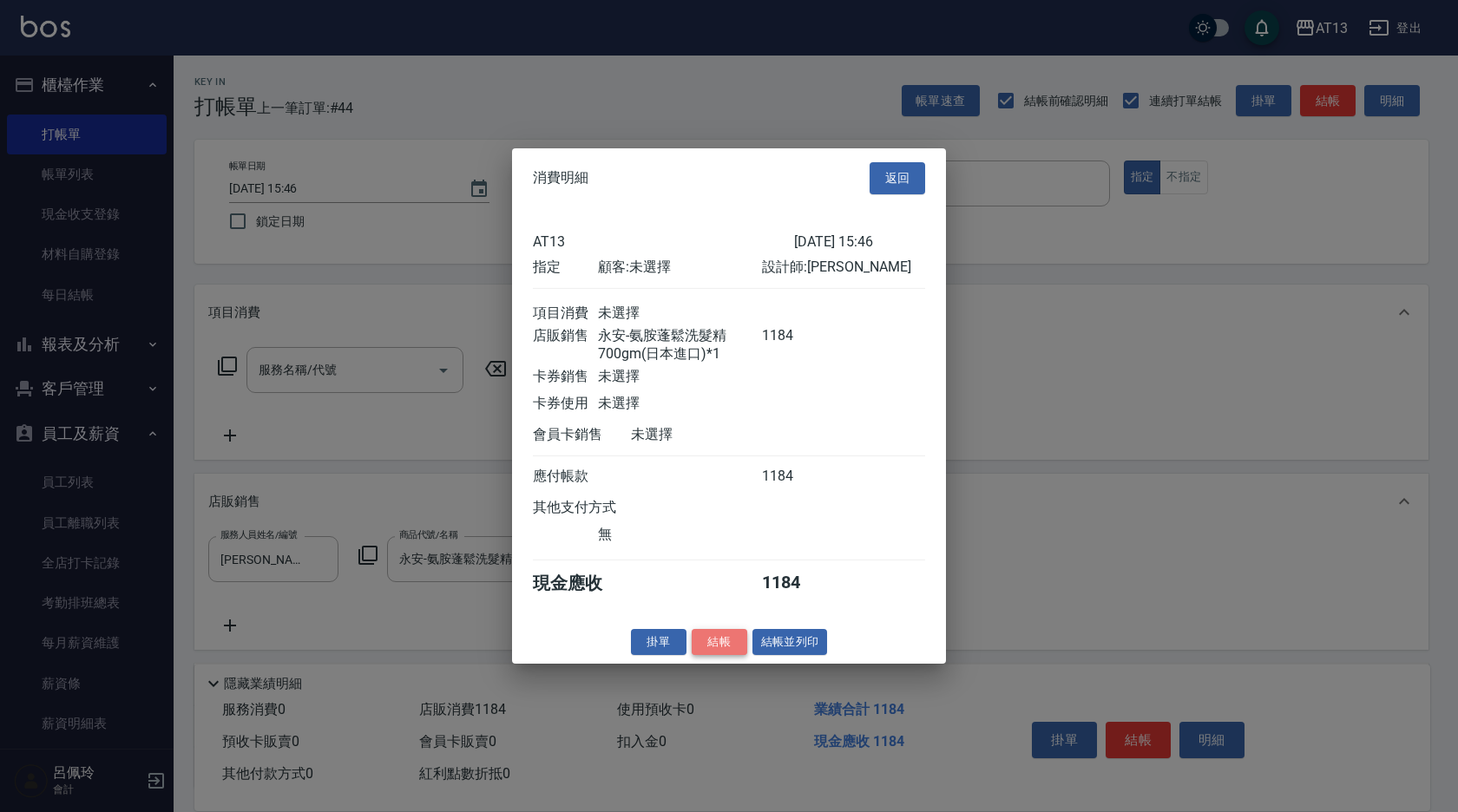
click at [722, 645] on button "結帳" at bounding box center [720, 641] width 56 height 27
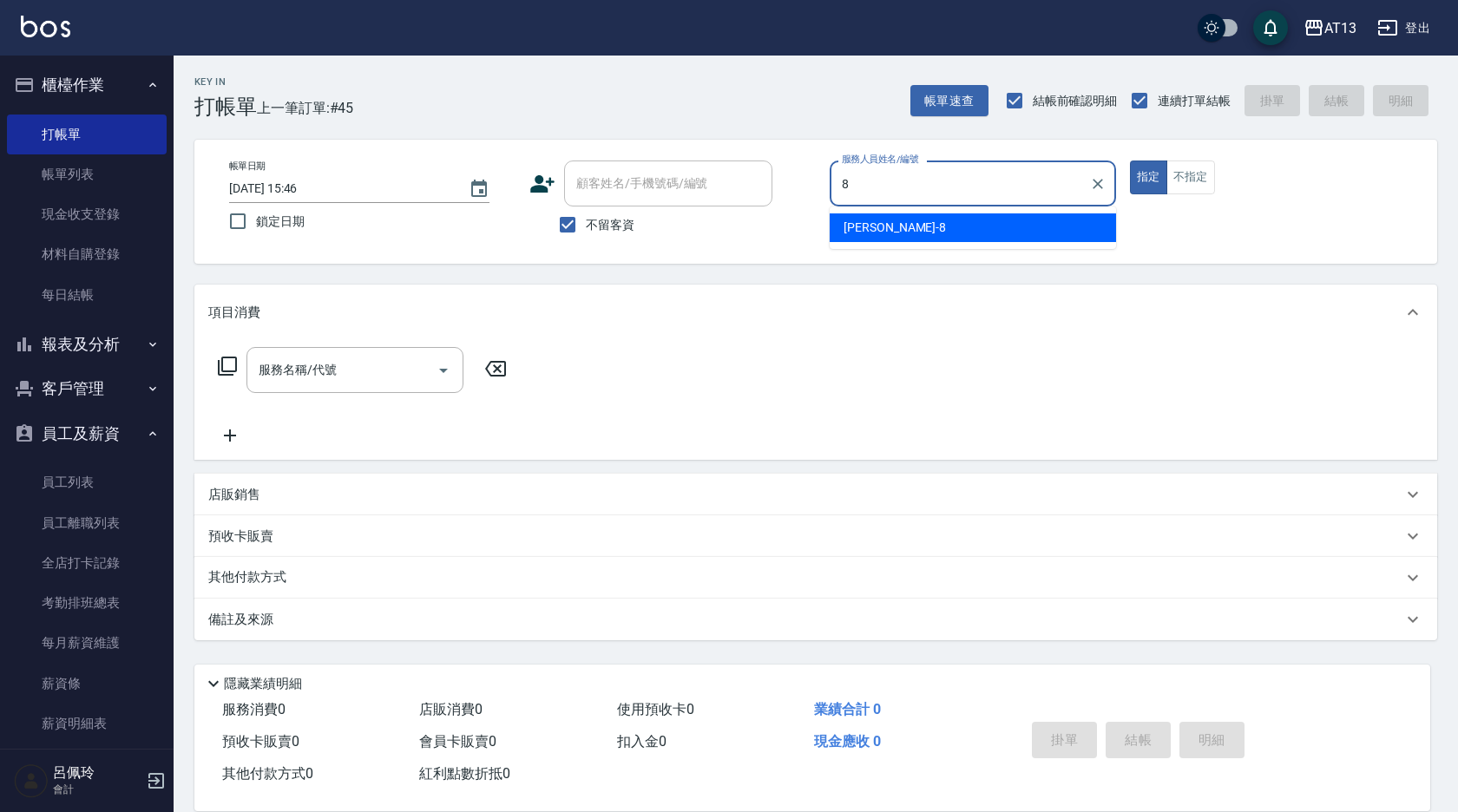
click at [1004, 227] on div "[PERSON_NAME] -8" at bounding box center [972, 227] width 286 height 29
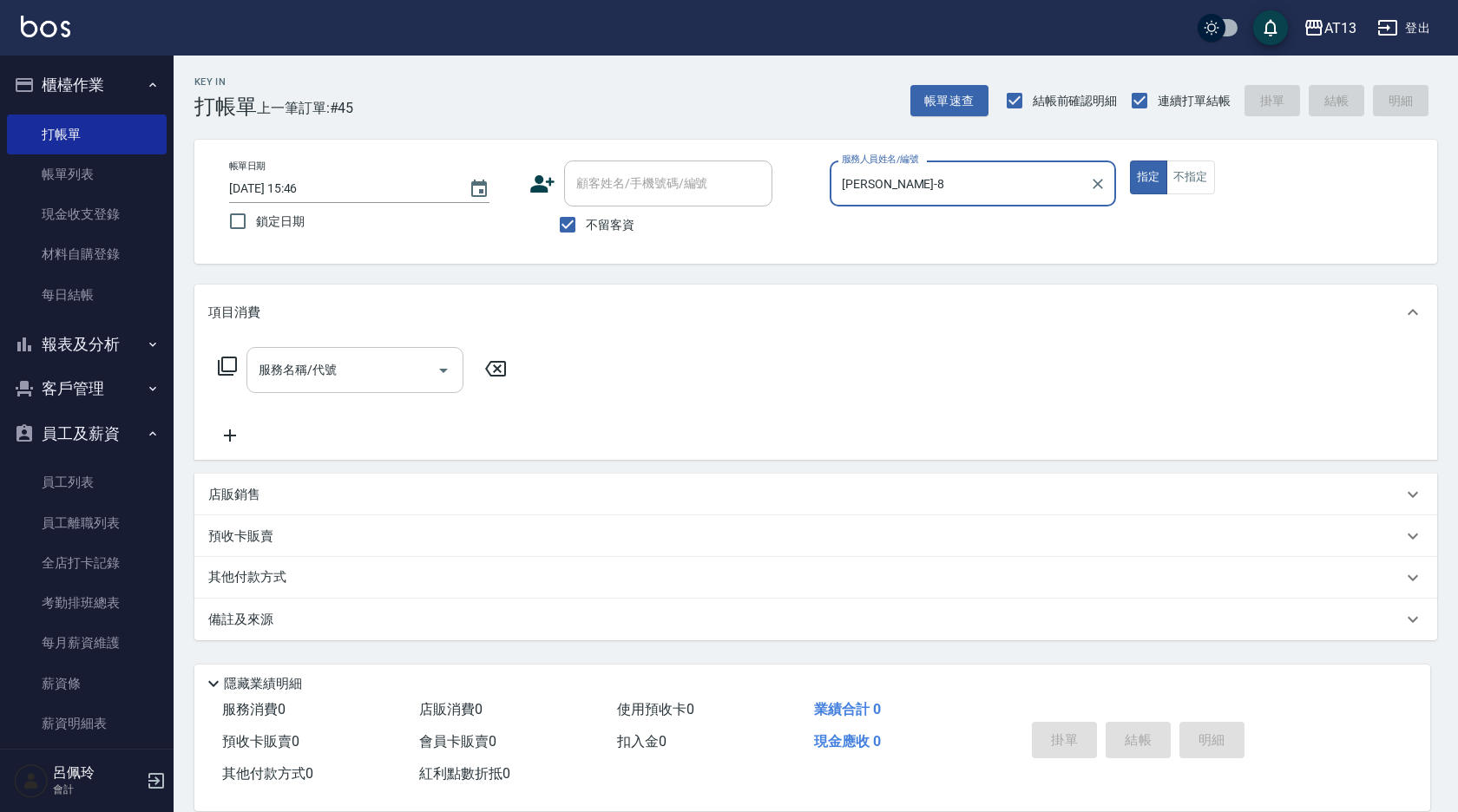
type input "[PERSON_NAME]-8"
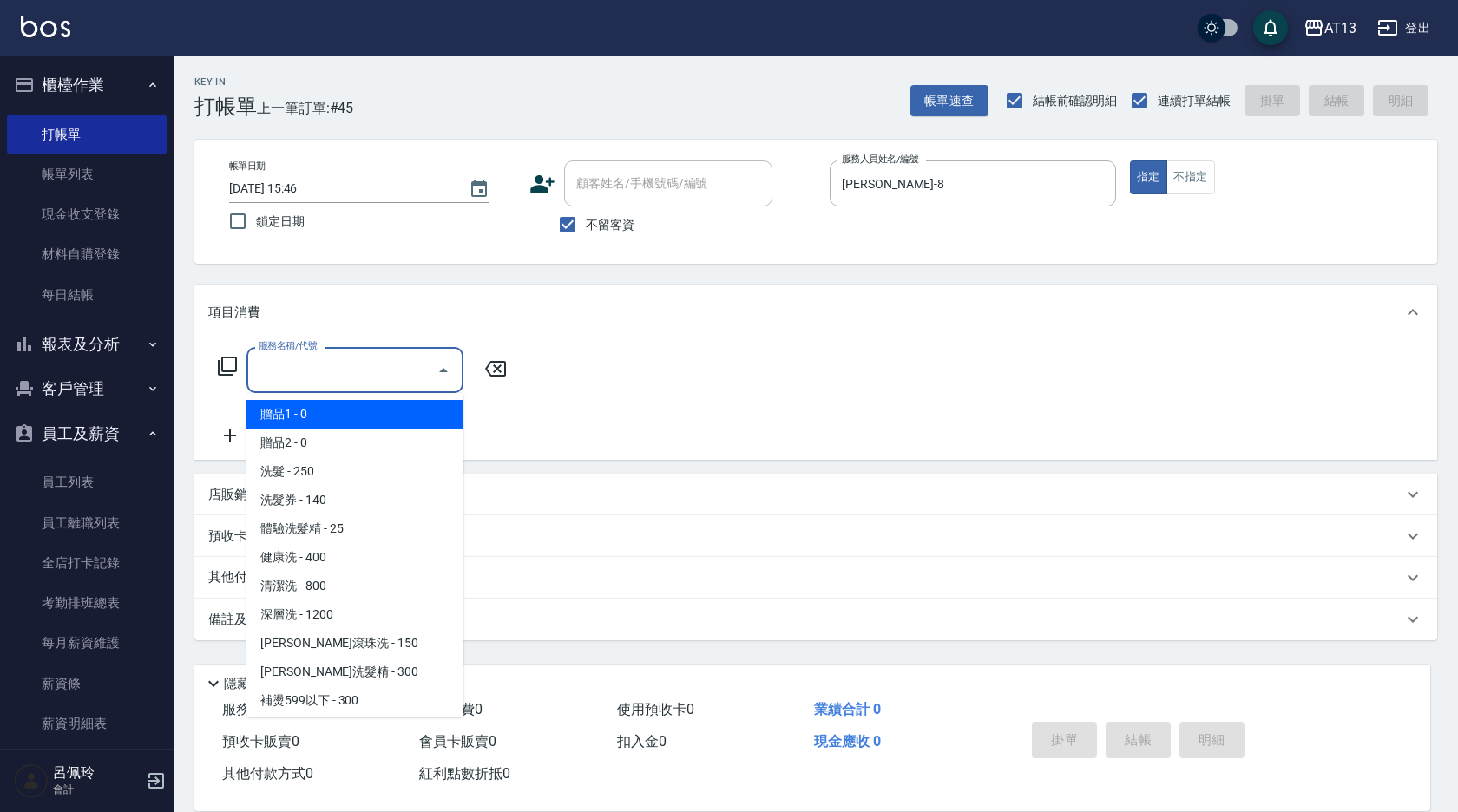
click at [354, 360] on input "服務名稱/代號" at bounding box center [342, 370] width 176 height 30
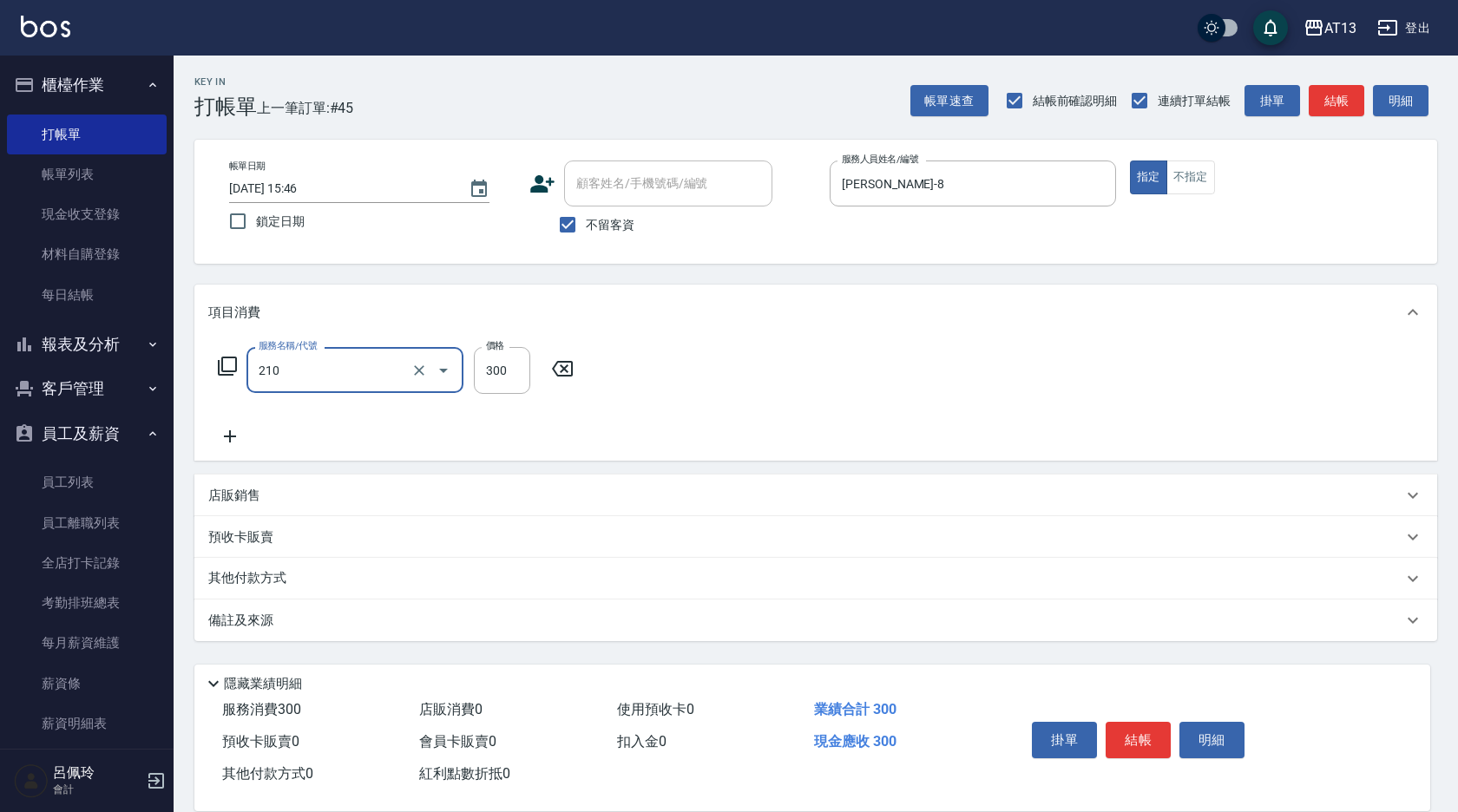
type input "[PERSON_NAME]洗髮精(210)"
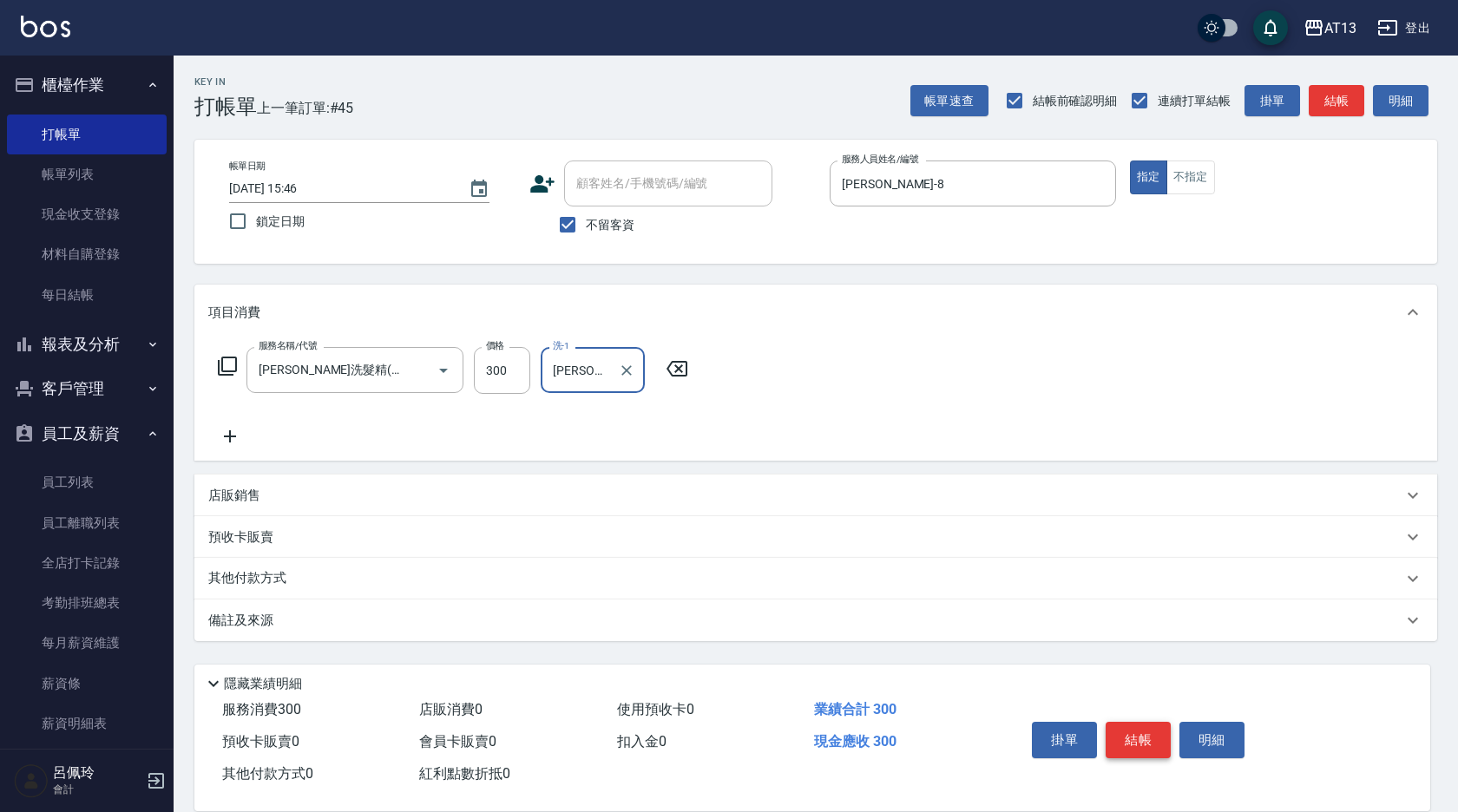
type input "[PERSON_NAME]-8"
click at [1114, 722] on button "結帳" at bounding box center [1138, 740] width 65 height 37
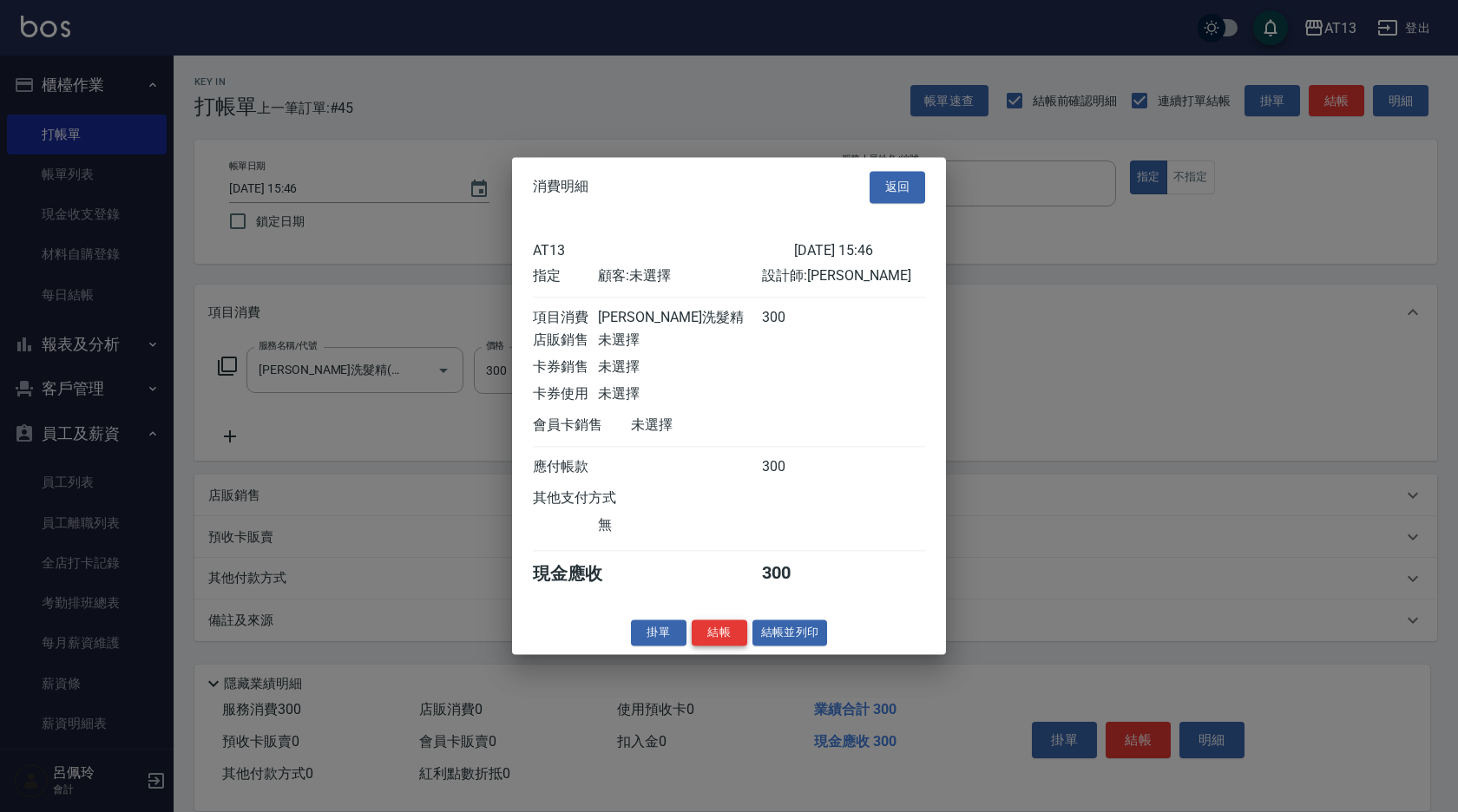
click at [745, 642] on button "結帳" at bounding box center [720, 632] width 56 height 27
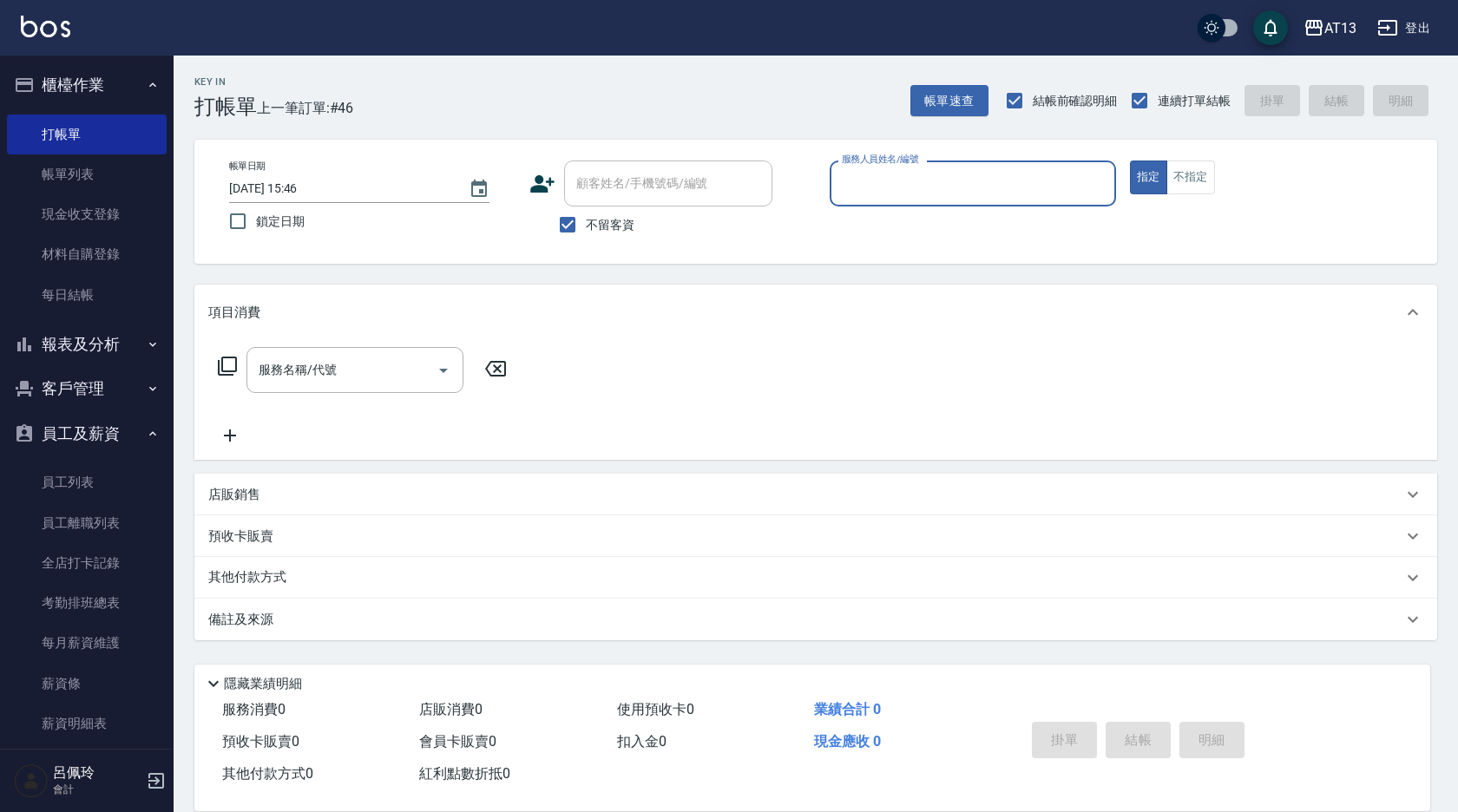
click at [756, 634] on div "備註及來源" at bounding box center [815, 619] width 1242 height 42
